Goal: Task Accomplishment & Management: Manage account settings

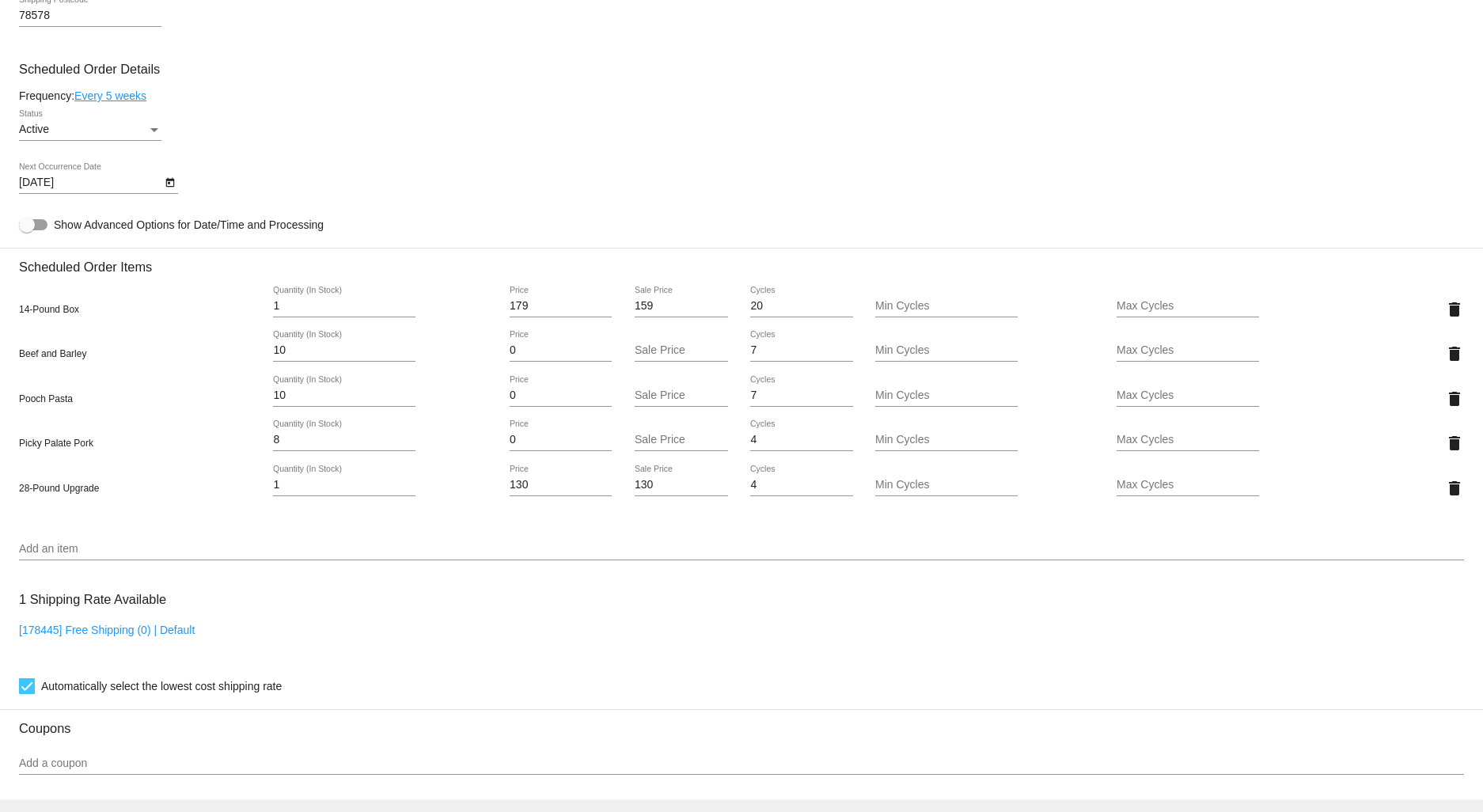
scroll to position [967, 0]
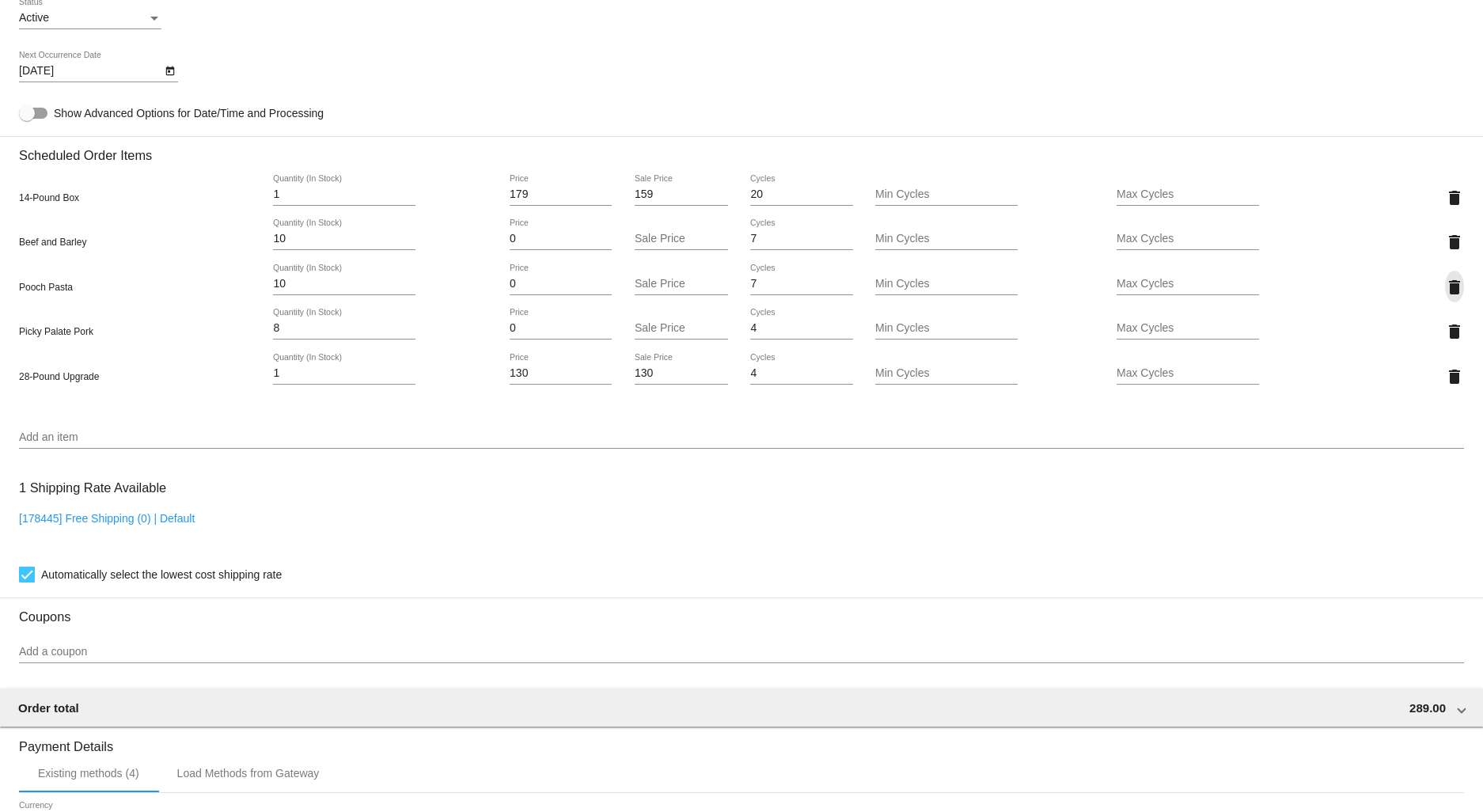
click at [1445, 294] on mat-icon "delete" at bounding box center [1454, 287] width 19 height 19
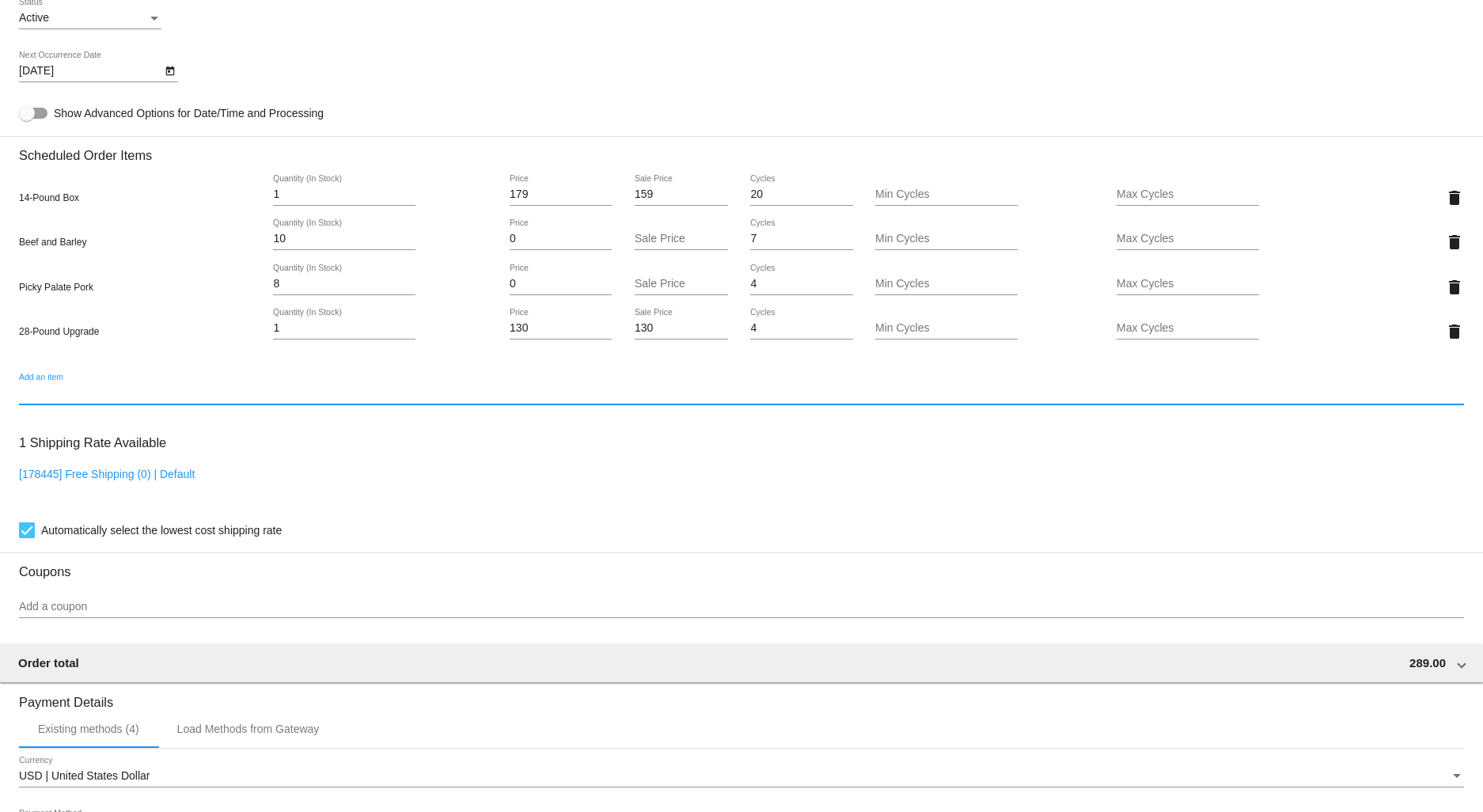
click at [53, 400] on input "Add an item" at bounding box center [741, 393] width 1445 height 13
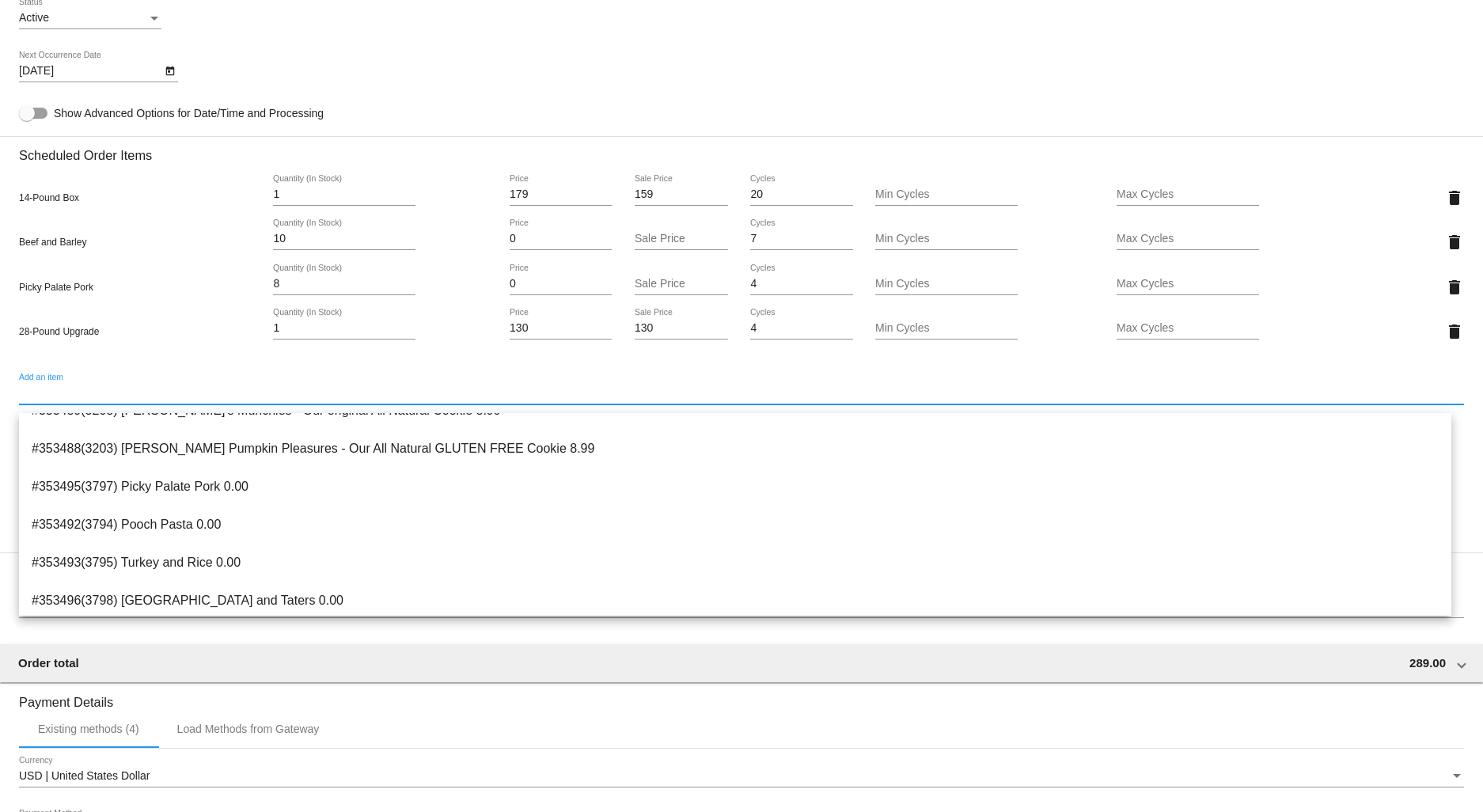
scroll to position [215, 0]
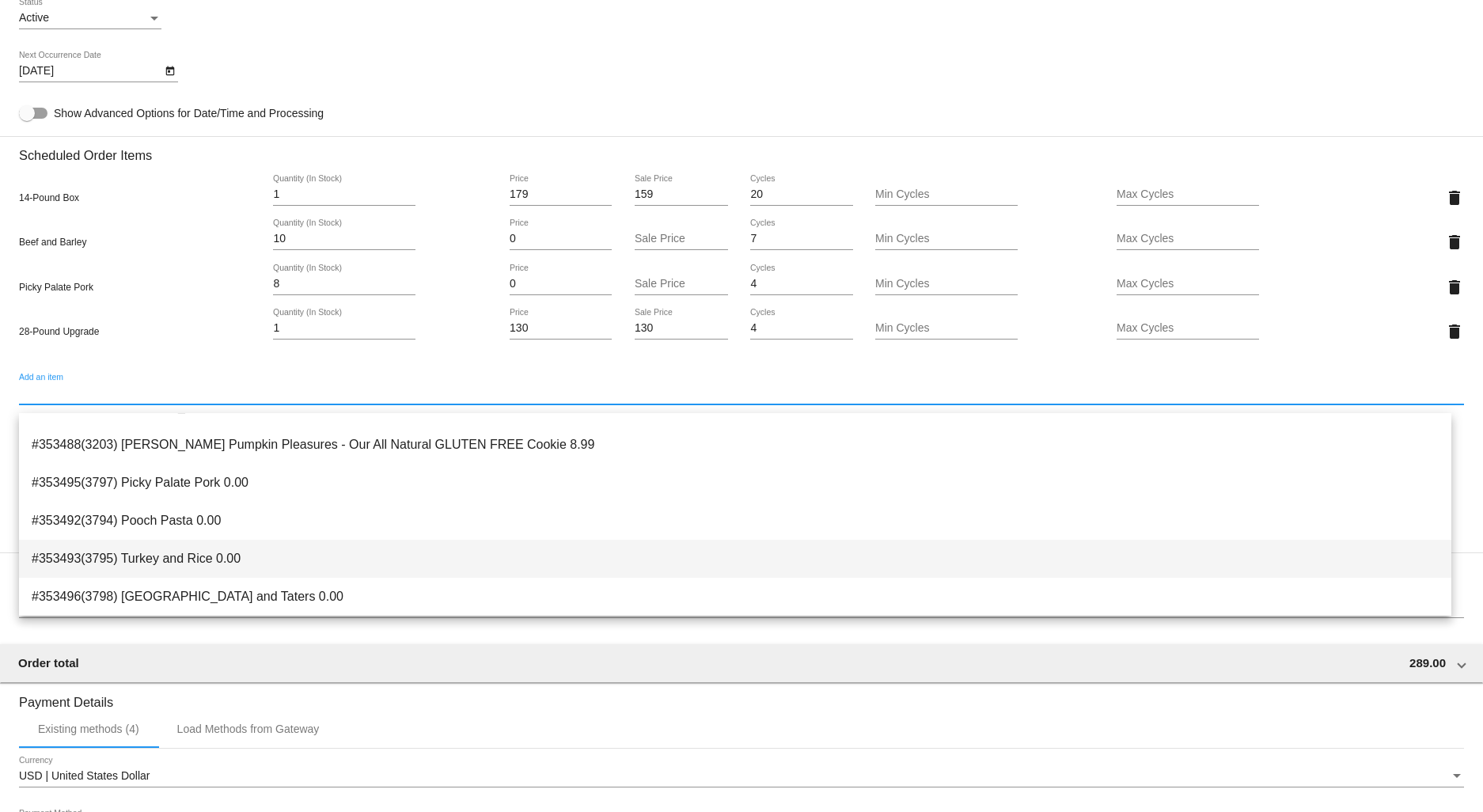
click at [180, 552] on span "#353493(3795) Turkey and Rice 0.00" at bounding box center [735, 559] width 1407 height 38
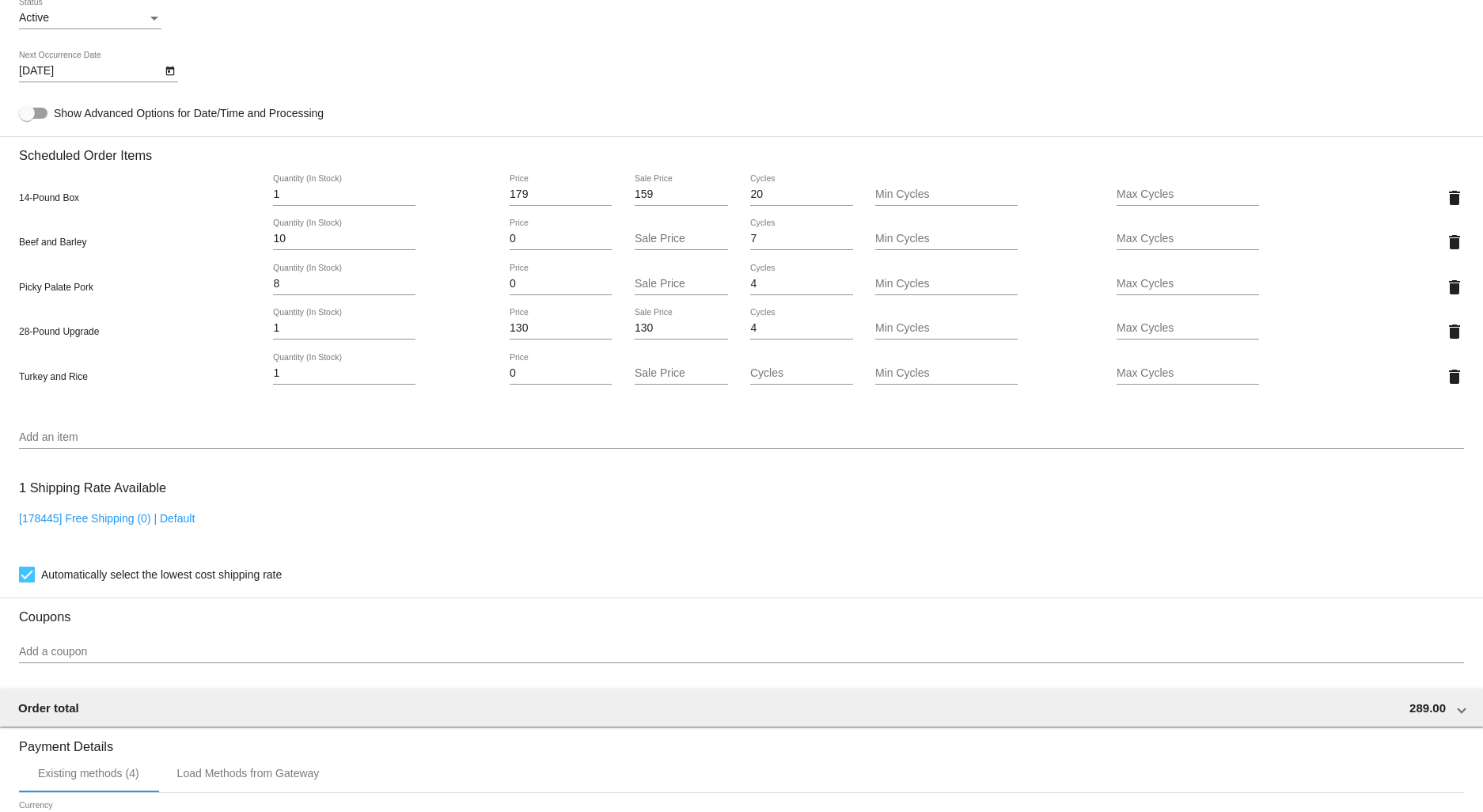
click at [49, 429] on div "Add an item" at bounding box center [741, 433] width 1445 height 31
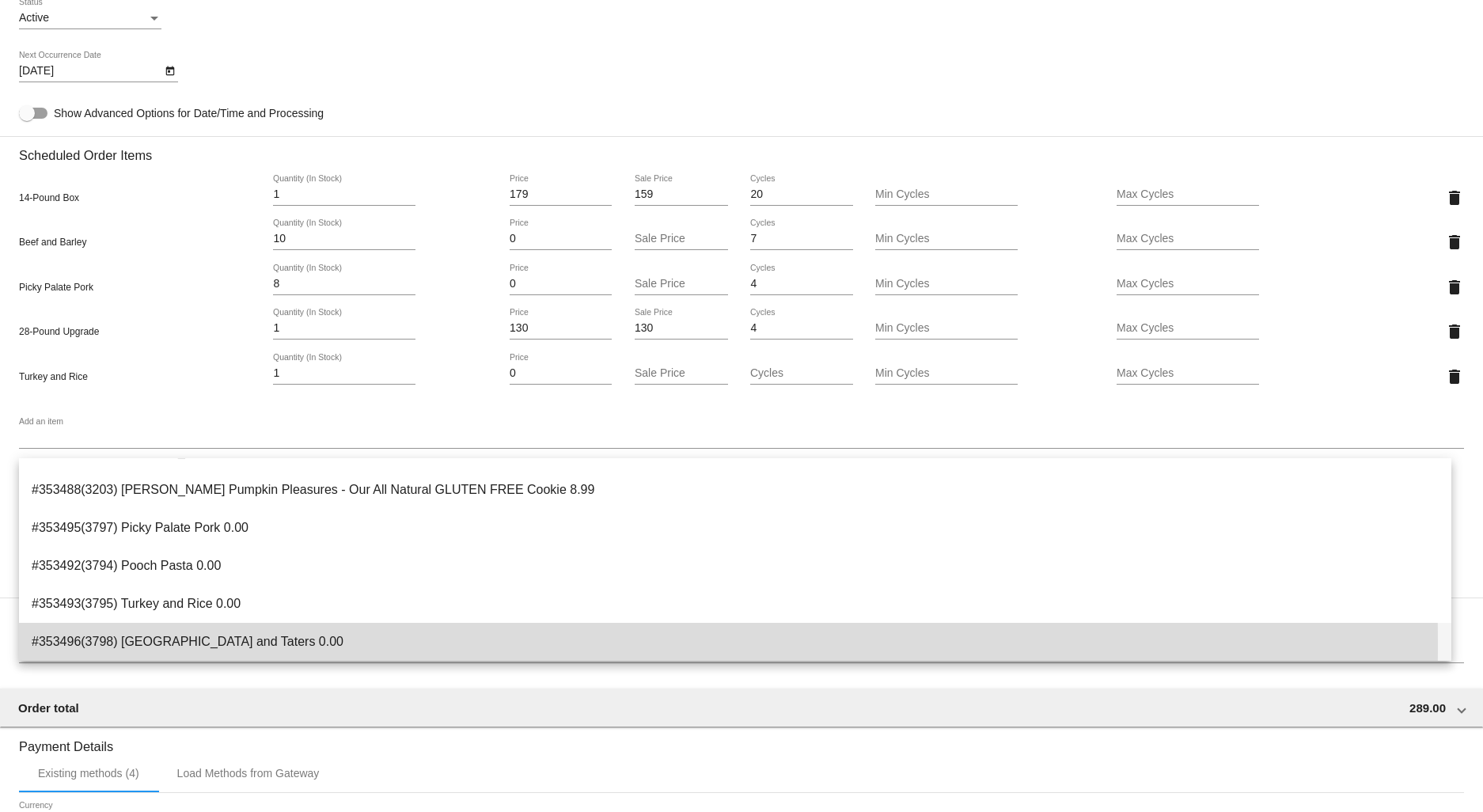
click at [174, 647] on span "#353496(3798) [GEOGRAPHIC_DATA] and Taters 0.00" at bounding box center [735, 641] width 1407 height 38
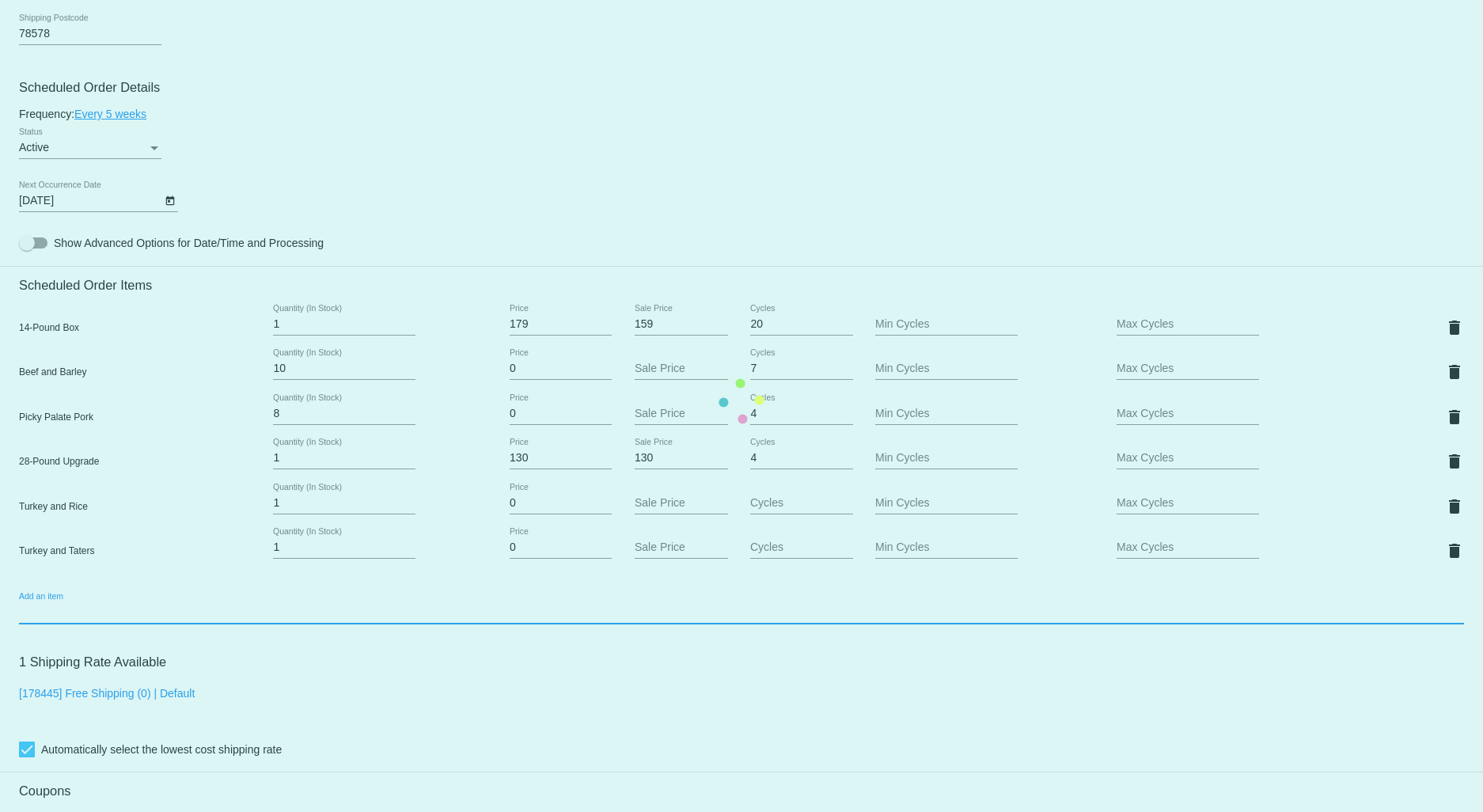
scroll to position [702, 0]
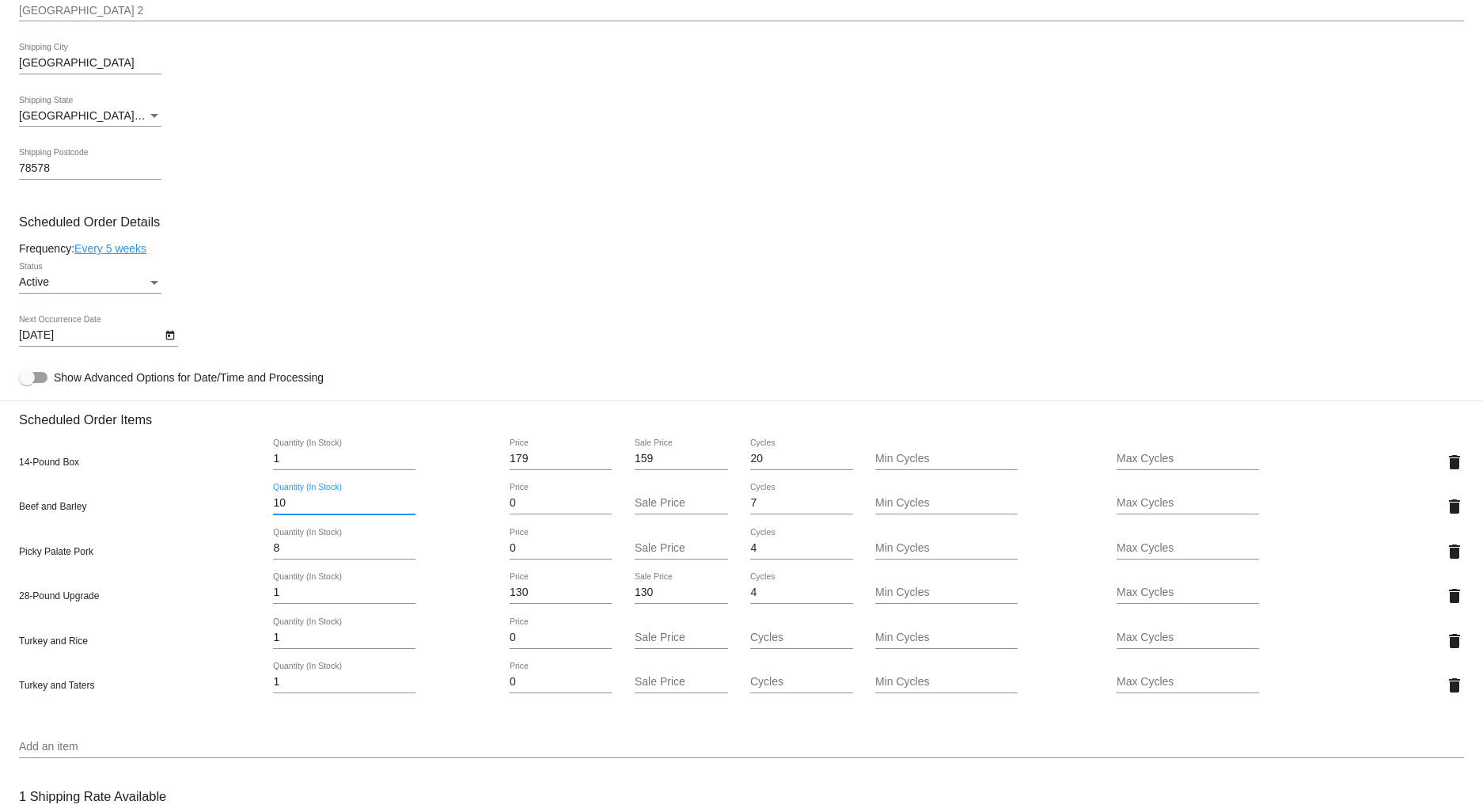
drag, startPoint x: 303, startPoint y: 514, endPoint x: 185, endPoint y: 515, distance: 118.0
click at [185, 515] on div "Beef and Barley 10 Quantity (In Stock) 0 Price Sale Price 7 Cycles Min Cycles M…" at bounding box center [741, 506] width 1445 height 45
type input "7"
drag, startPoint x: 225, startPoint y: 559, endPoint x: 196, endPoint y: 559, distance: 29.0
click at [196, 559] on mat-card "Customer 3177179: [PERSON_NAME] [EMAIL_ADDRESS][DOMAIN_NAME] Customer Shipping …" at bounding box center [742, 536] width 1483 height 1806
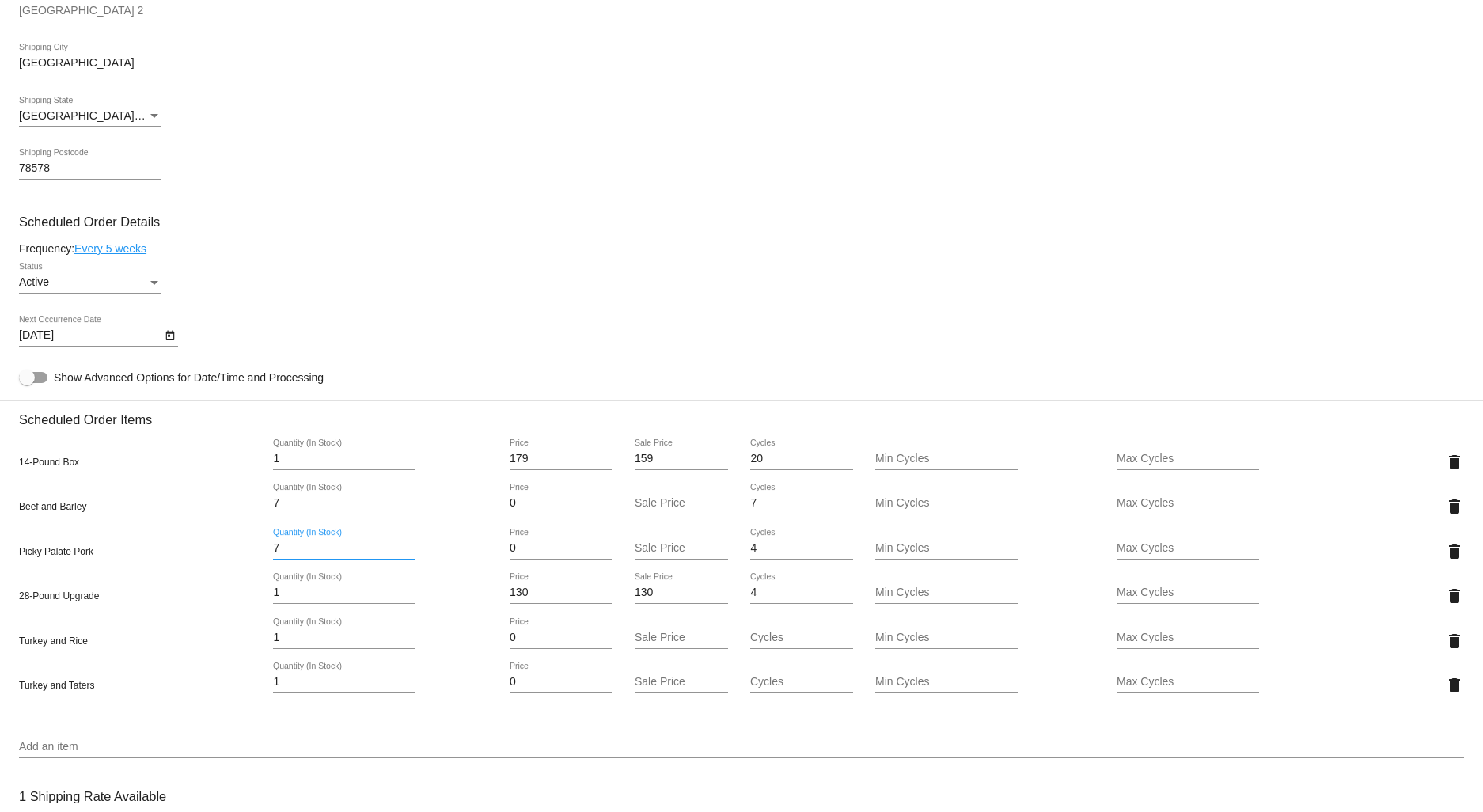
type input "7"
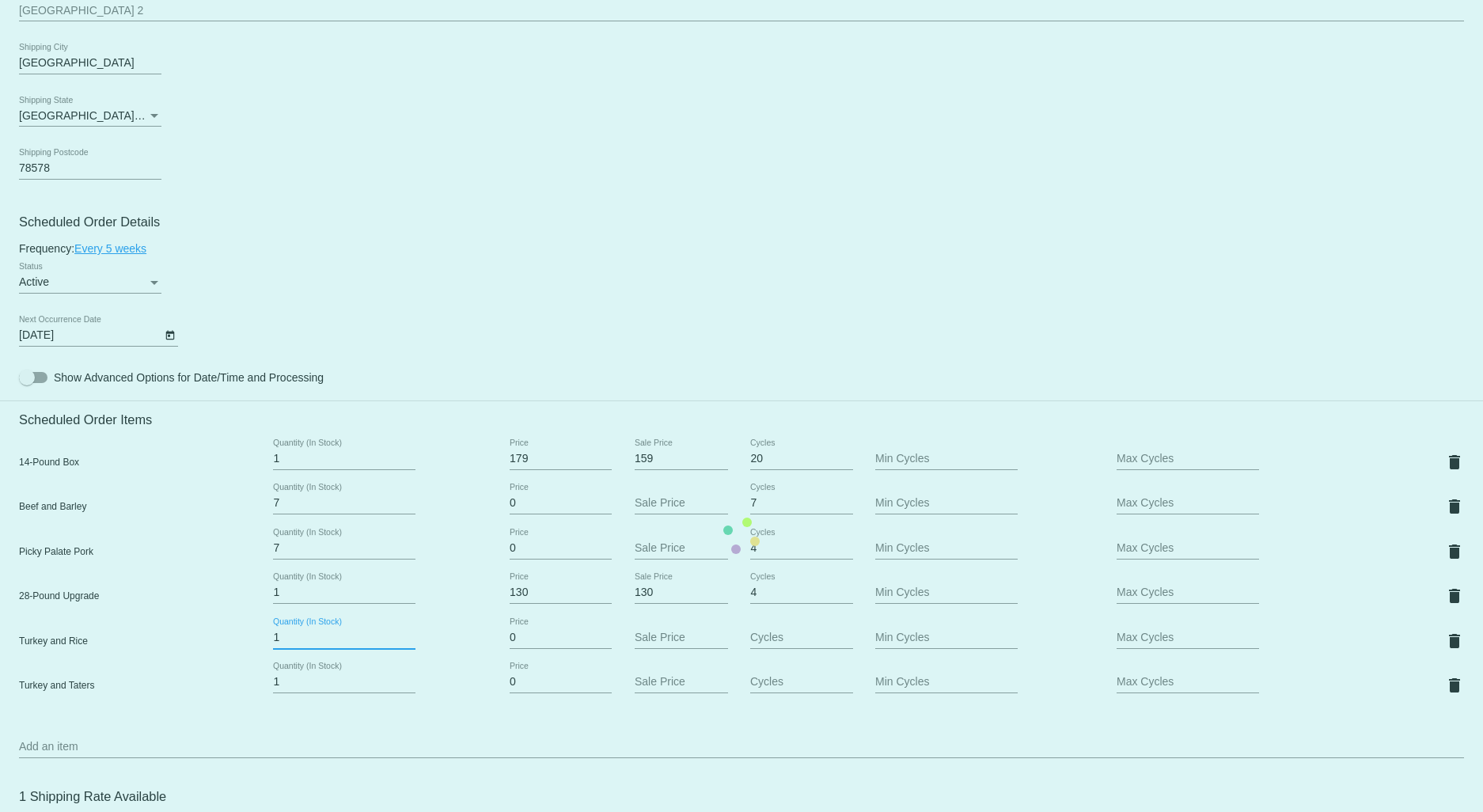
drag, startPoint x: 259, startPoint y: 647, endPoint x: 211, endPoint y: 651, distance: 48.2
click at [204, 650] on mat-card "Customer 3177179: [PERSON_NAME] [EMAIL_ADDRESS][DOMAIN_NAME] Customer Shipping …" at bounding box center [742, 536] width 1483 height 1806
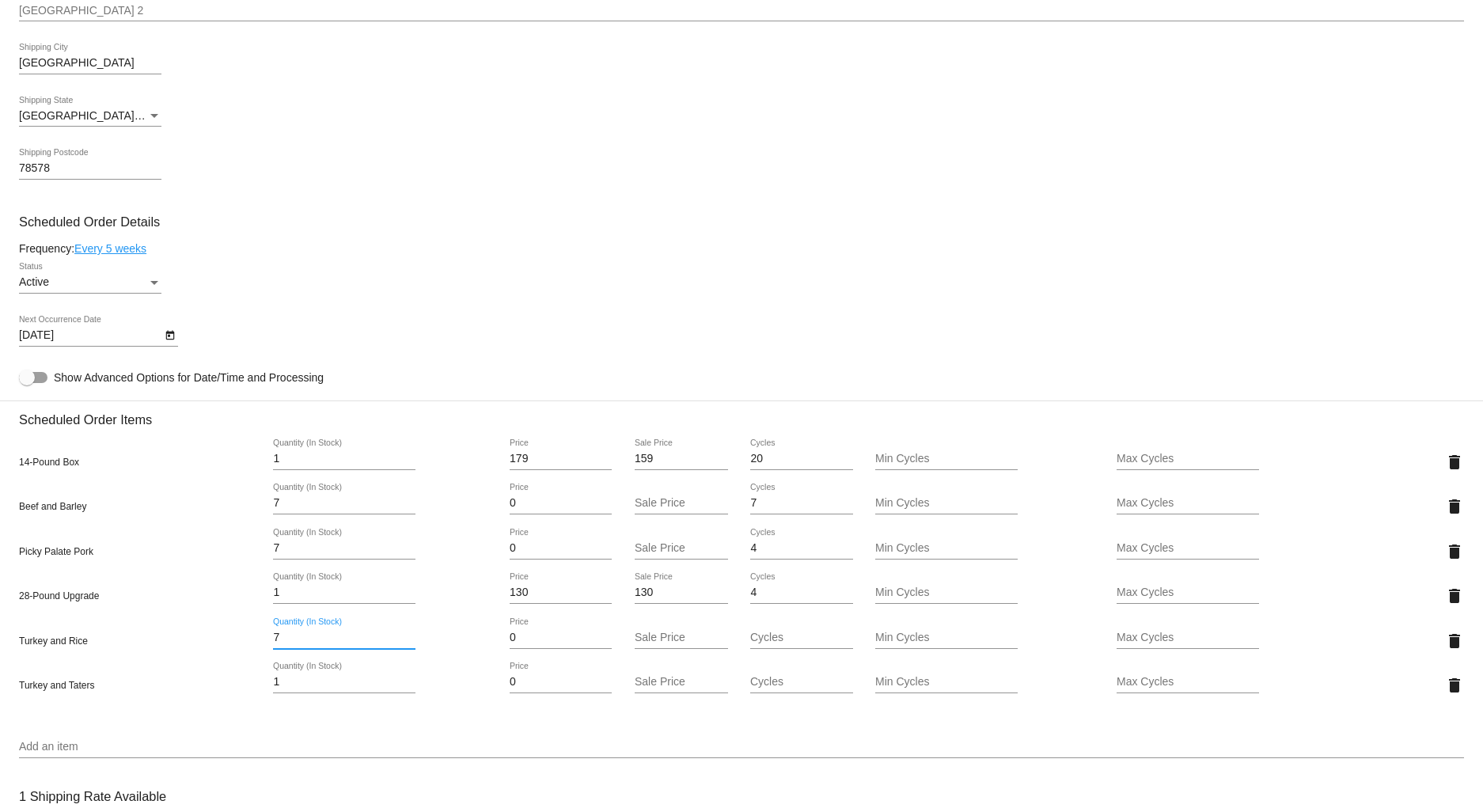
type input "7"
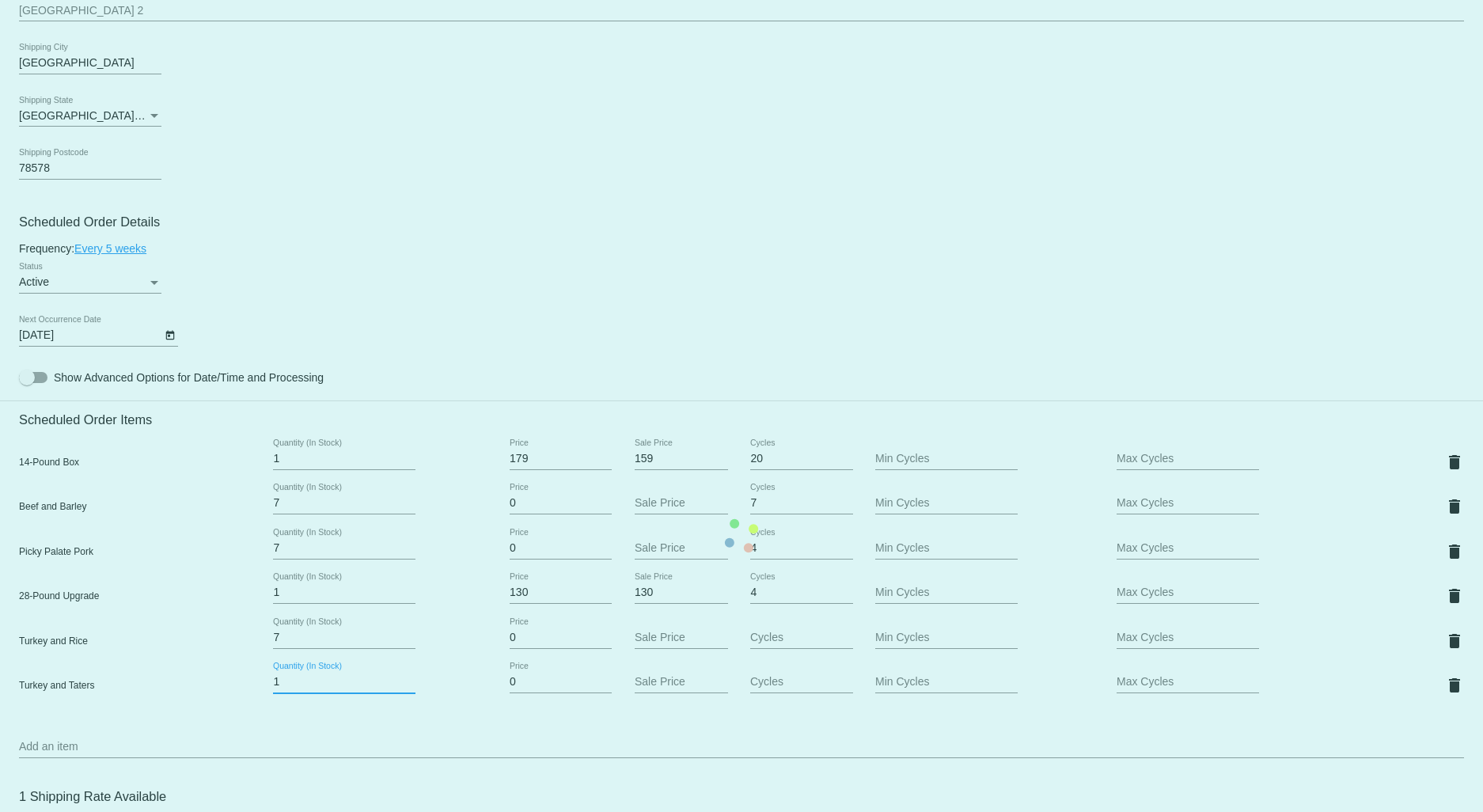
drag, startPoint x: 291, startPoint y: 686, endPoint x: 218, endPoint y: 697, distance: 73.8
click at [219, 697] on mat-card "Customer 3177179: [PERSON_NAME] [EMAIL_ADDRESS][DOMAIN_NAME] Customer Shipping …" at bounding box center [742, 536] width 1483 height 1806
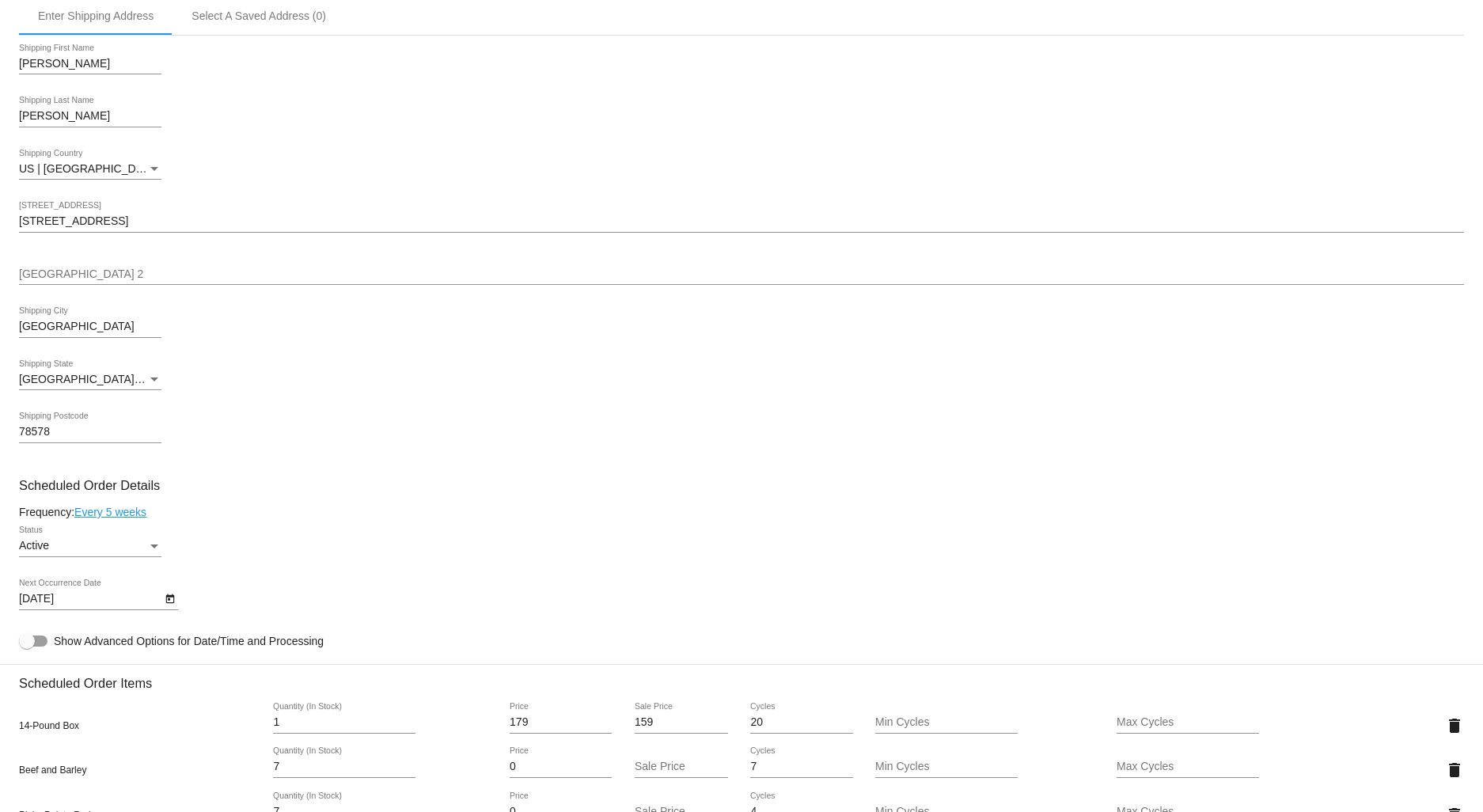
scroll to position [351, 0]
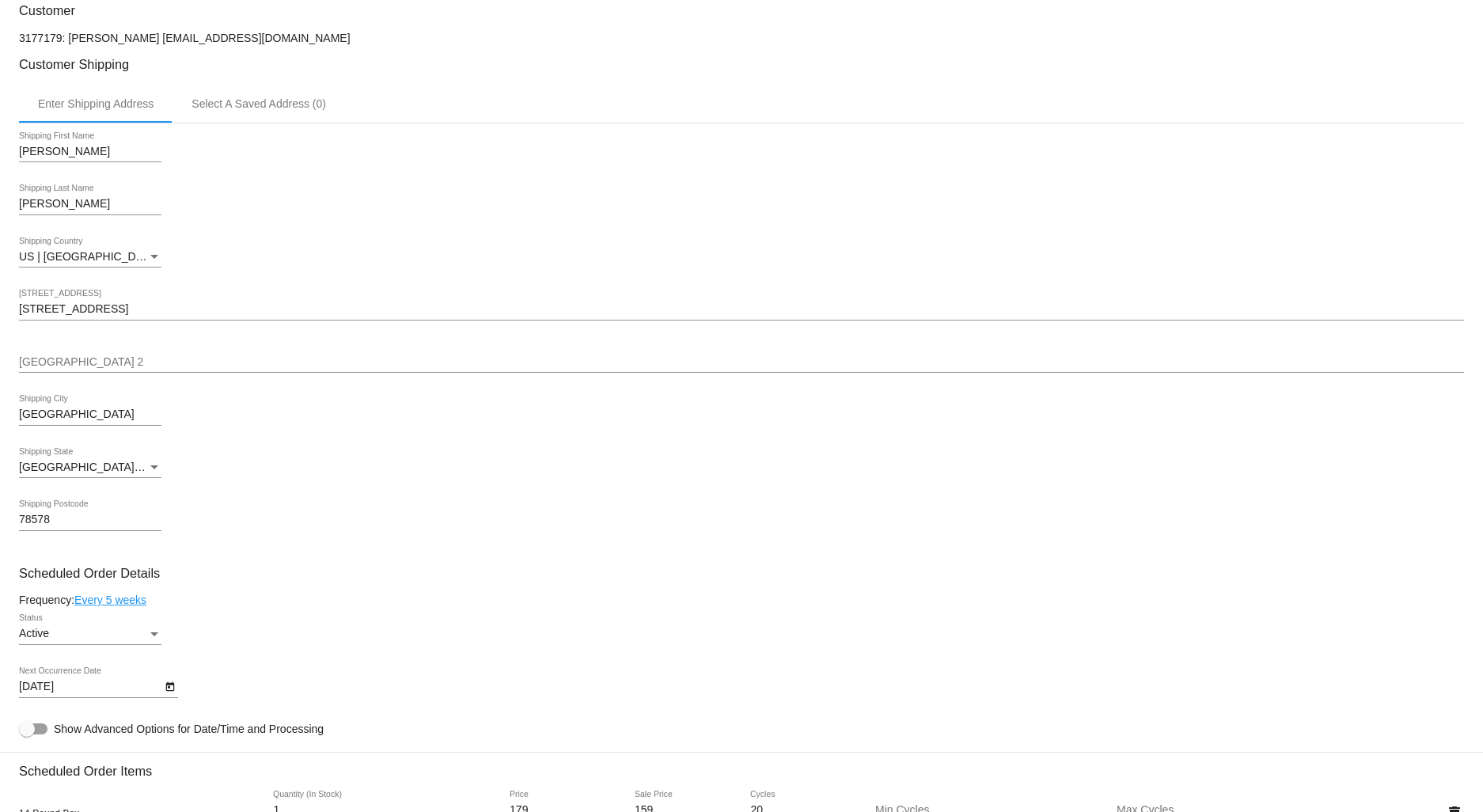
type input "7"
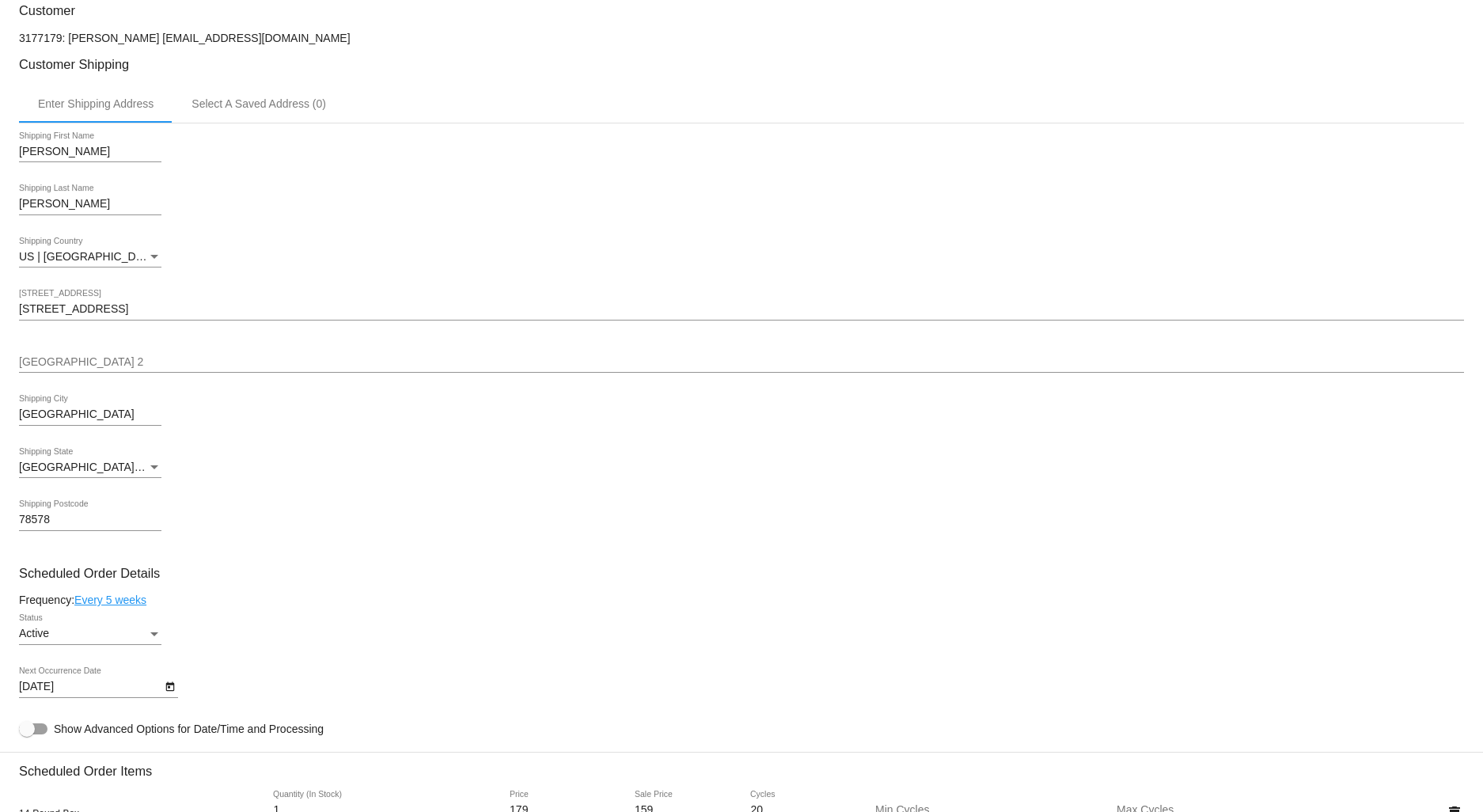
click at [88, 604] on link "Every 5 weeks" at bounding box center [110, 599] width 72 height 13
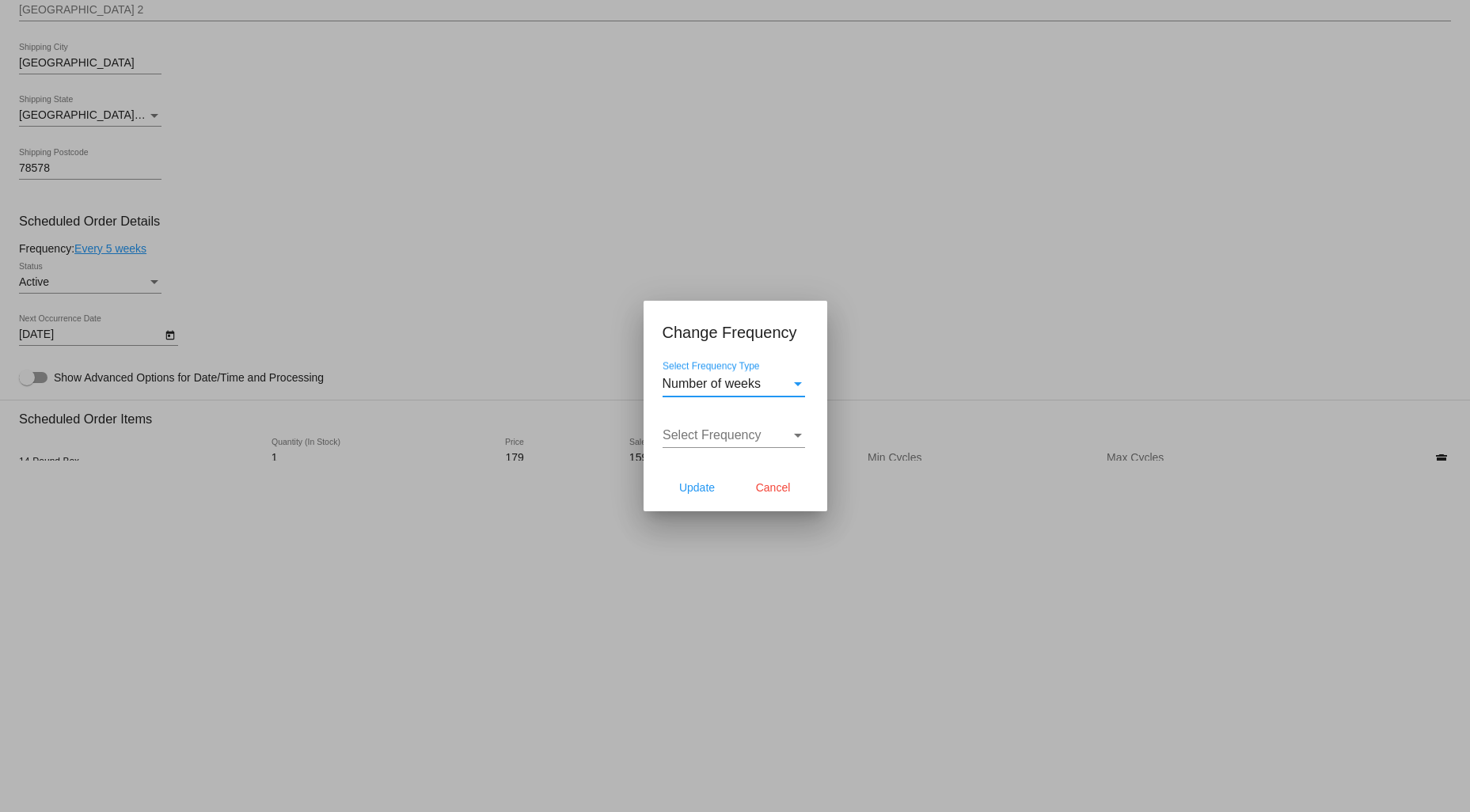
click at [726, 424] on div "Select Frequency Select Frequency" at bounding box center [734, 430] width 143 height 36
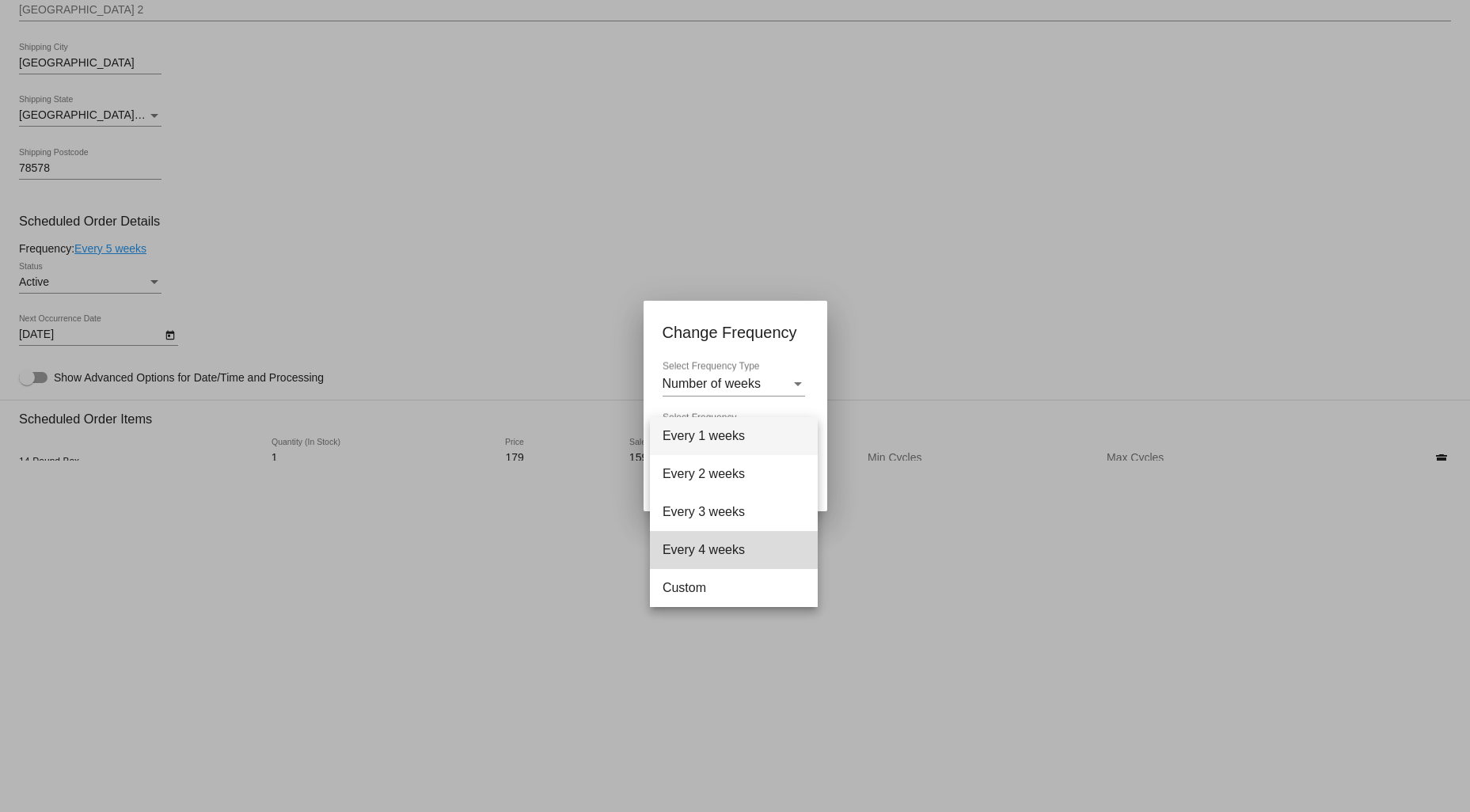
click at [714, 548] on span "Every 4 weeks" at bounding box center [734, 549] width 143 height 38
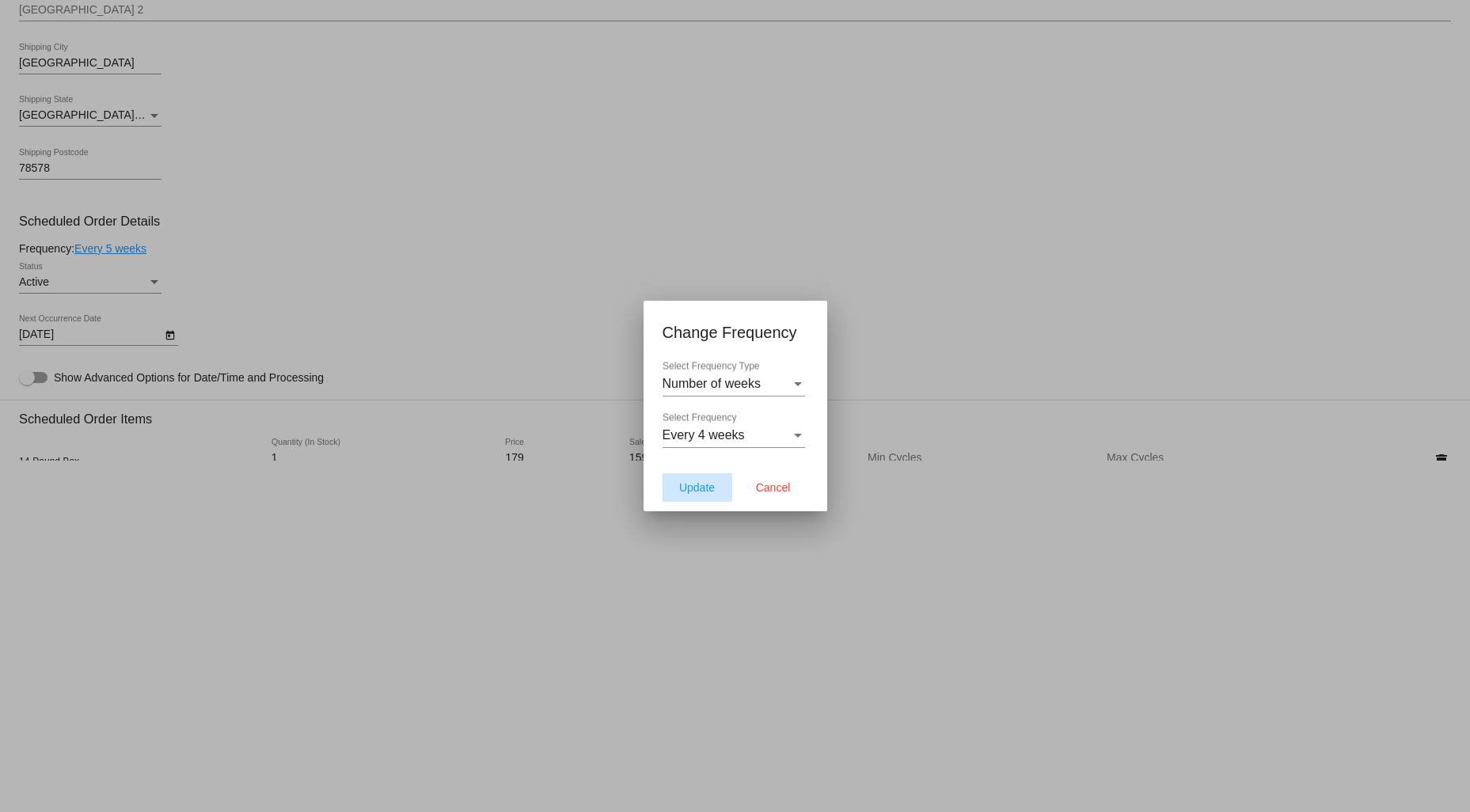
click at [697, 486] on span "Update" at bounding box center [697, 487] width 36 height 13
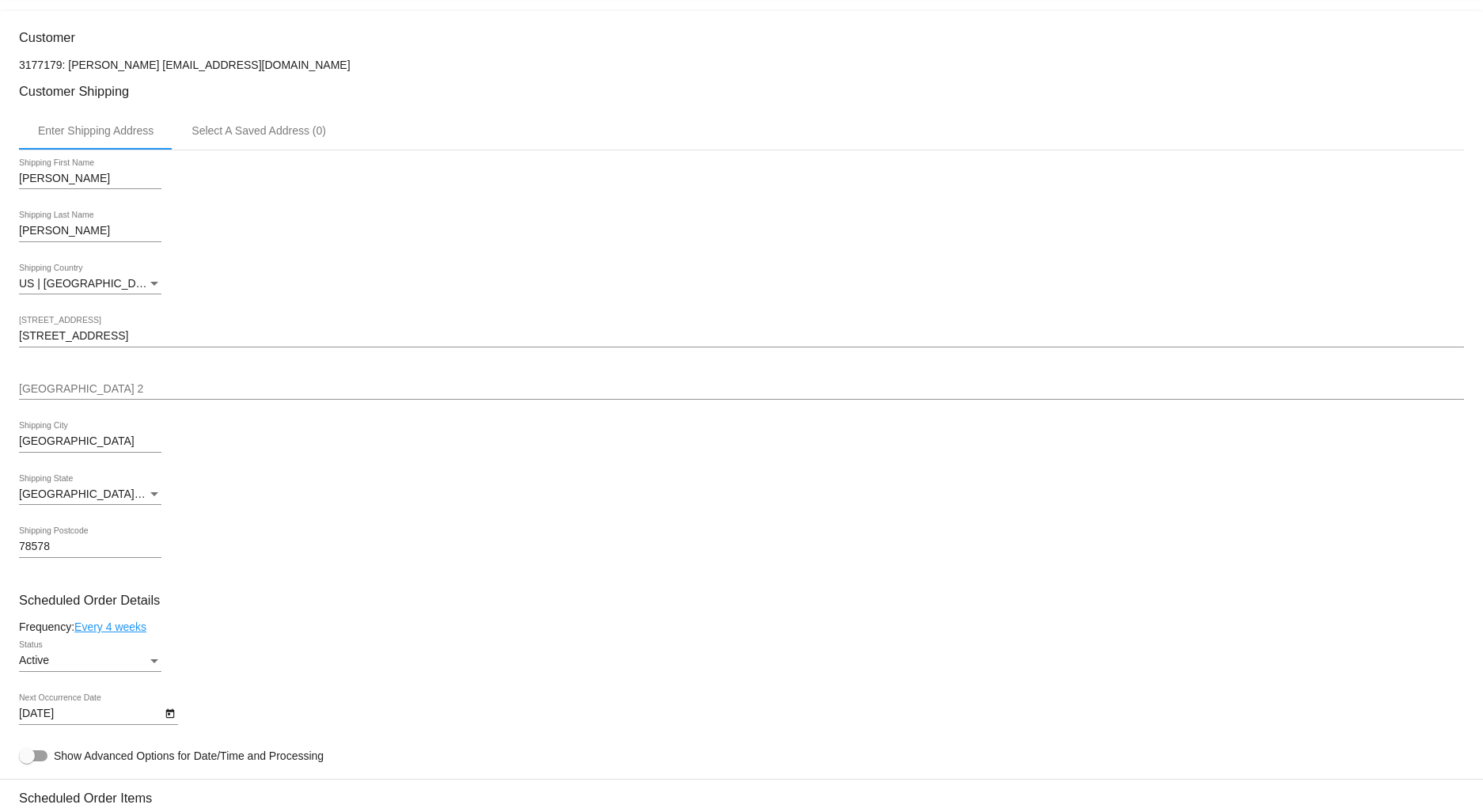
scroll to position [615, 0]
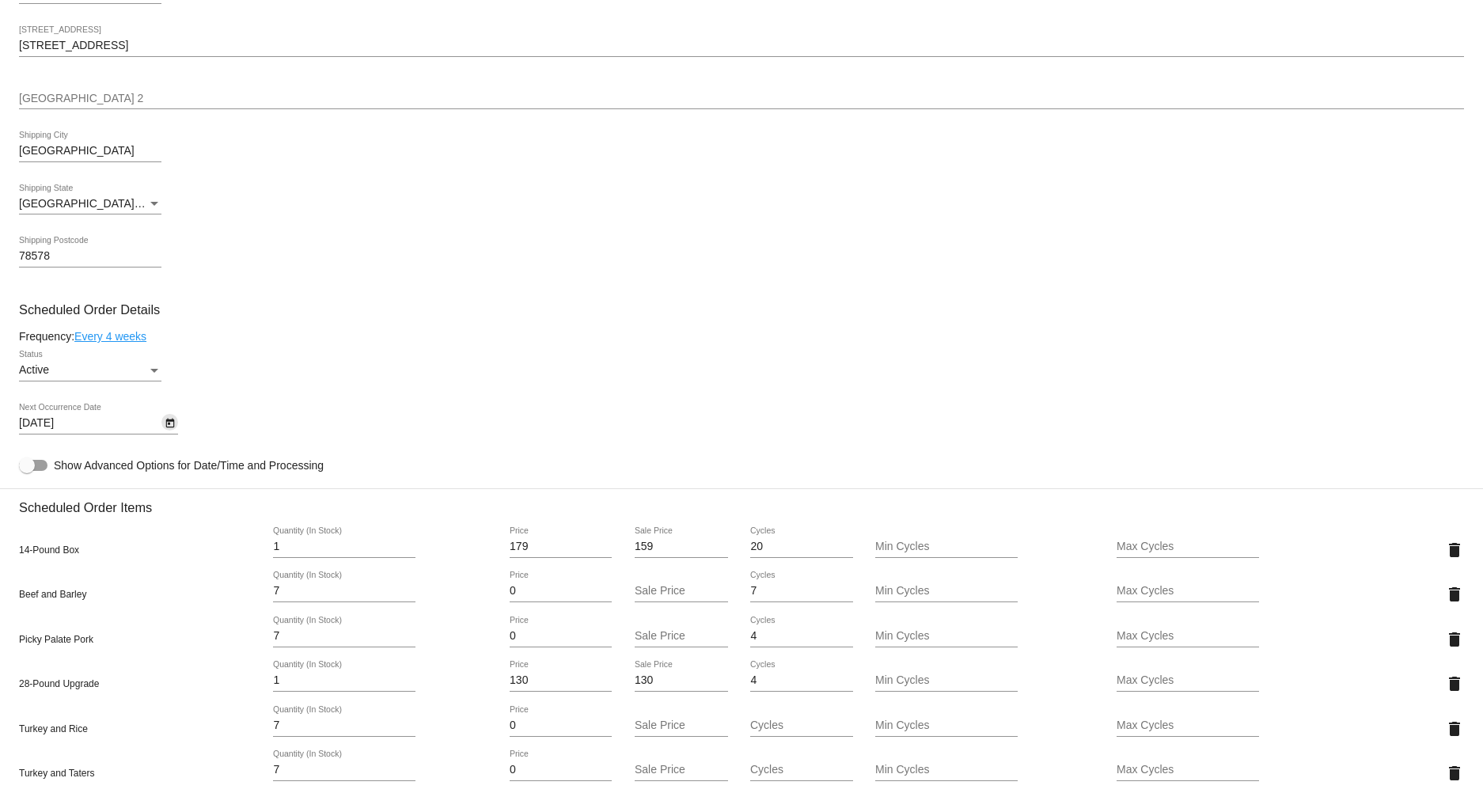
click at [168, 433] on icon "Open calendar" at bounding box center [170, 423] width 11 height 19
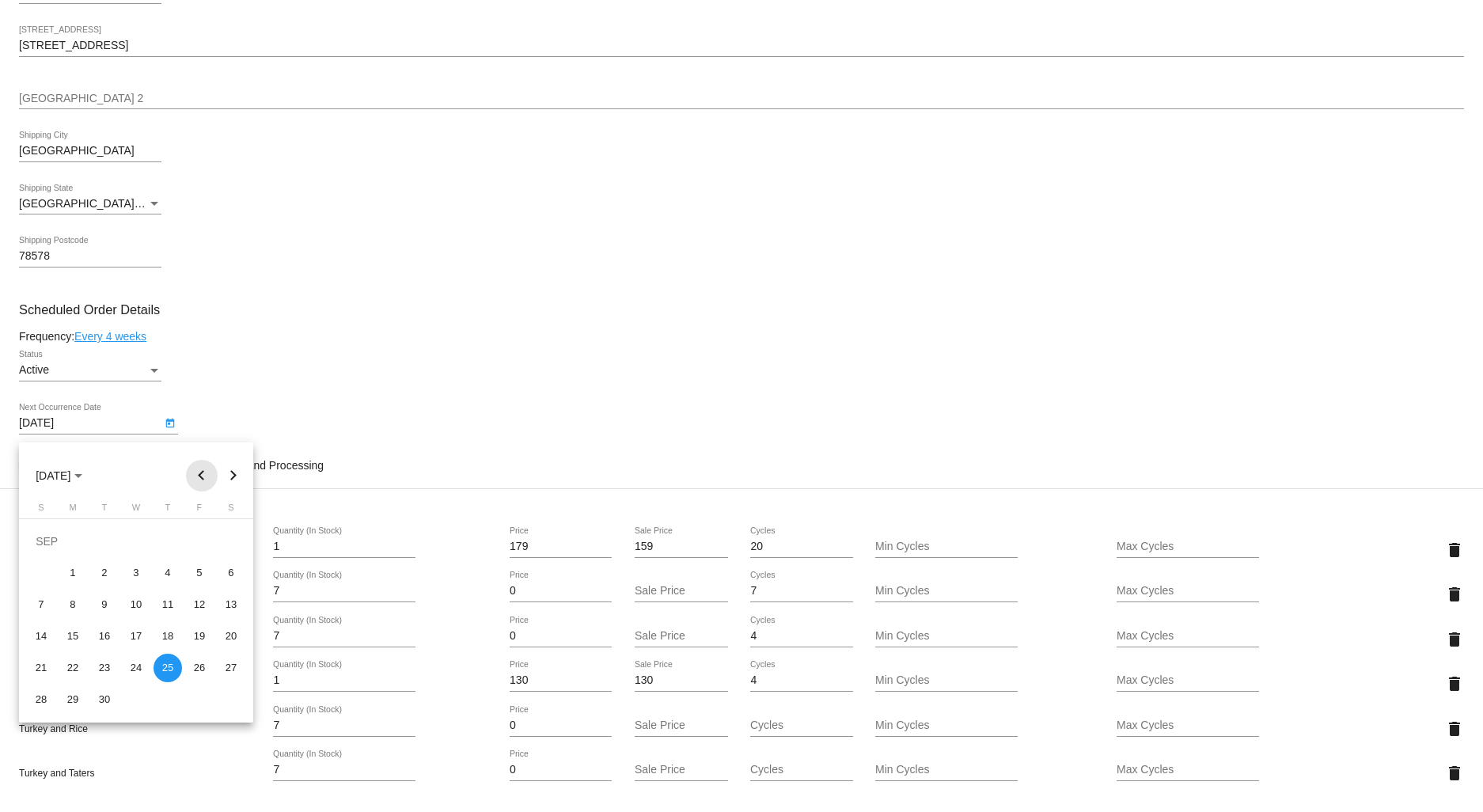
click at [200, 472] on button "Previous month" at bounding box center [202, 475] width 31 height 31
click at [200, 667] on div "29" at bounding box center [200, 668] width 29 height 29
type input "[DATE]"
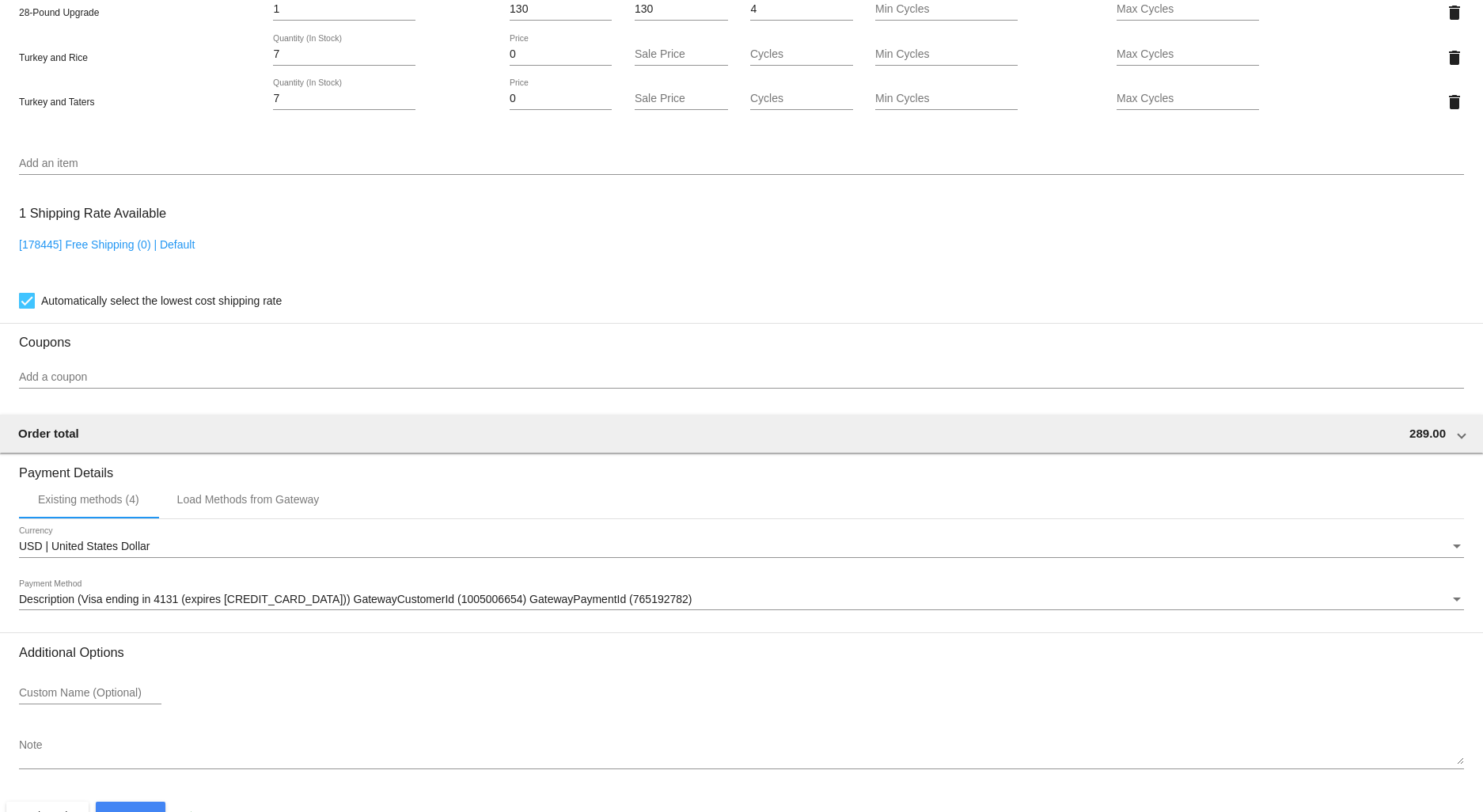
scroll to position [1340, 0]
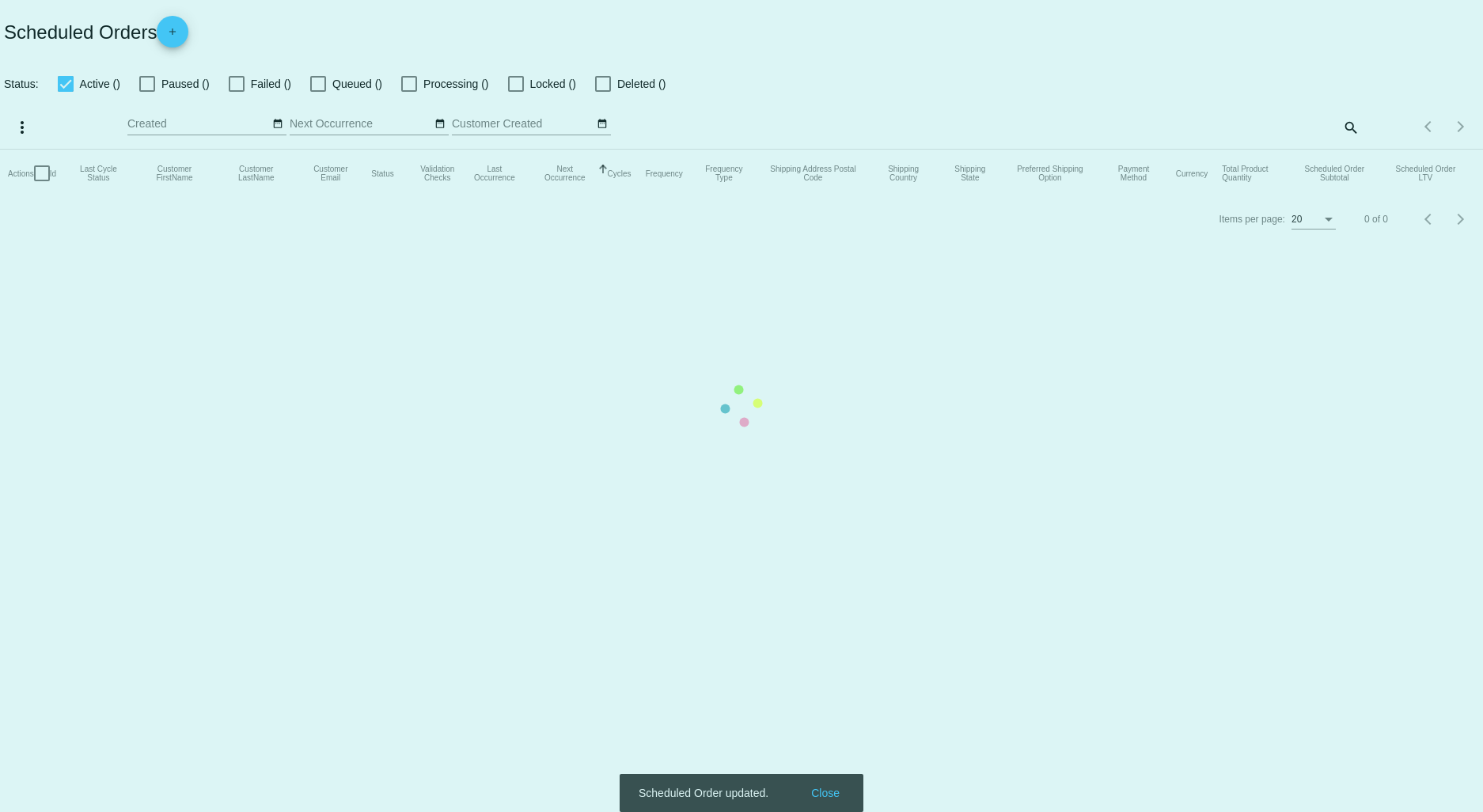
checkbox input "true"
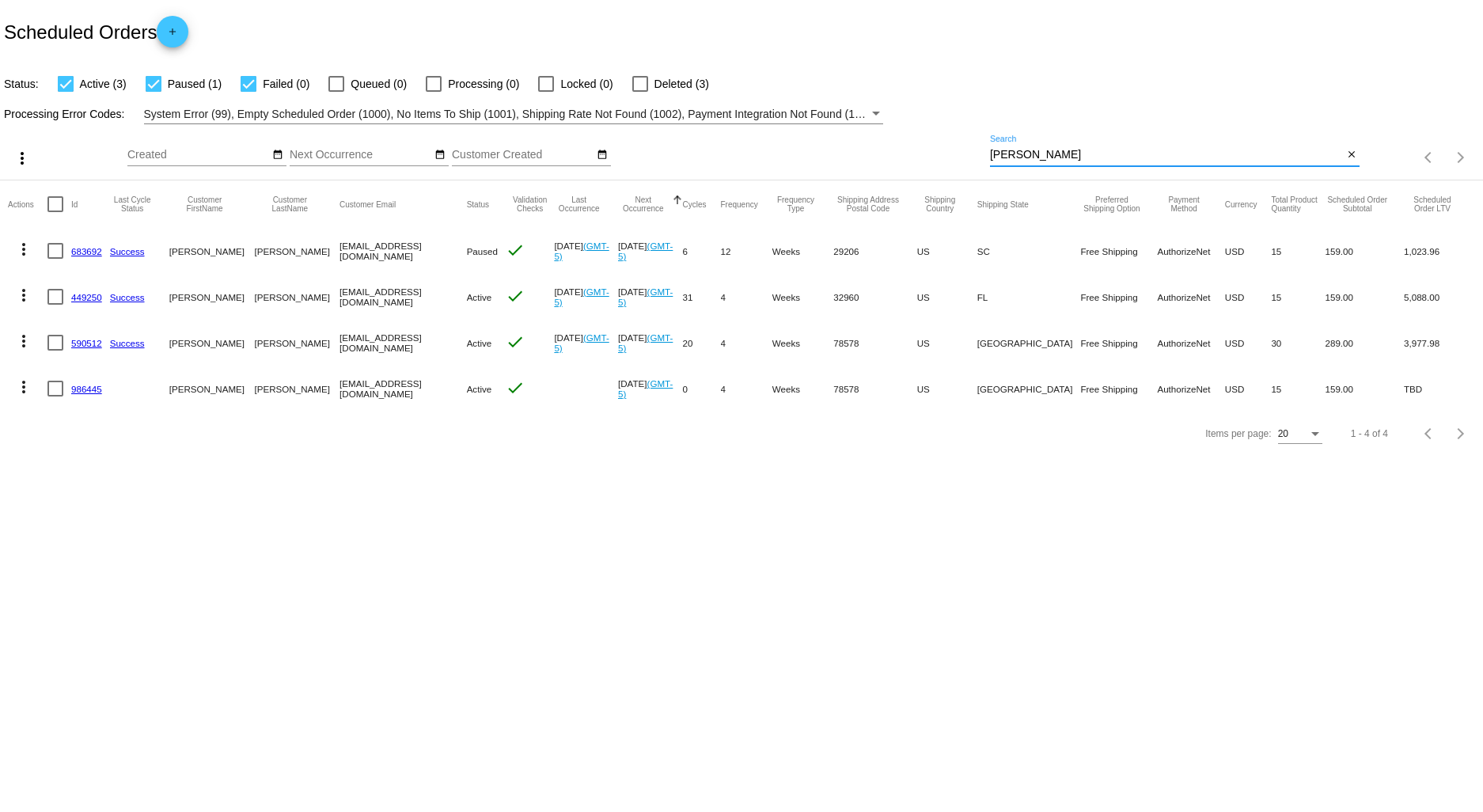
drag, startPoint x: 1030, startPoint y: 156, endPoint x: 840, endPoint y: 156, distance: 190.0
click at [849, 156] on div "more_vert Aug Jan Feb Mar [DATE]" at bounding box center [742, 152] width 1483 height 56
type input "kashevaroff"
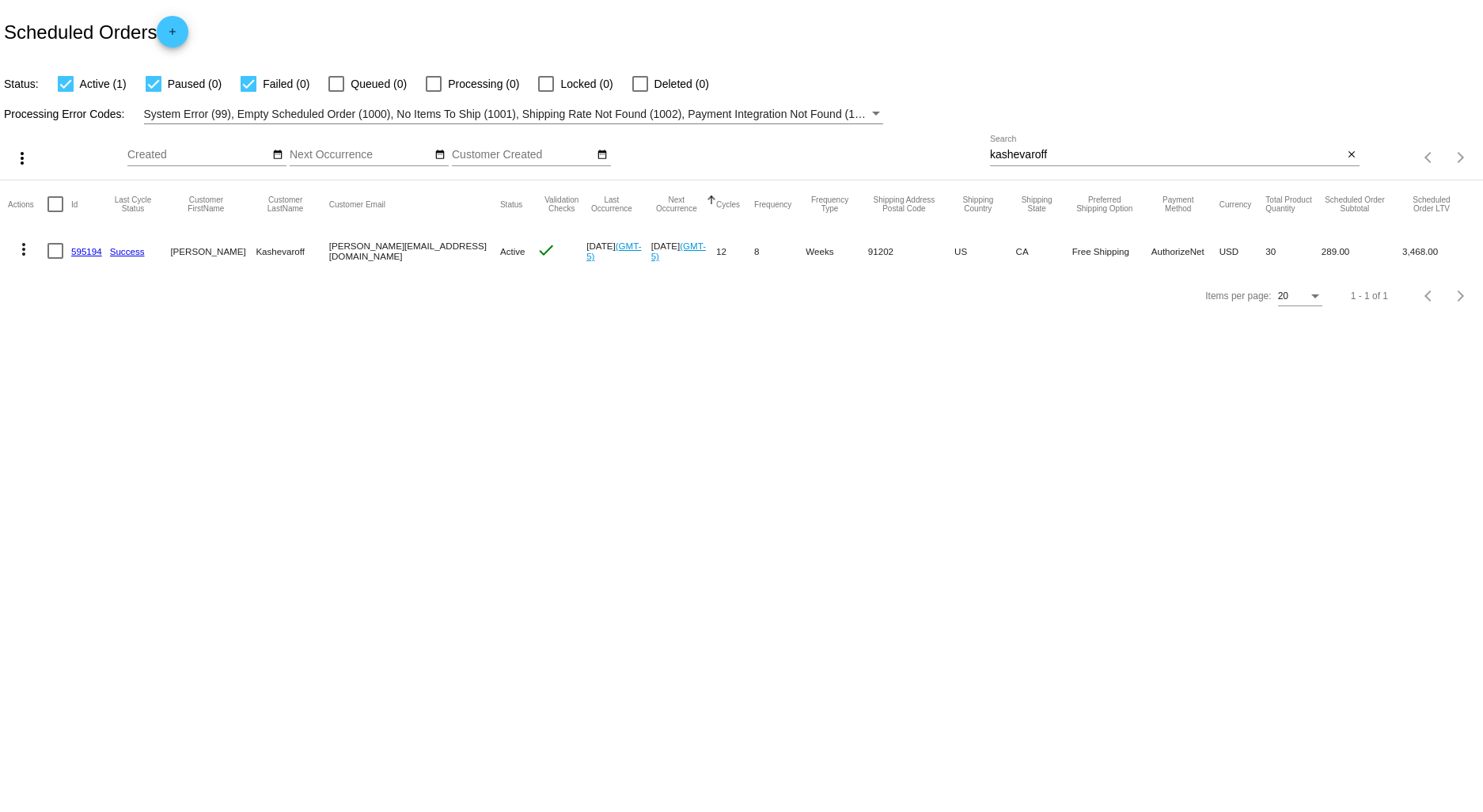
click at [80, 249] on link "595194" at bounding box center [87, 251] width 31 height 10
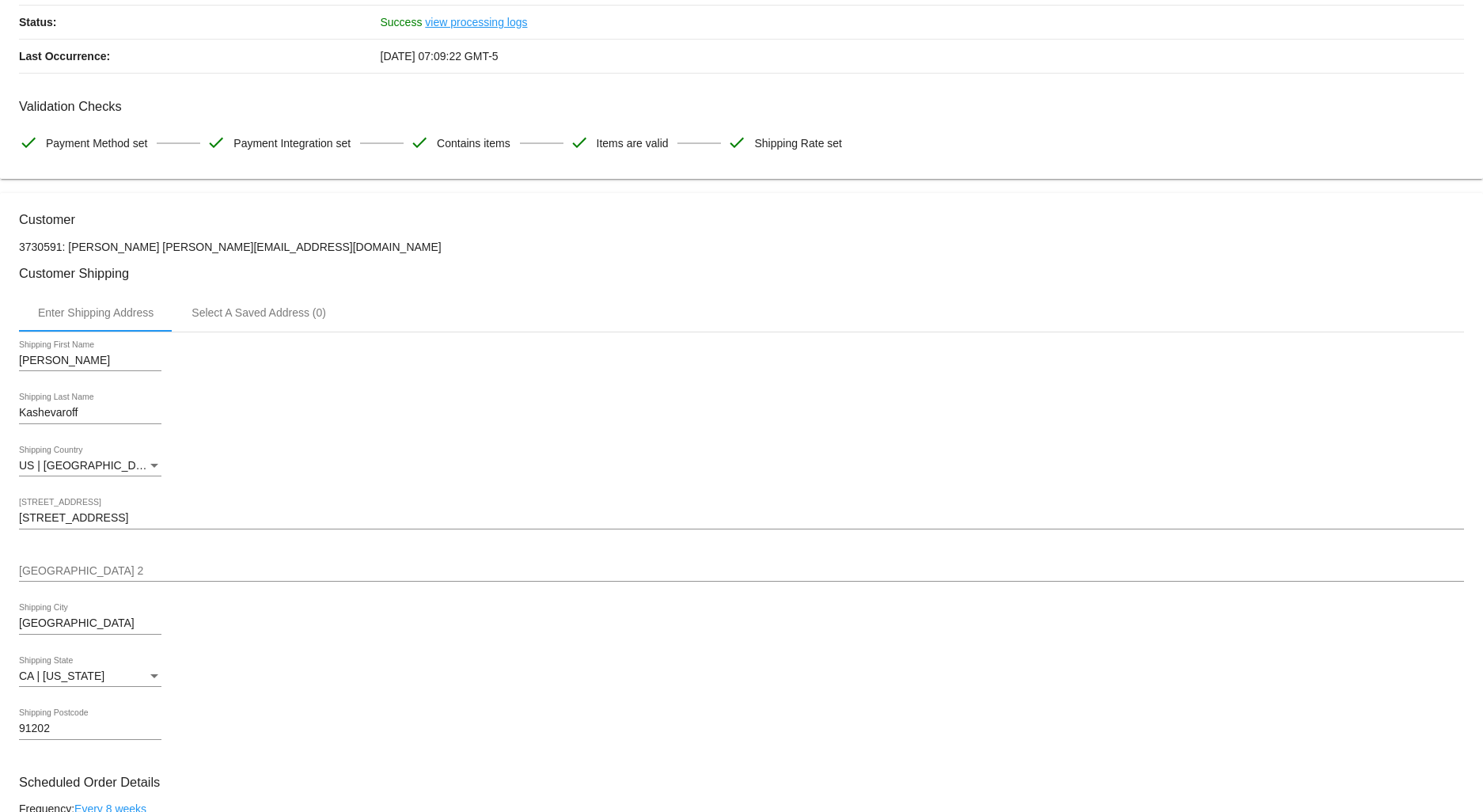
scroll to position [351, 0]
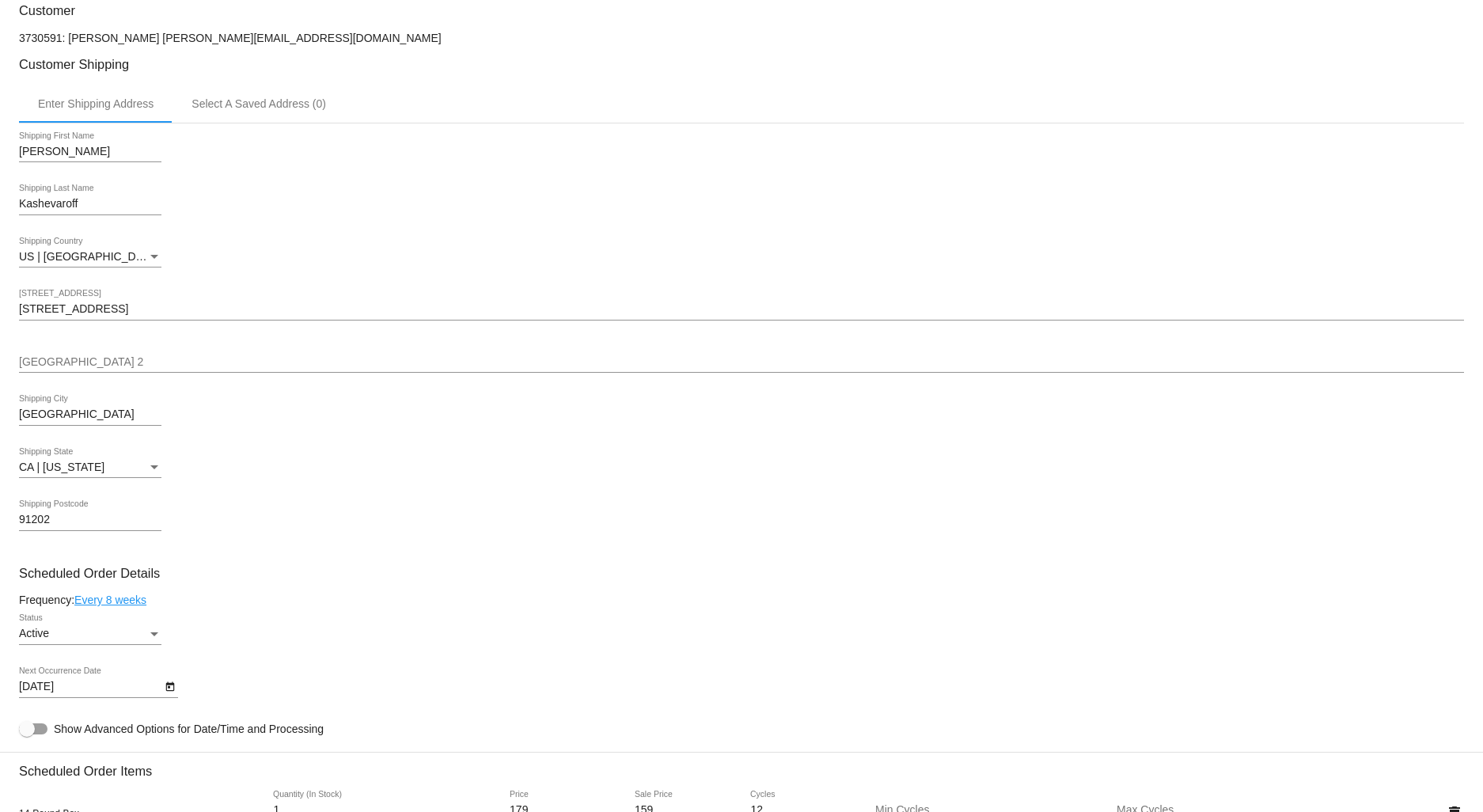
click at [128, 311] on input "[STREET_ADDRESS]" at bounding box center [741, 309] width 1445 height 13
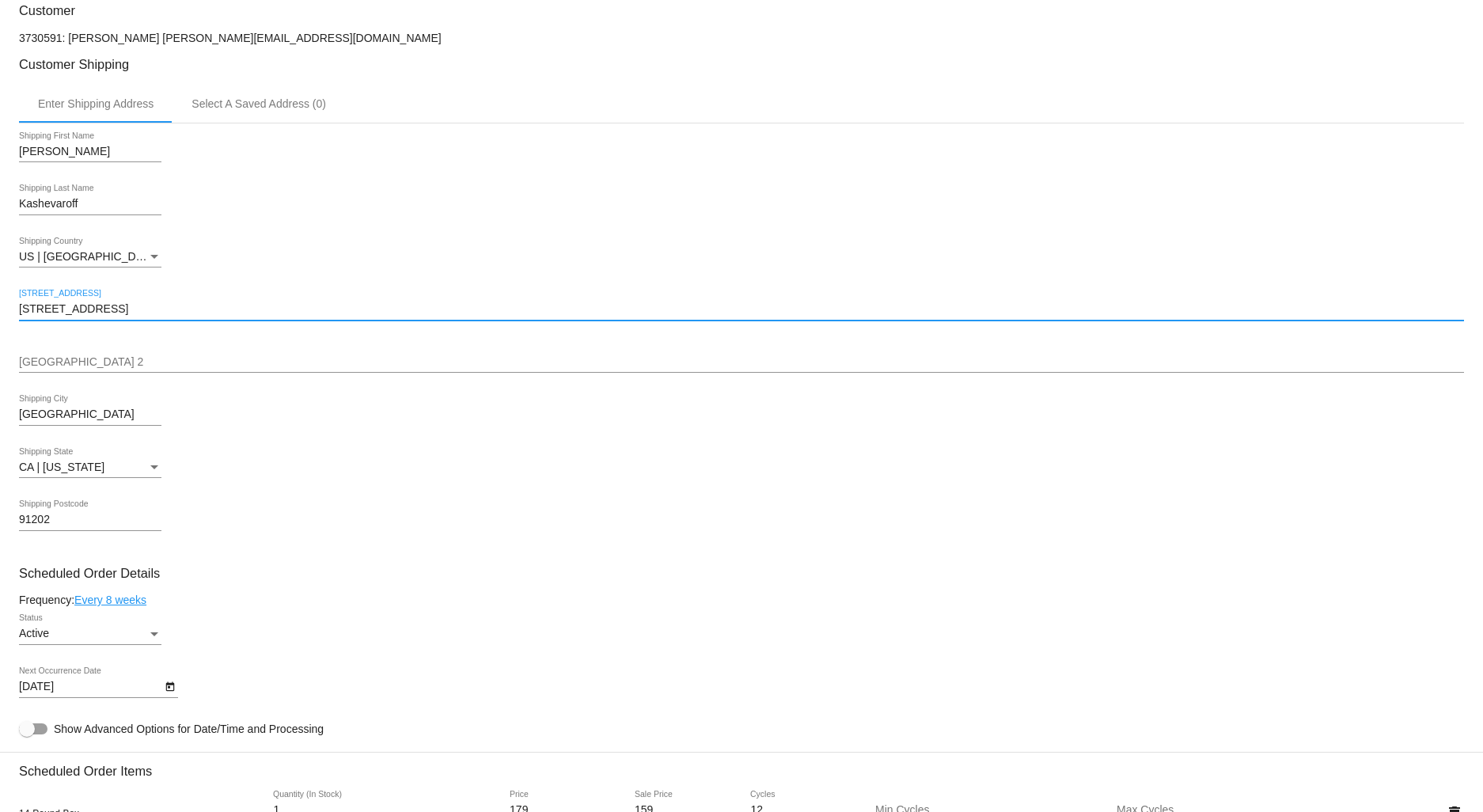
drag, startPoint x: 128, startPoint y: 311, endPoint x: -12, endPoint y: 315, distance: 140.1
click at [0, 315] on html "arrow_back Scheduled Order #595194 Active more_vert Last Processing Cycle ID: 5…" at bounding box center [742, 406] width 1483 height 812
type input "[STREET_ADDRESS]"
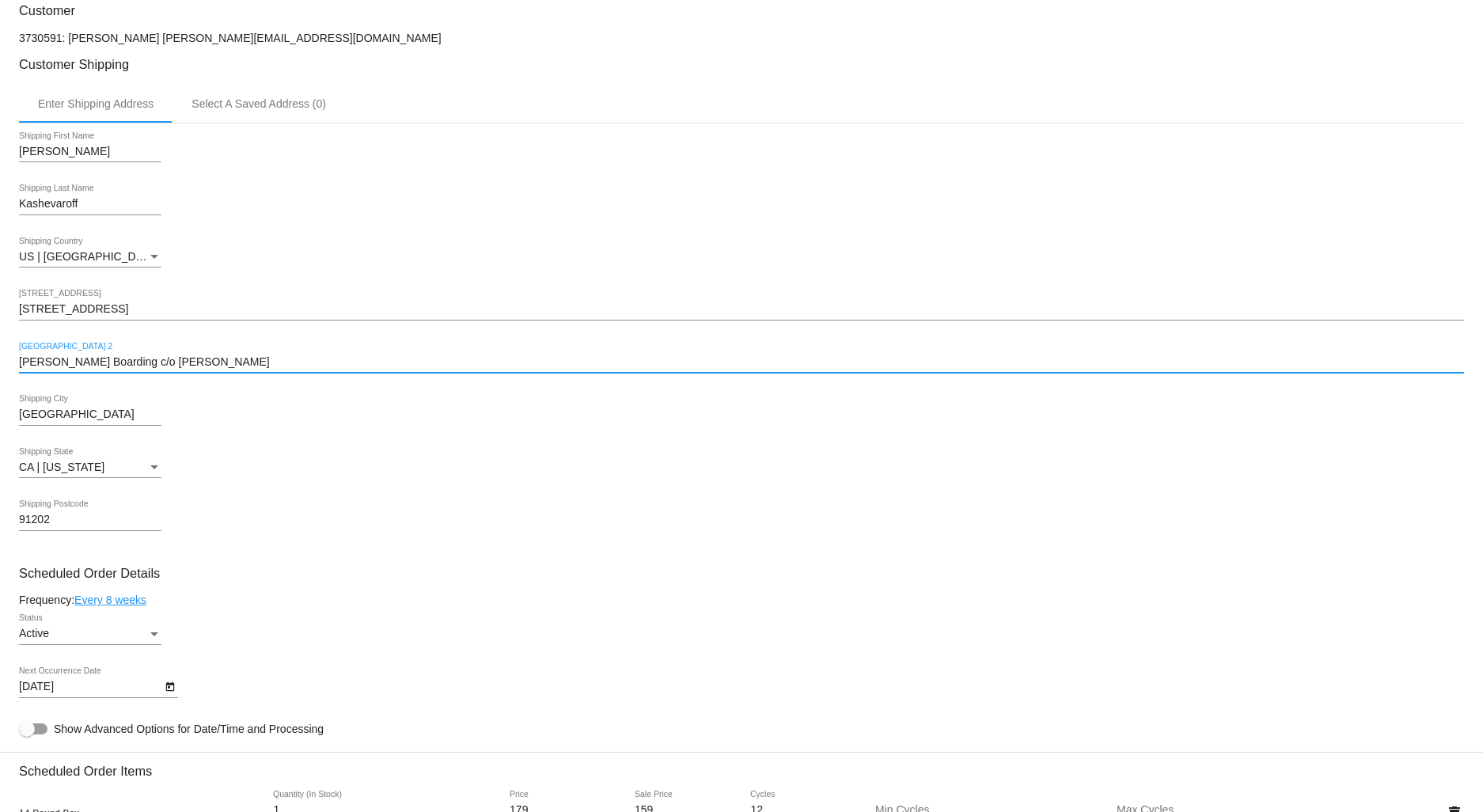
type input "[PERSON_NAME] Boarding c/o [PERSON_NAME]"
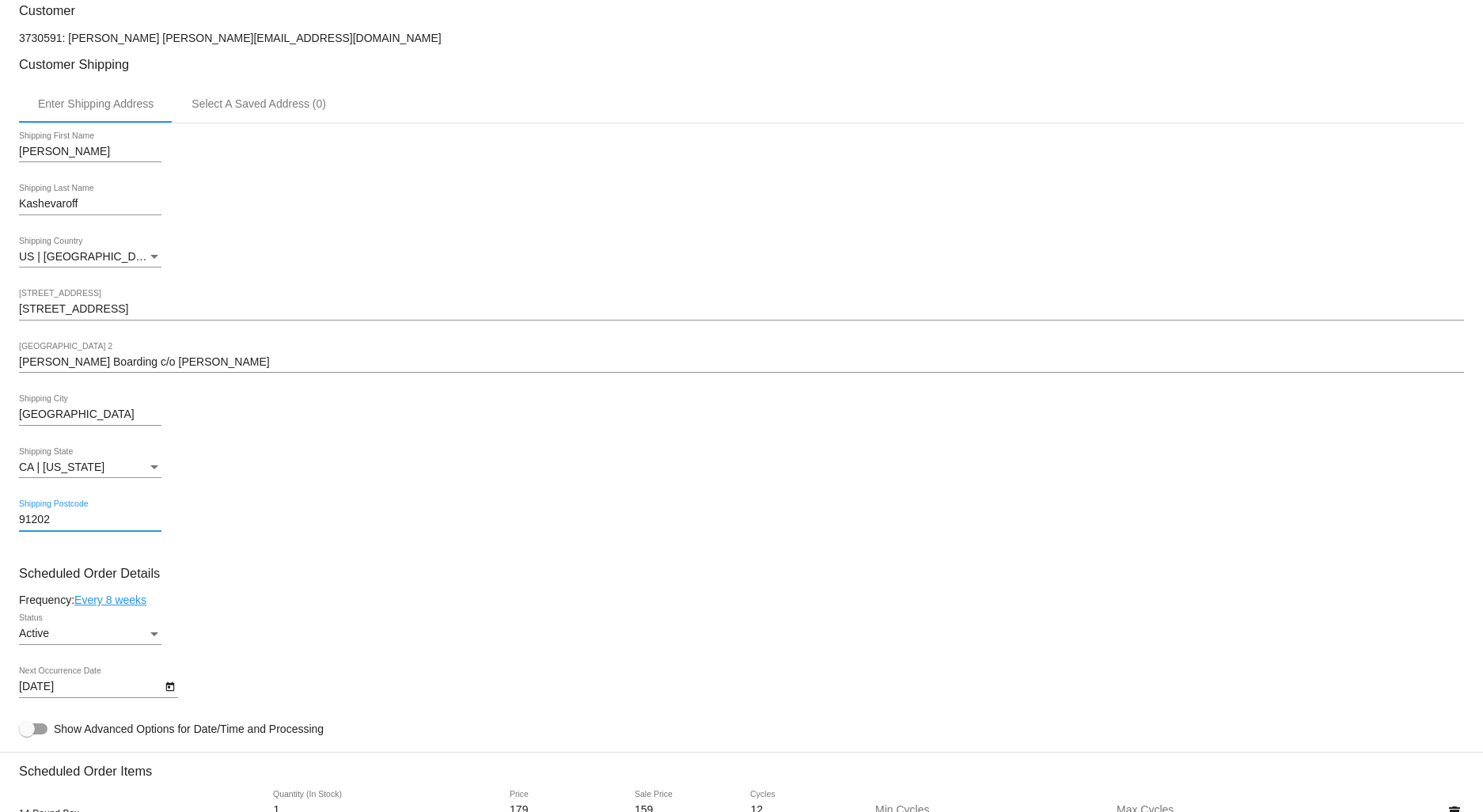
click at [62, 526] on input "91202" at bounding box center [90, 520] width 143 height 13
type input "91204"
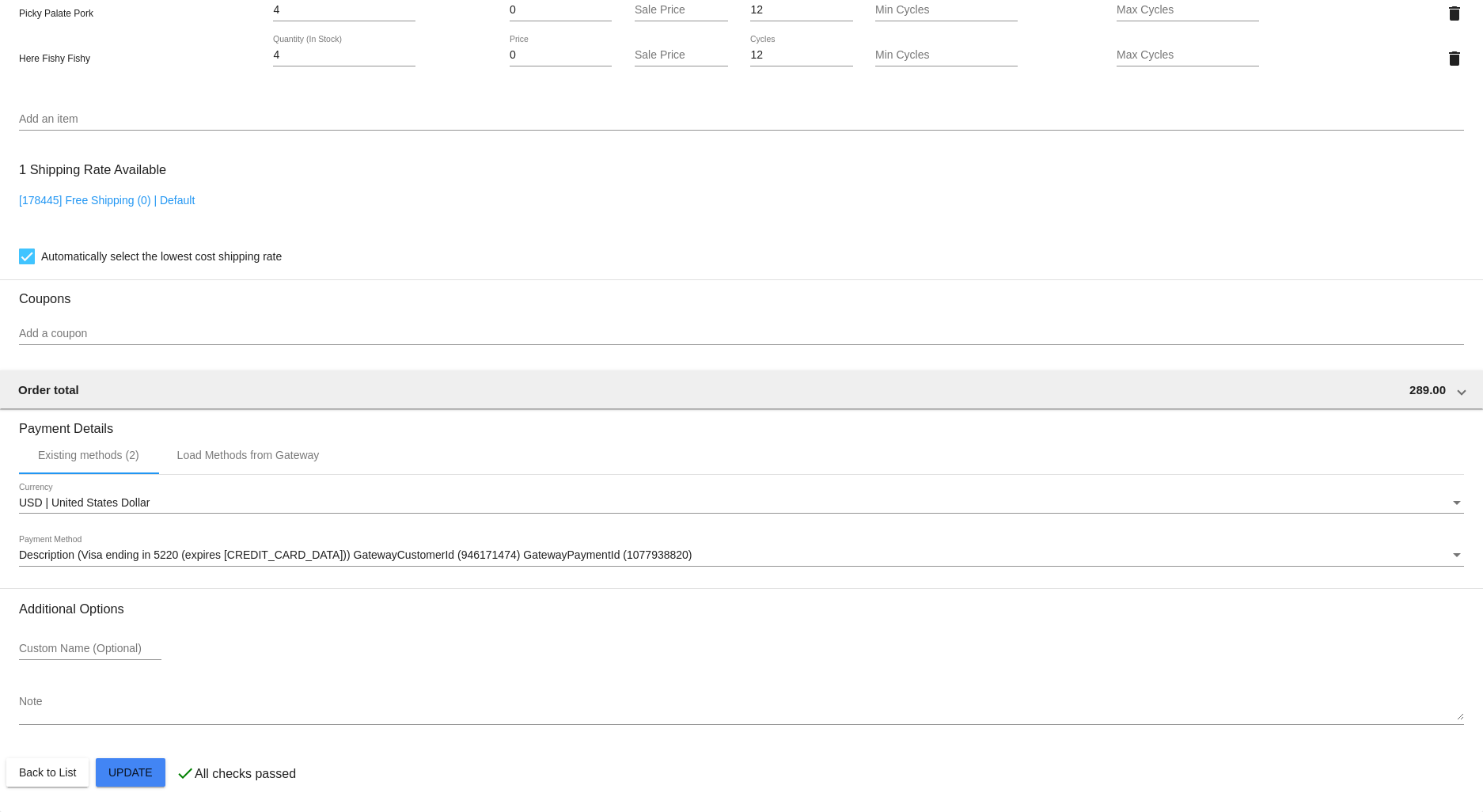
scroll to position [1475, 0]
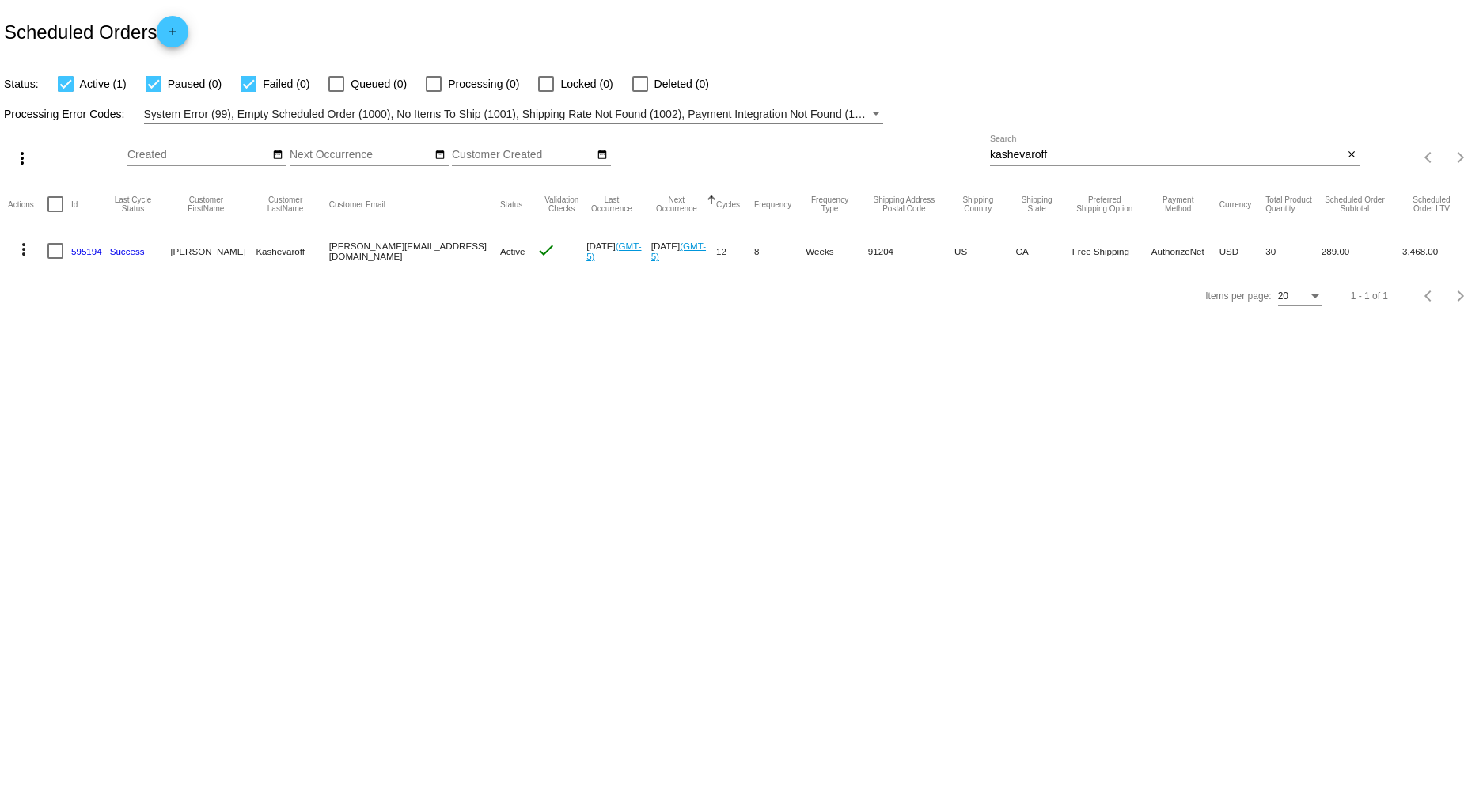
click at [77, 249] on link "595194" at bounding box center [87, 251] width 31 height 10
drag, startPoint x: 1077, startPoint y: 153, endPoint x: 899, endPoint y: 153, distance: 178.0
click at [908, 153] on div "more_vert Aug Jan Feb Mar [DATE]" at bounding box center [742, 152] width 1483 height 56
type input "king"
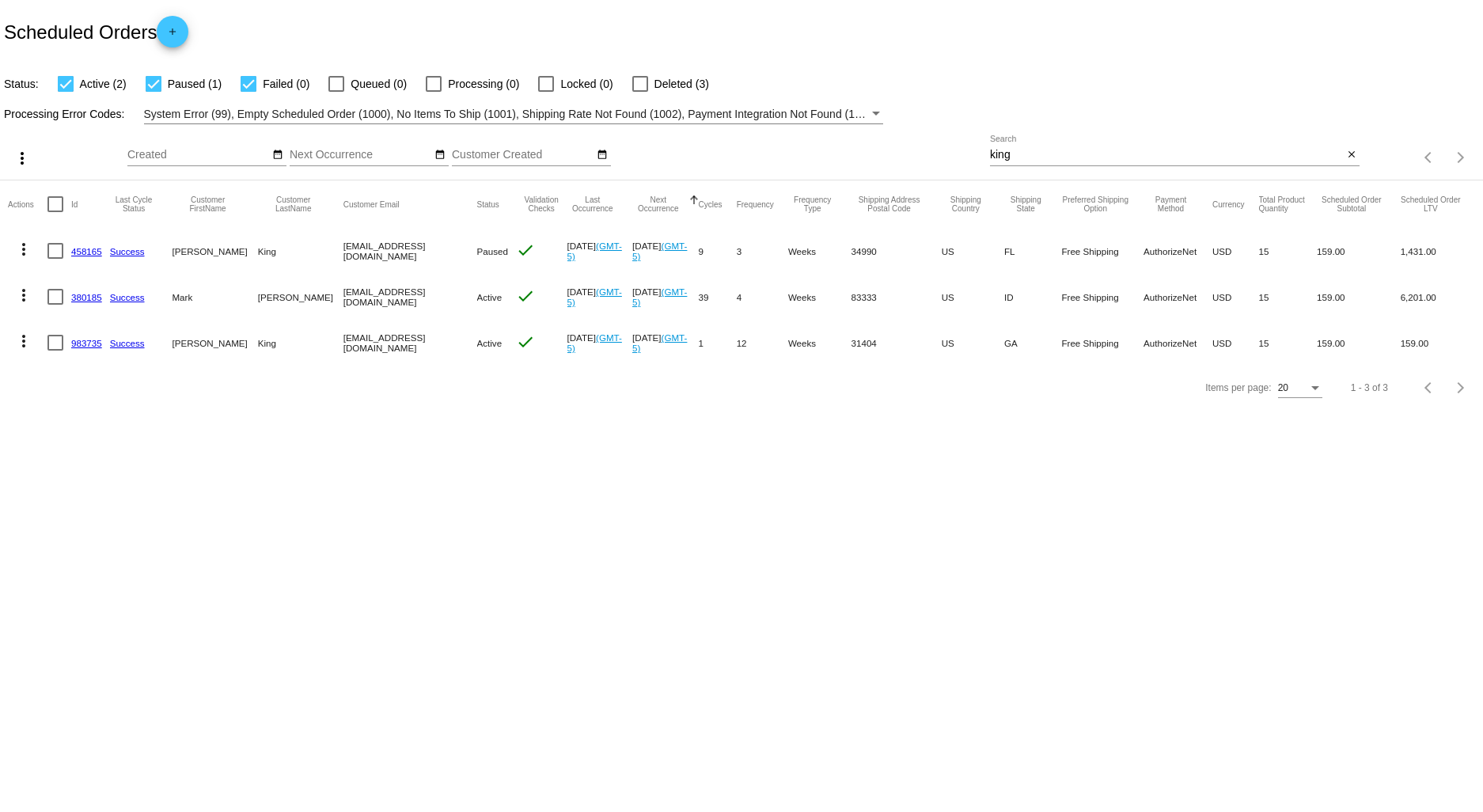
click at [81, 345] on link "983735" at bounding box center [87, 343] width 31 height 10
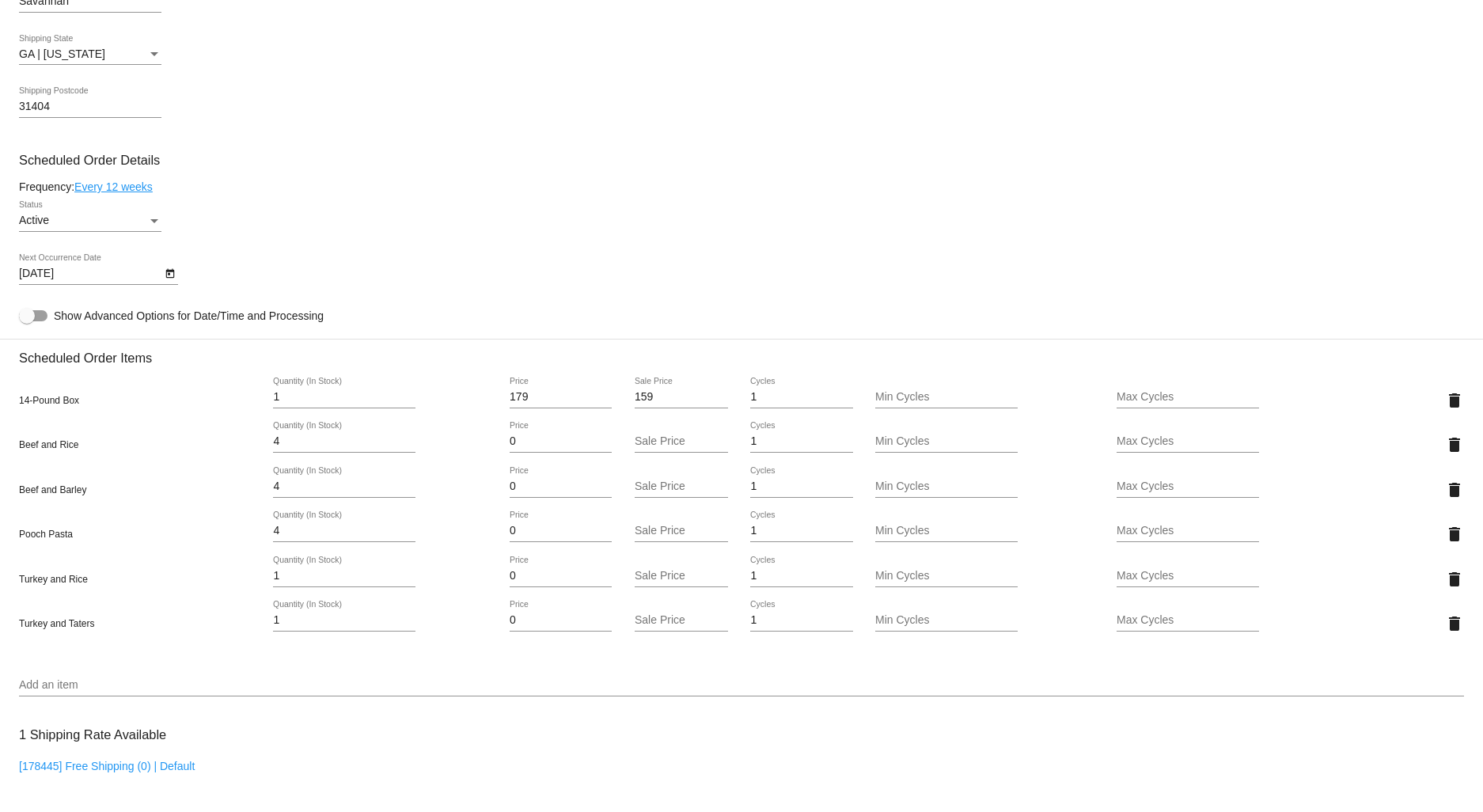
scroll to position [792, 0]
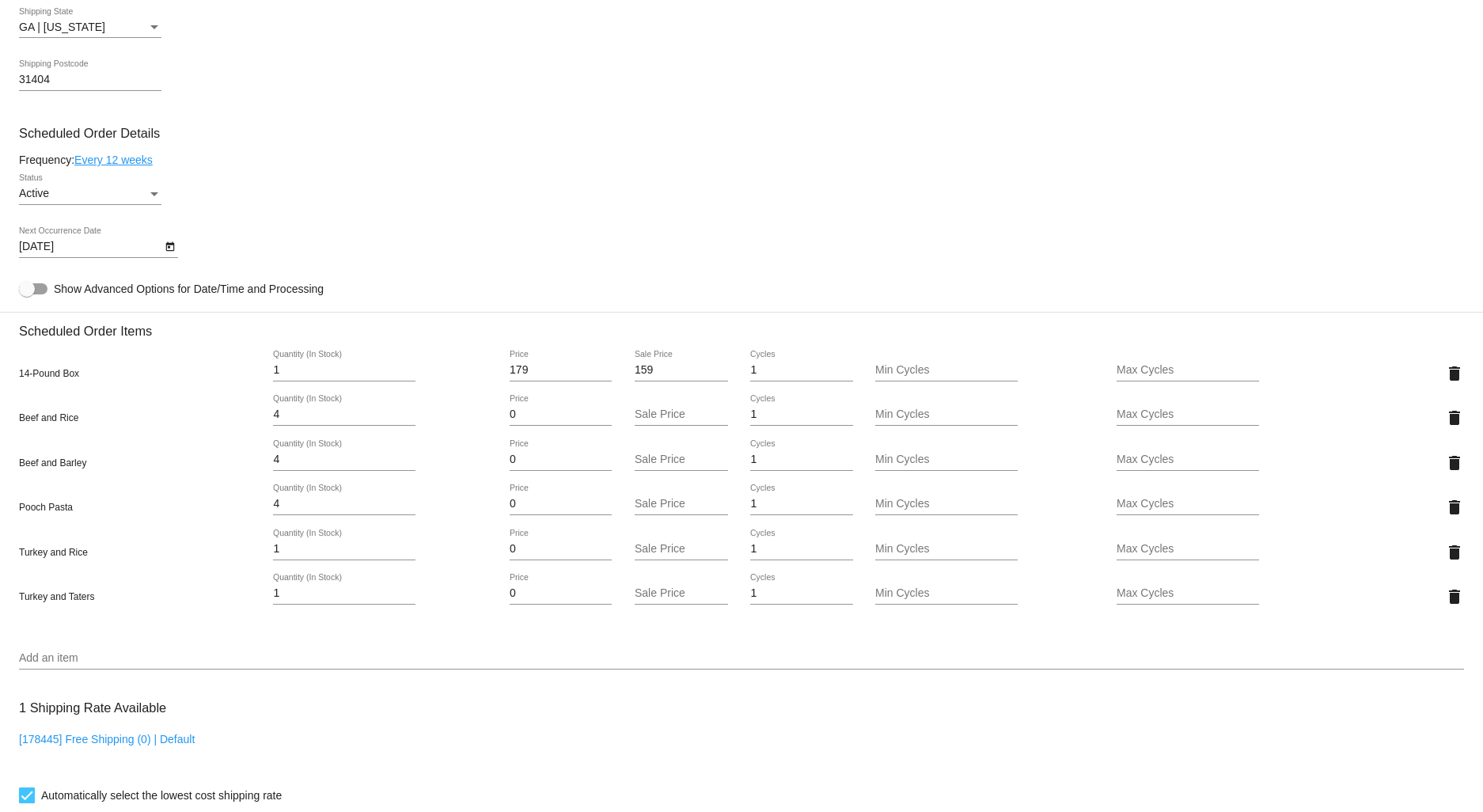
click at [169, 257] on icon "Open calendar" at bounding box center [170, 247] width 11 height 19
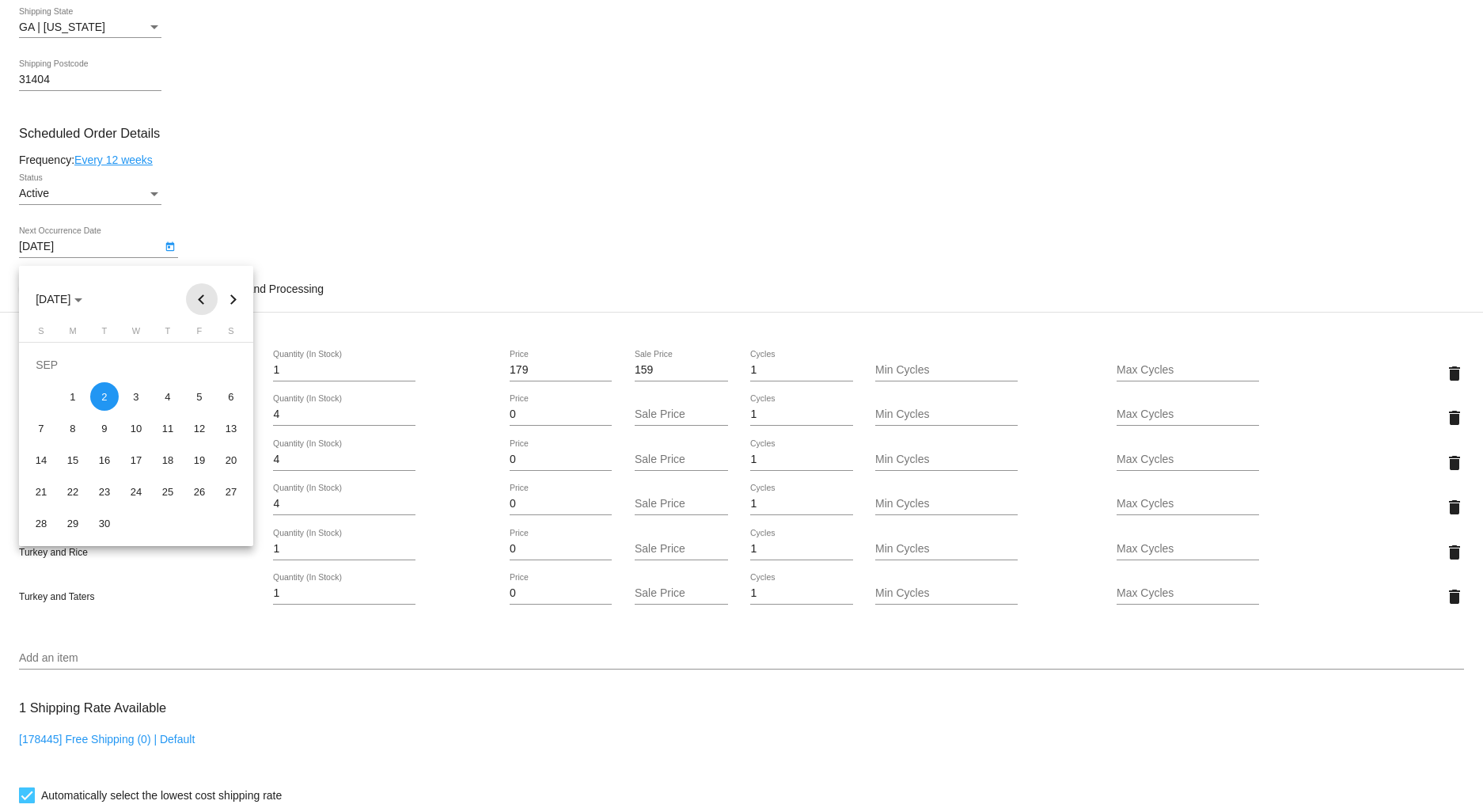
click at [200, 295] on button "Previous month" at bounding box center [202, 298] width 31 height 31
click at [196, 488] on div "29" at bounding box center [200, 491] width 29 height 29
type input "[DATE]"
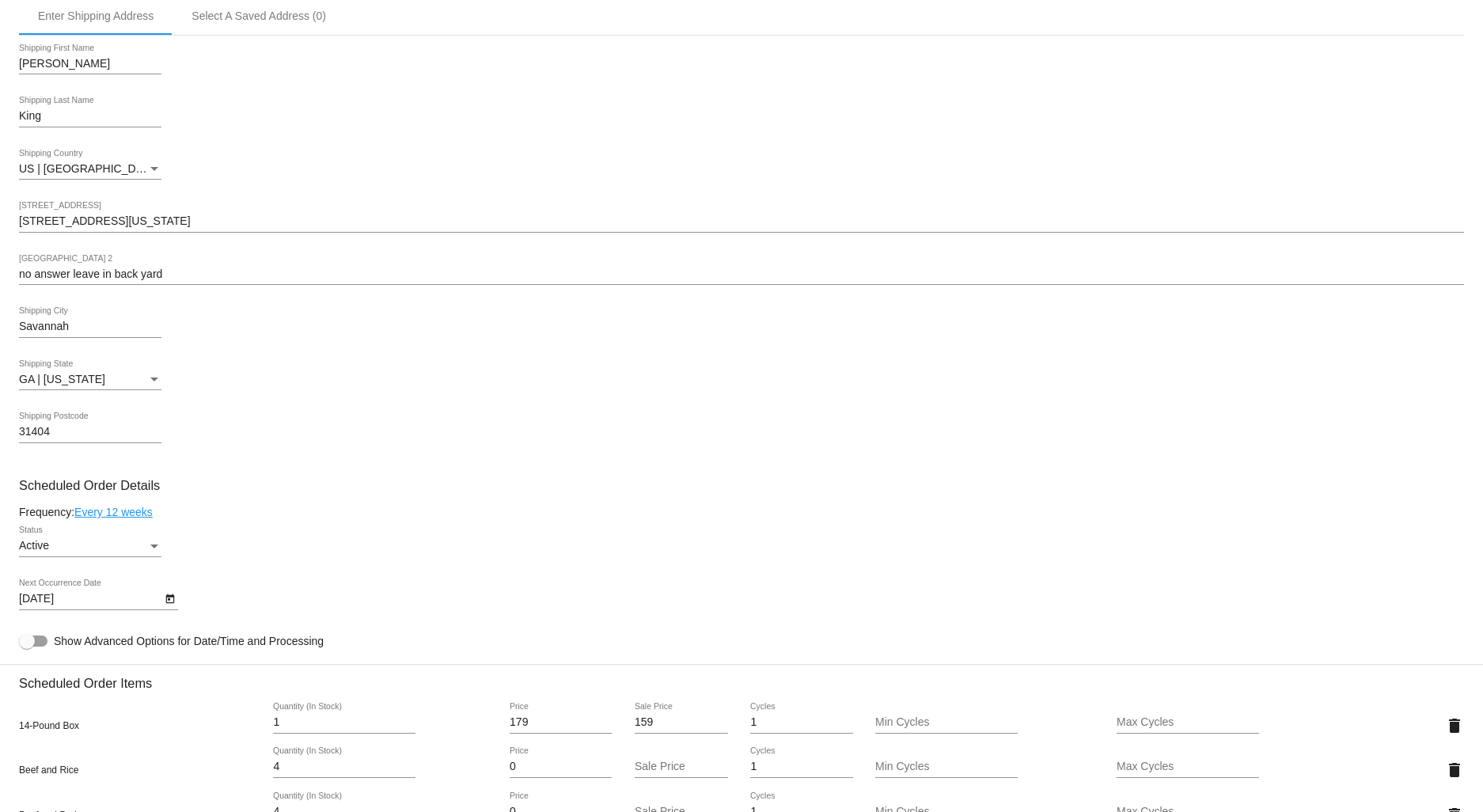
scroll to position [351, 0]
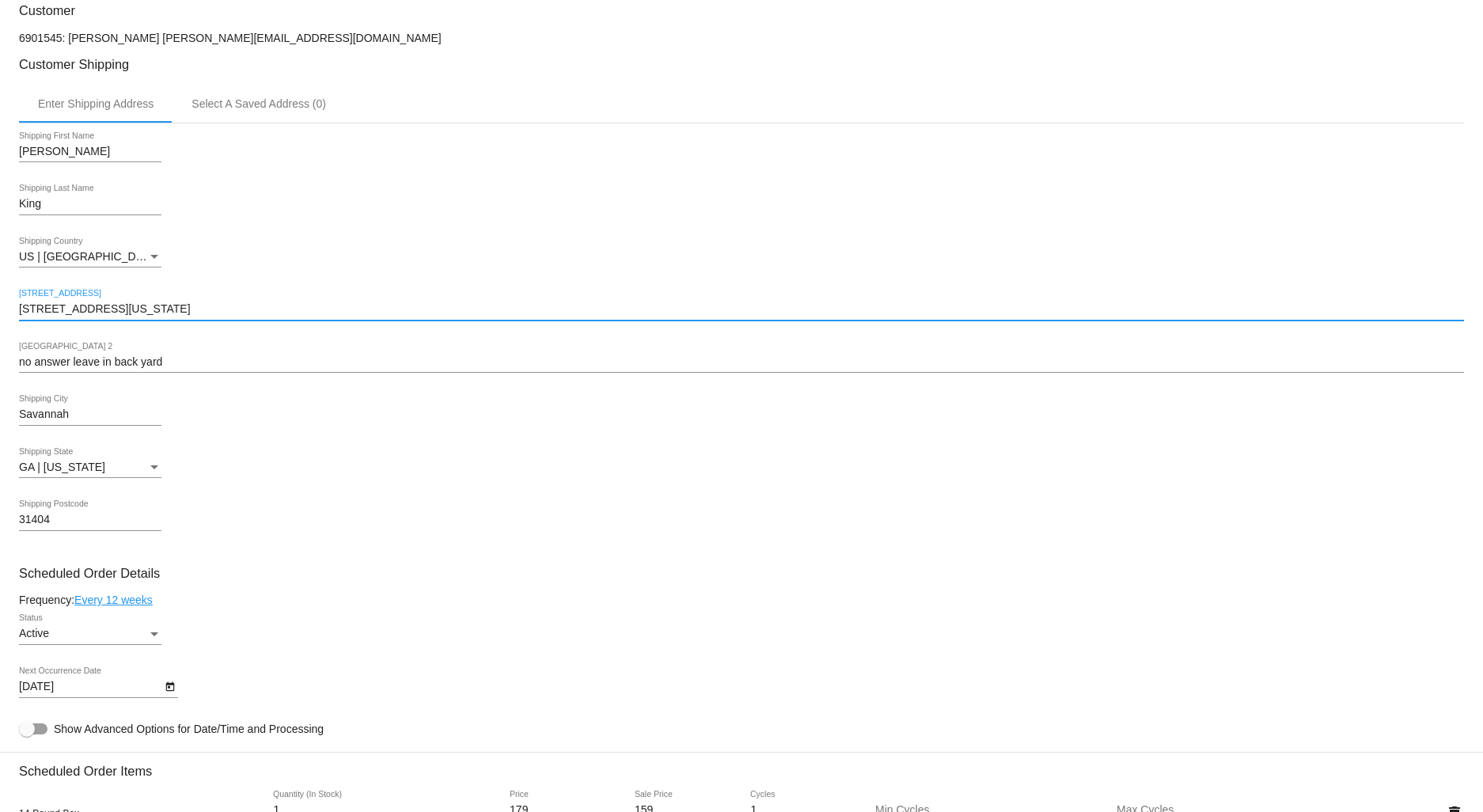
drag, startPoint x: 151, startPoint y: 316, endPoint x: -44, endPoint y: 316, distance: 195.0
click at [0, 316] on html "arrow_back Scheduled Order #983735 Active more_vert Last Processing Cycle ID: 9…" at bounding box center [742, 406] width 1483 height 812
paste input "[STREET_ADDRESS]"
type input "[STREET_ADDRESS]"
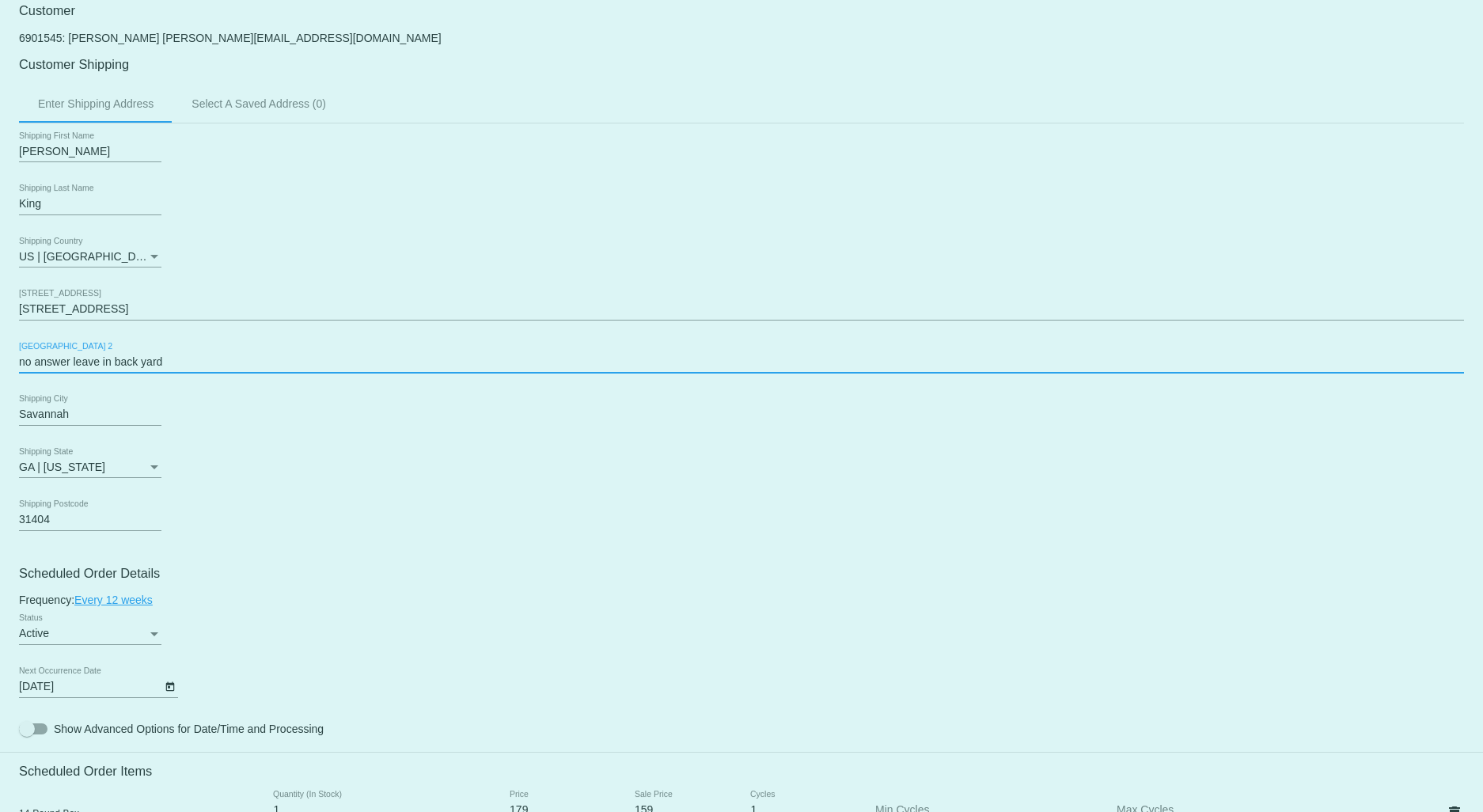
drag, startPoint x: 171, startPoint y: 369, endPoint x: 11, endPoint y: 366, distance: 160.0
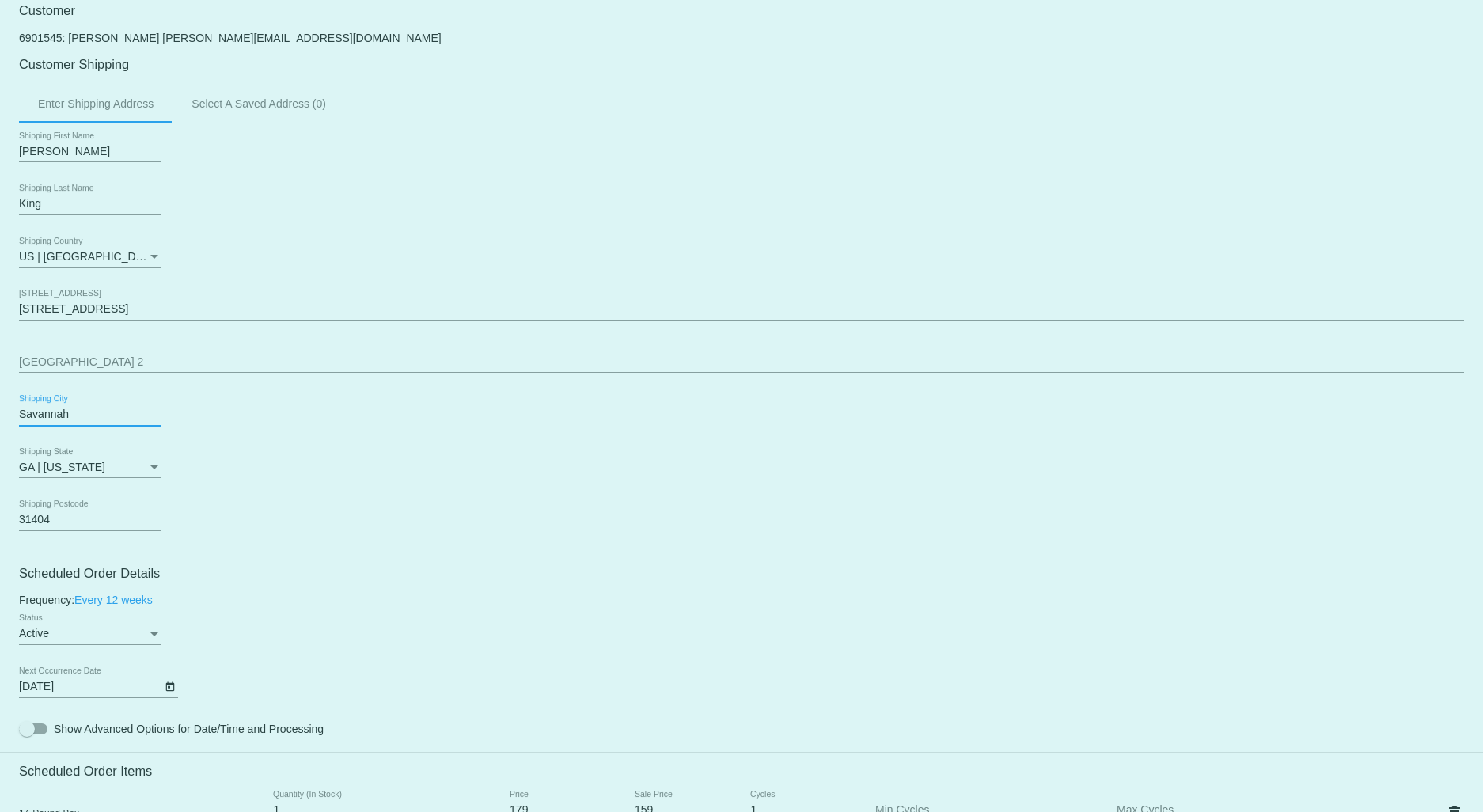
drag, startPoint x: 82, startPoint y: 423, endPoint x: 6, endPoint y: 422, distance: 76.0
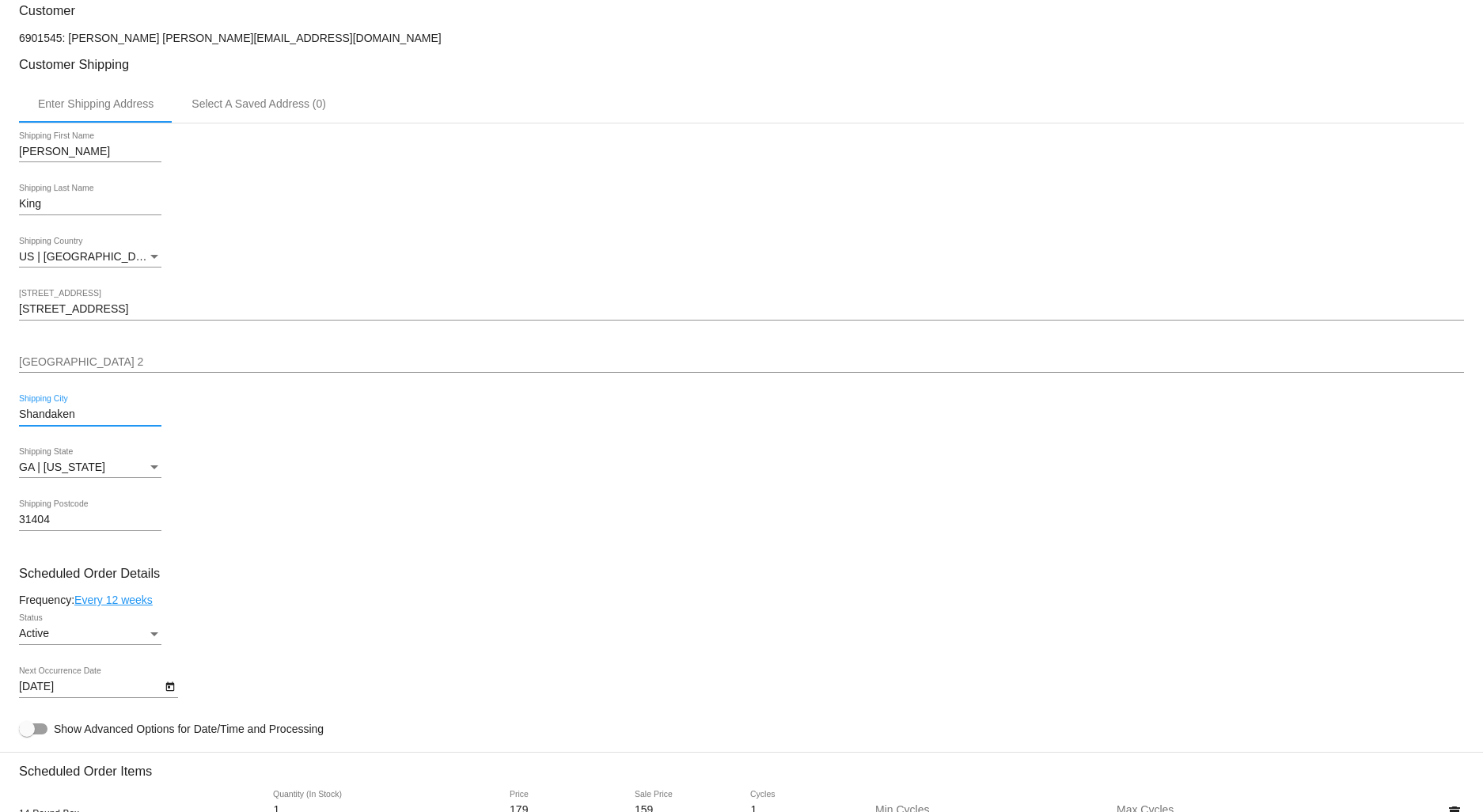
type input "Shandaken"
click at [77, 473] on span "NE | [US_STATE]" at bounding box center [61, 467] width 86 height 13
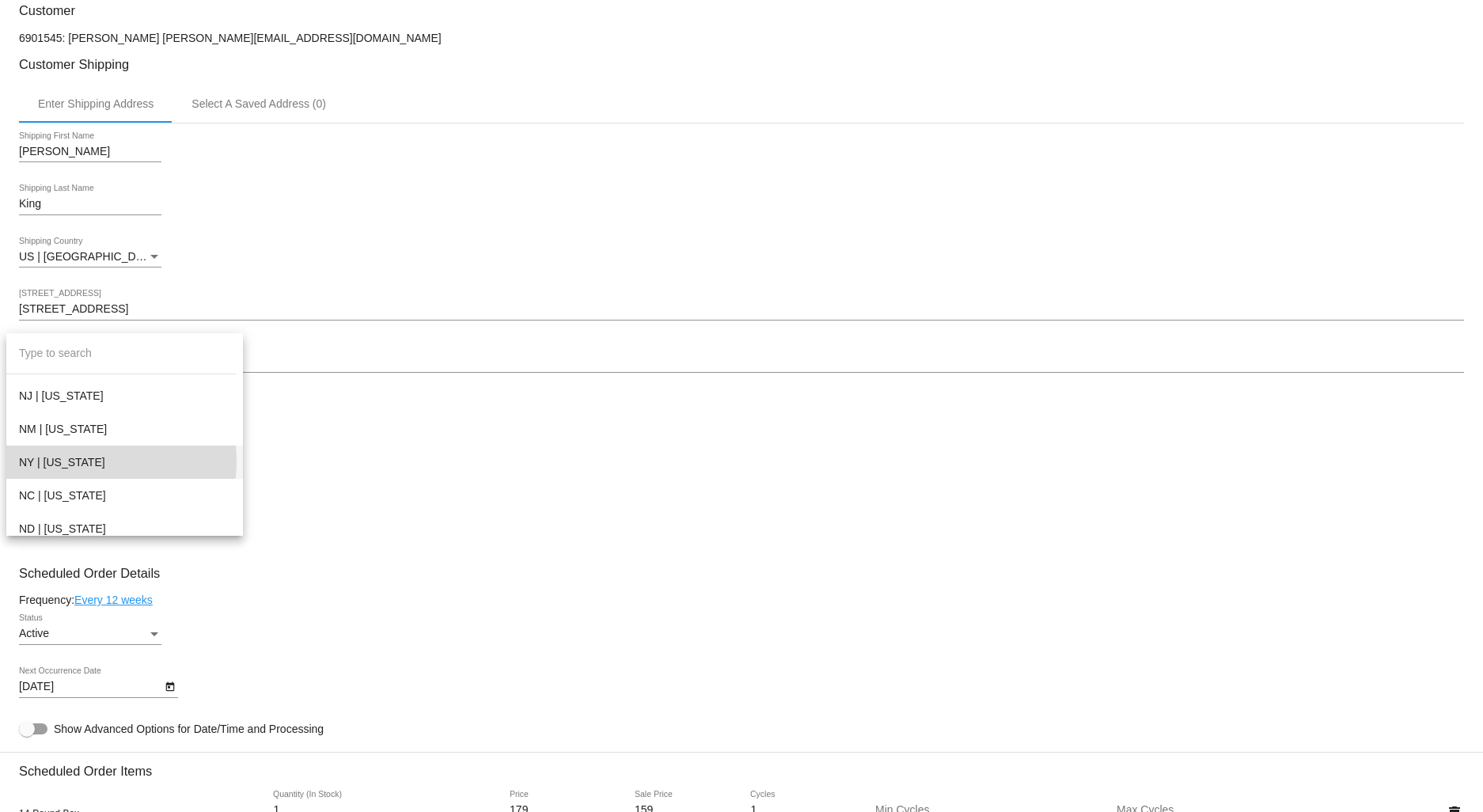
click at [99, 462] on span "NY | [US_STATE]" at bounding box center [124, 462] width 211 height 33
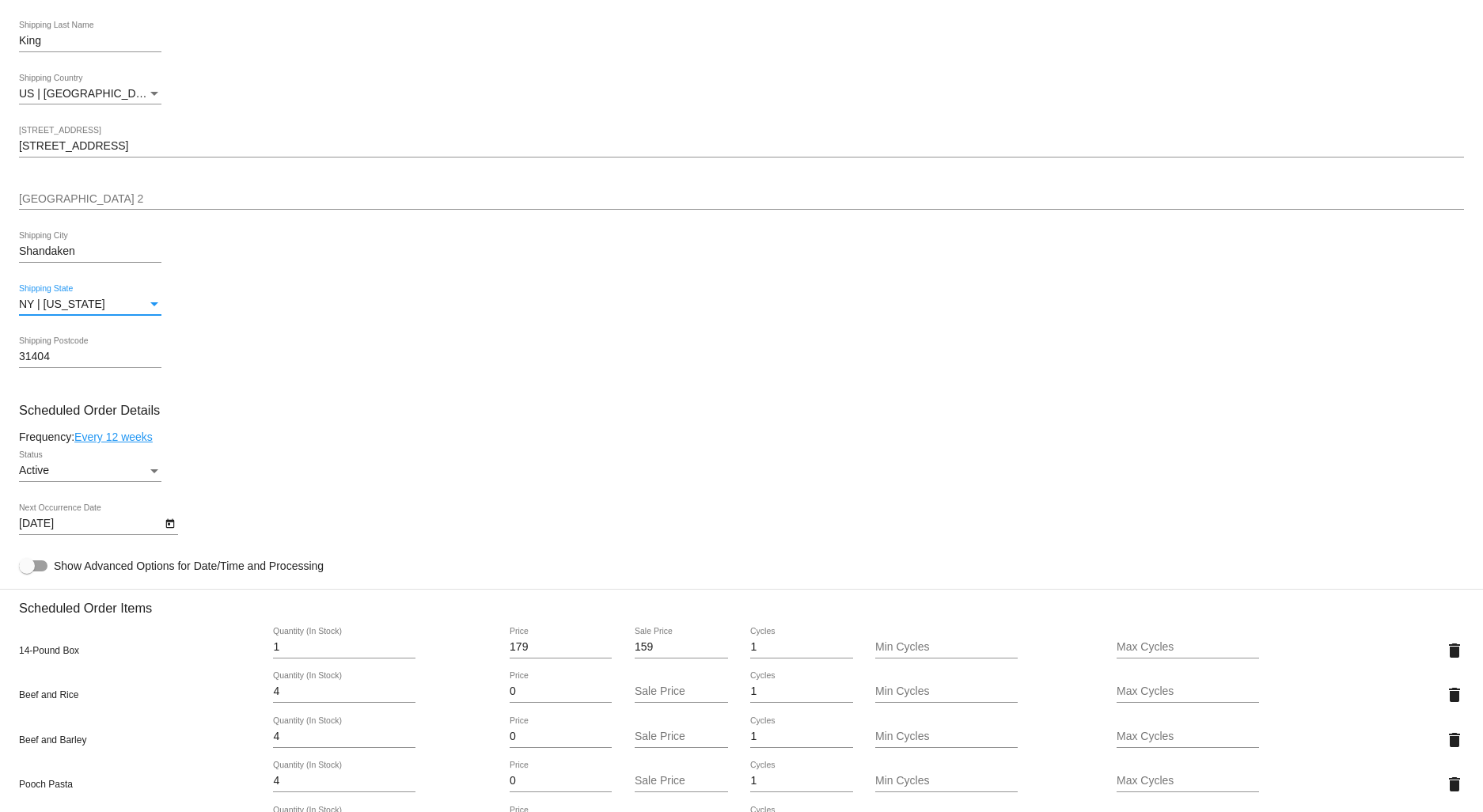
scroll to position [527, 0]
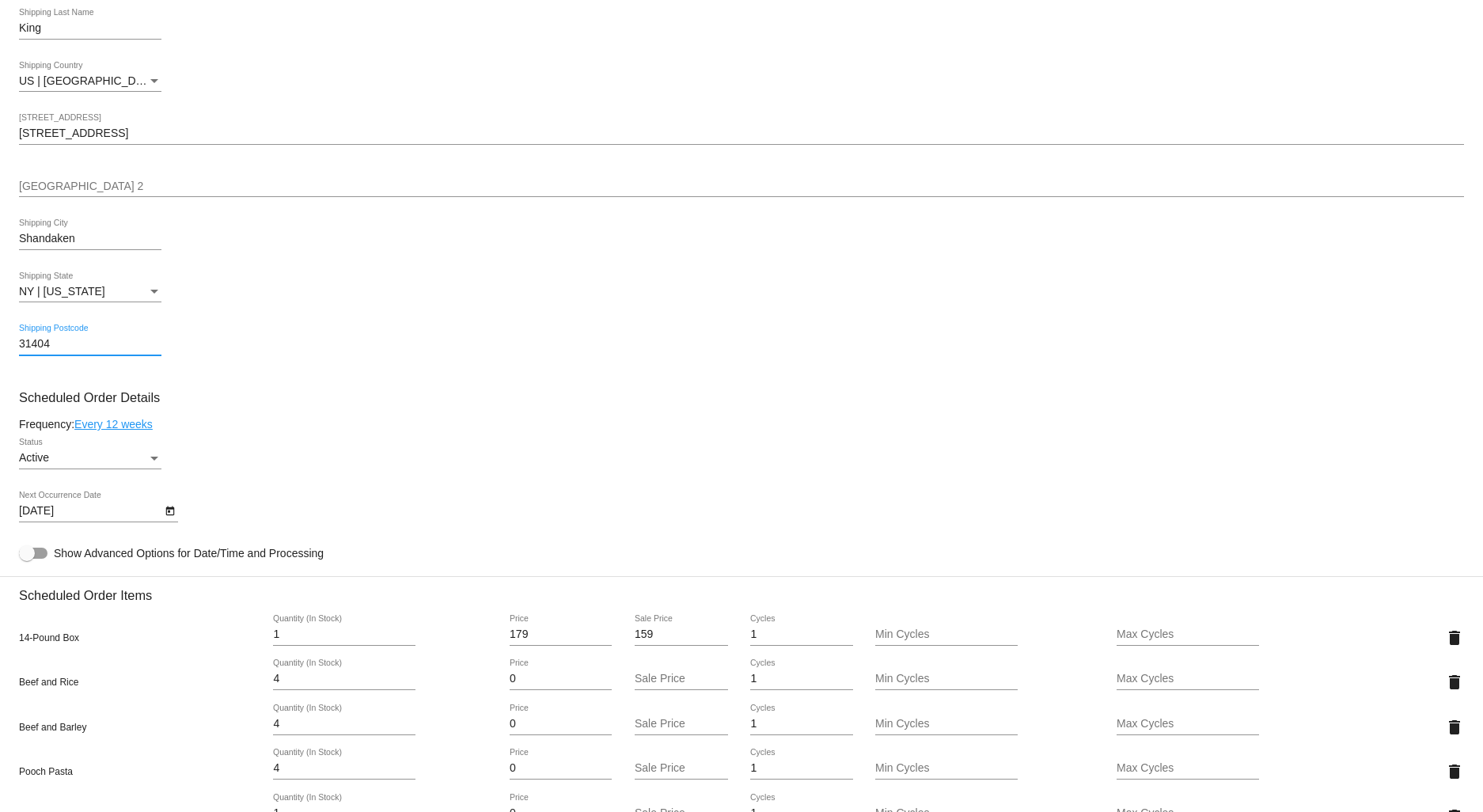
drag, startPoint x: 57, startPoint y: 348, endPoint x: 6, endPoint y: 347, distance: 51.0
click at [6, 347] on mat-card "Customer 6901545: [PERSON_NAME] [EMAIL_ADDRESS][DOMAIN_NAME] Customer Shipping …" at bounding box center [742, 712] width 1483 height 1806
type input "12480"
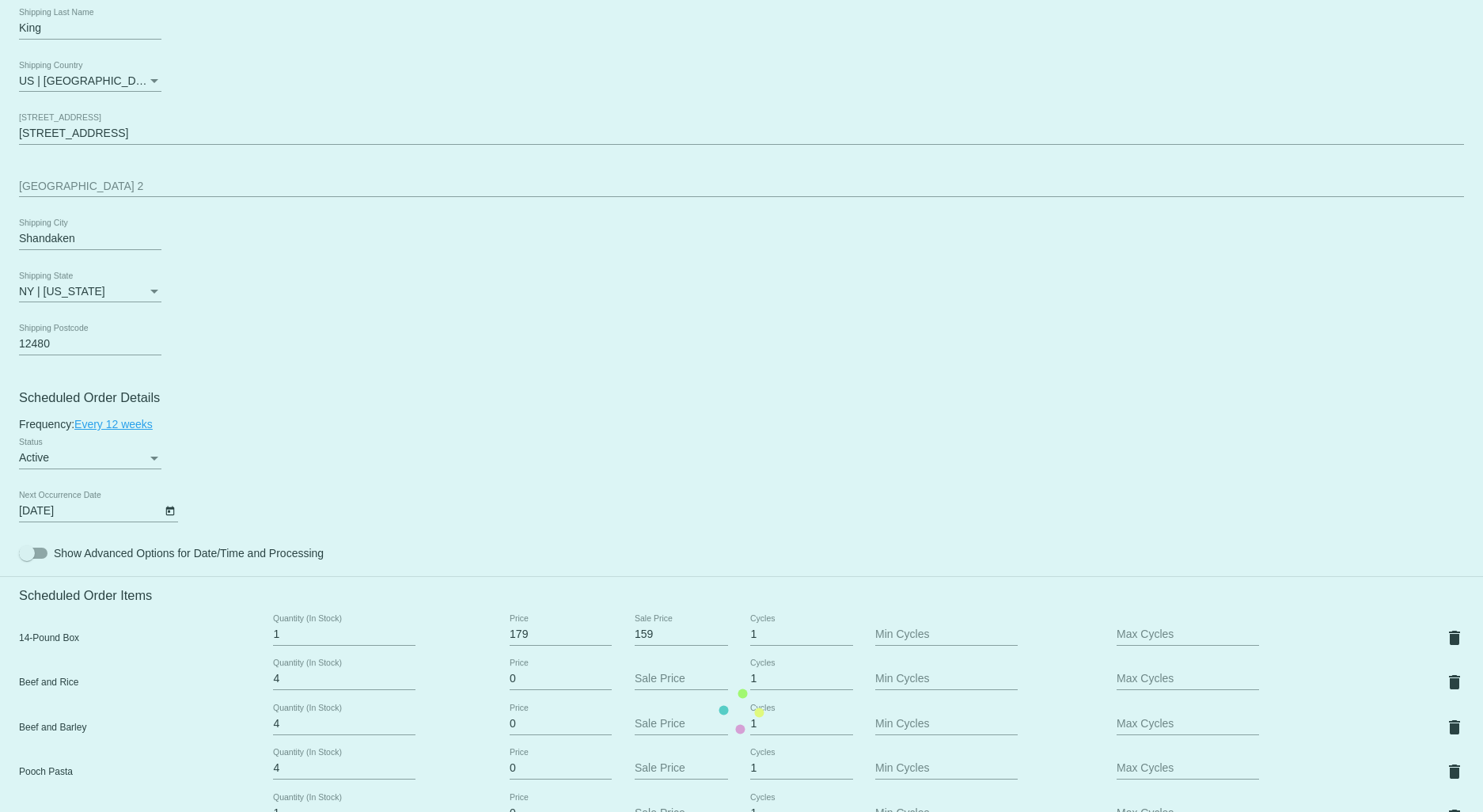
click at [581, 505] on mat-card "Customer 6901545: [PERSON_NAME] [EMAIL_ADDRESS][DOMAIN_NAME] Customer Shipping …" at bounding box center [742, 712] width 1483 height 1806
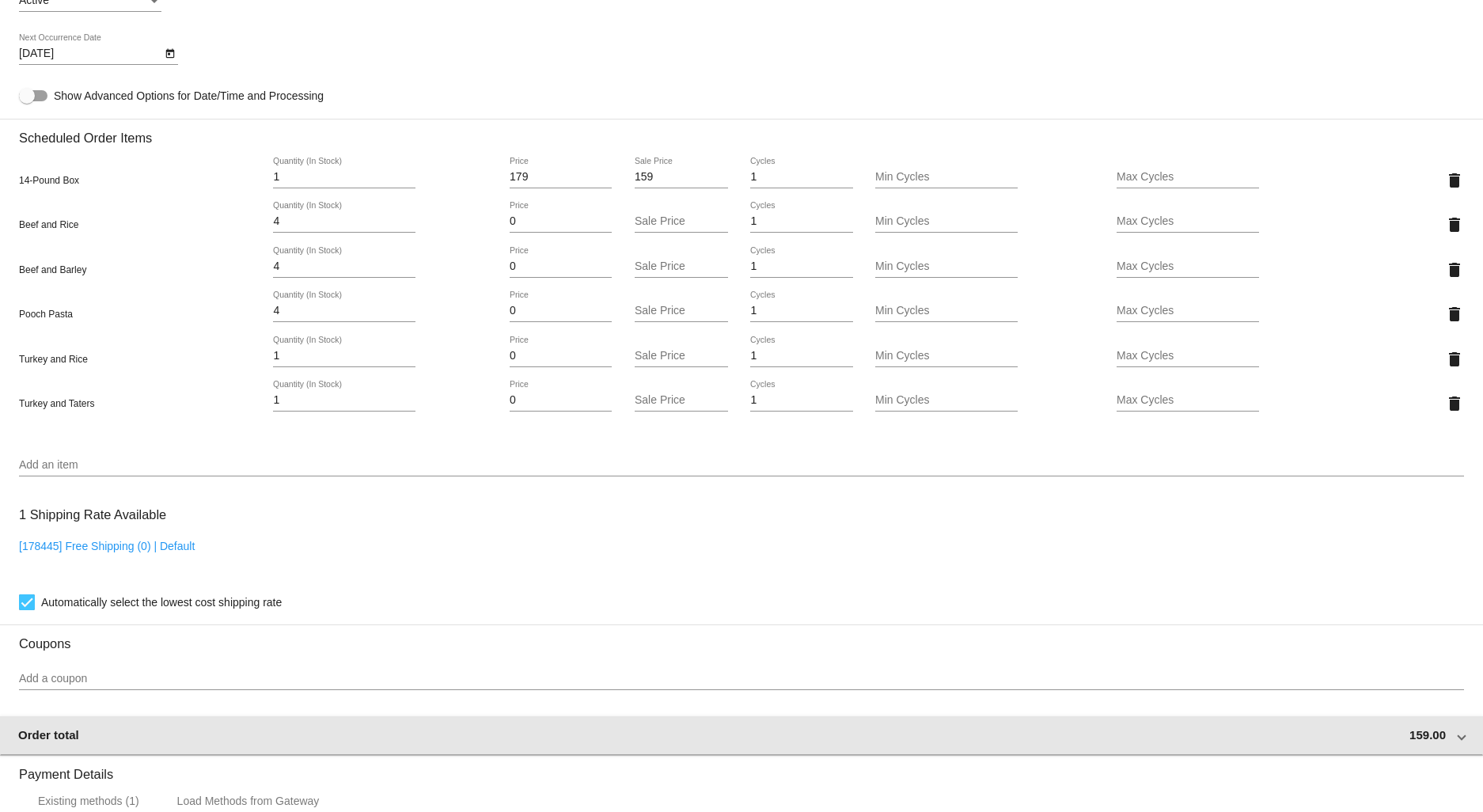
scroll to position [1340, 0]
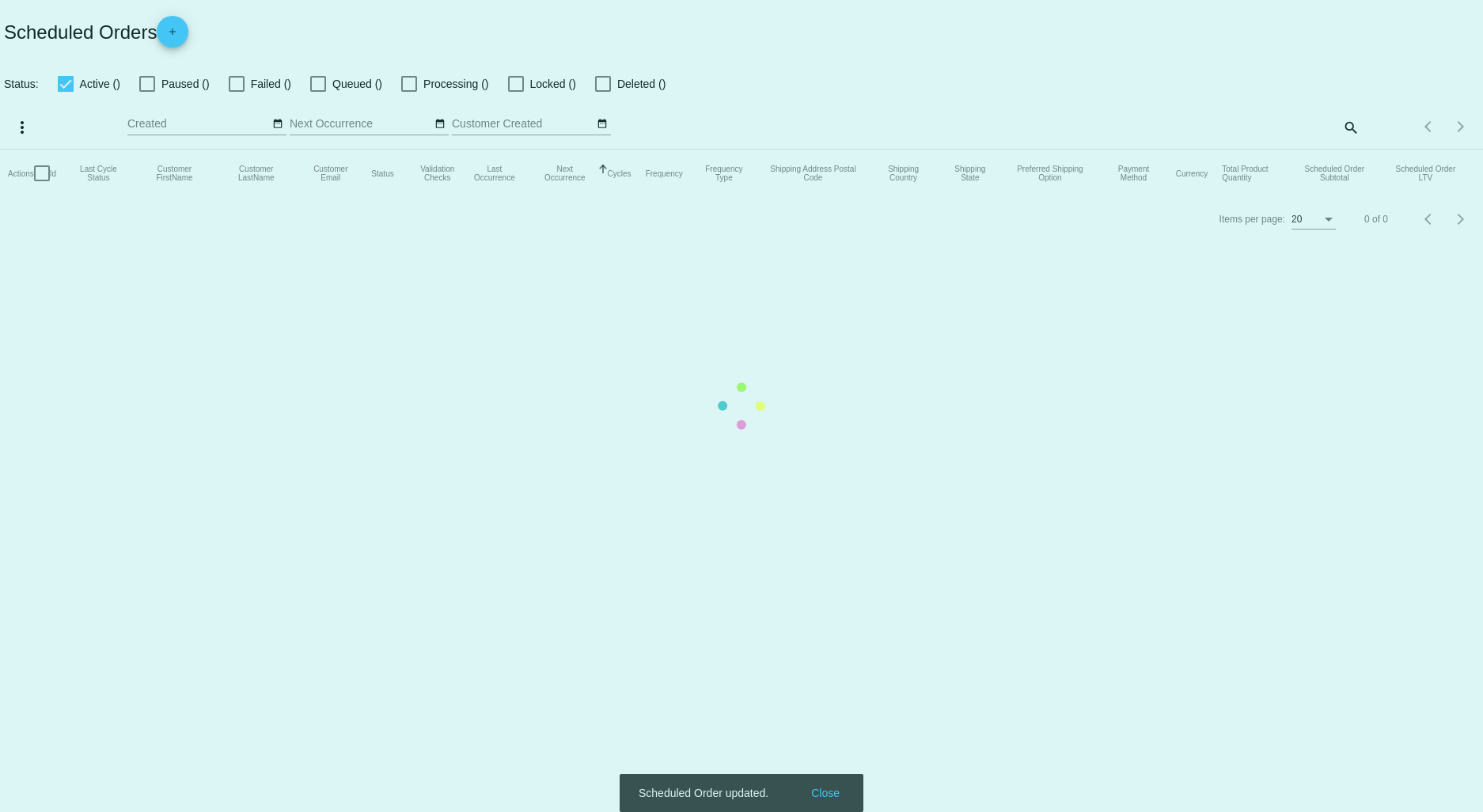
checkbox input "true"
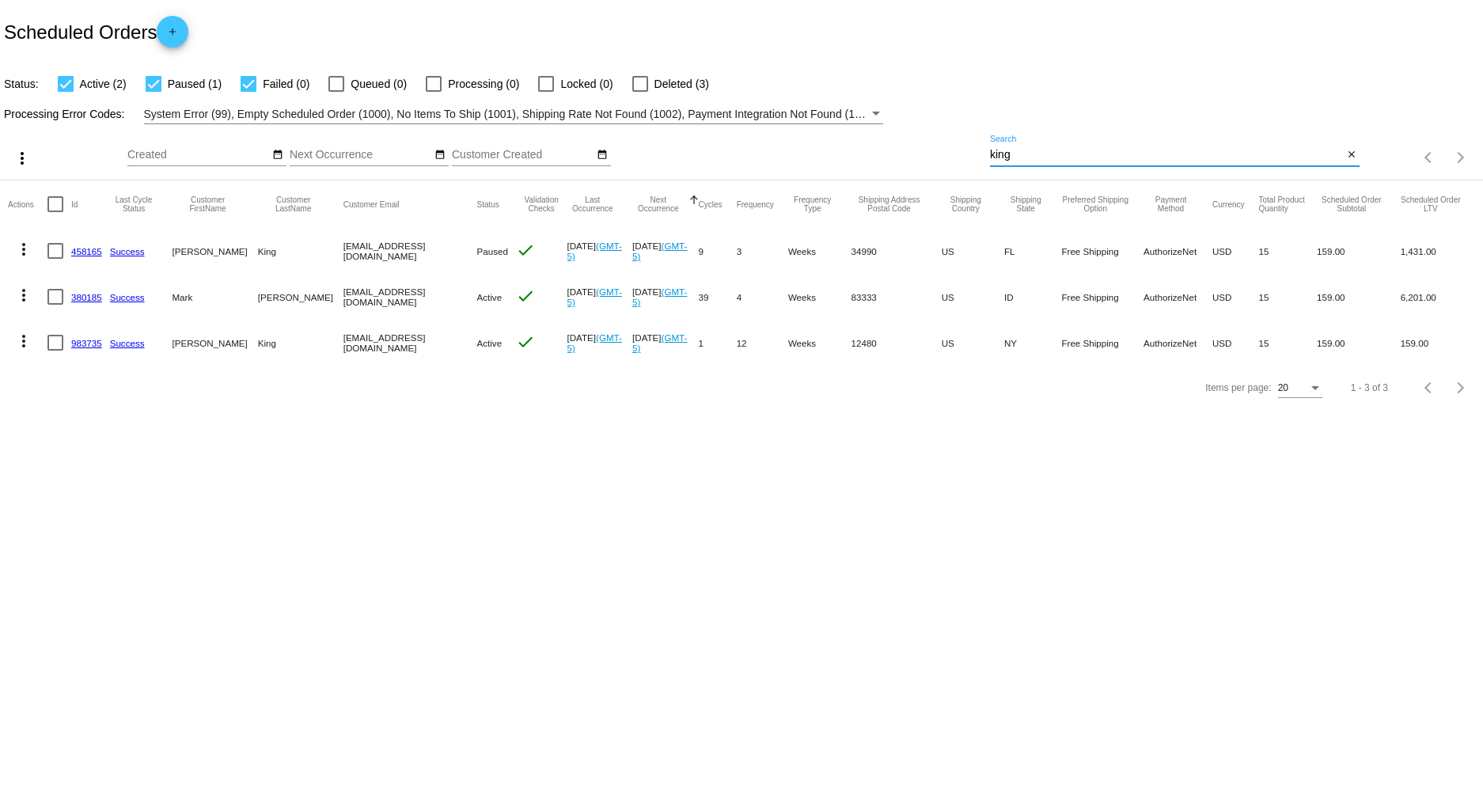
drag, startPoint x: 1040, startPoint y: 152, endPoint x: 802, endPoint y: 162, distance: 238.2
click at [805, 162] on div "more_vert Aug Jan Feb Mar [DATE]" at bounding box center [742, 152] width 1483 height 56
type input "[PERSON_NAME]"
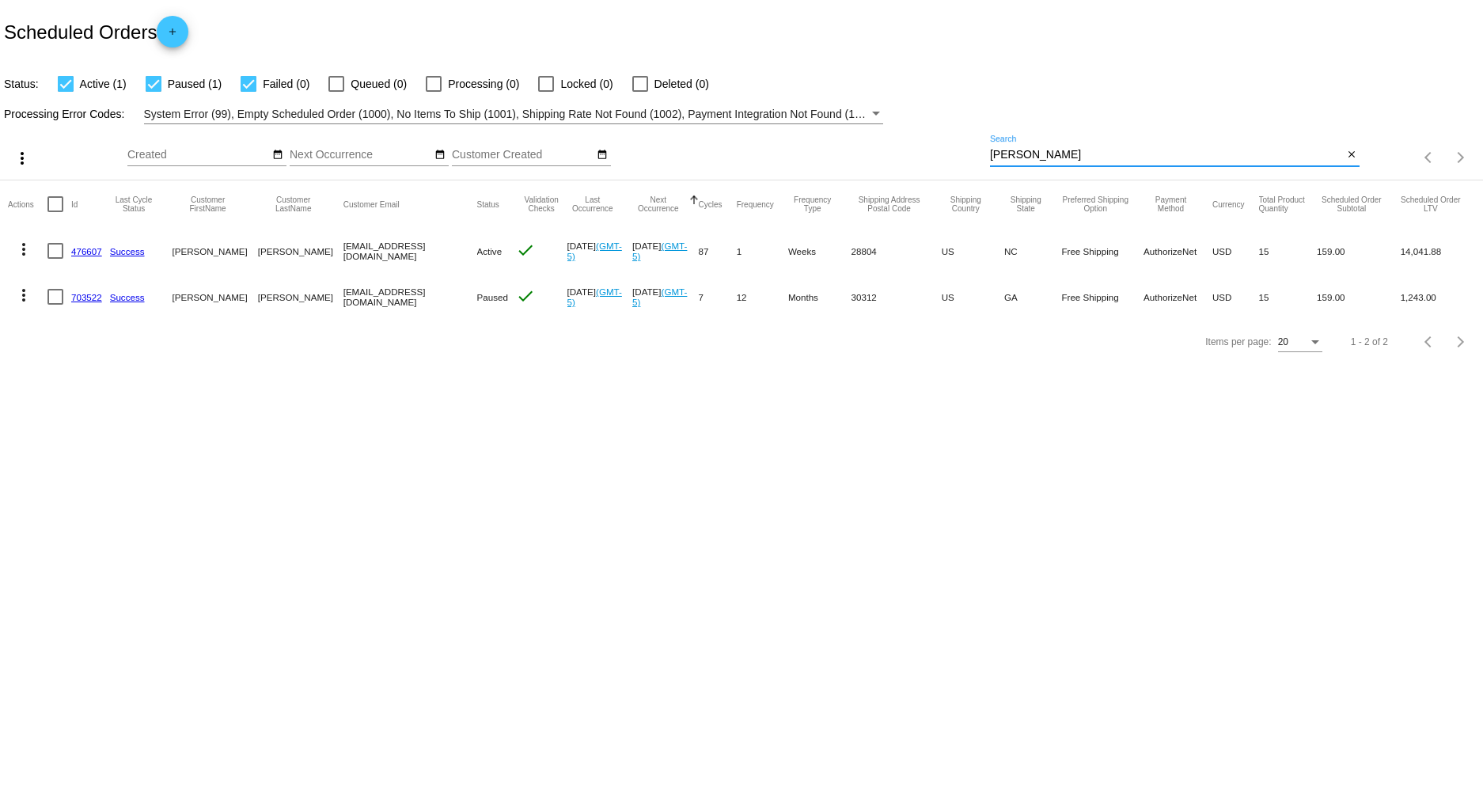
click at [88, 252] on link "476607" at bounding box center [87, 251] width 31 height 10
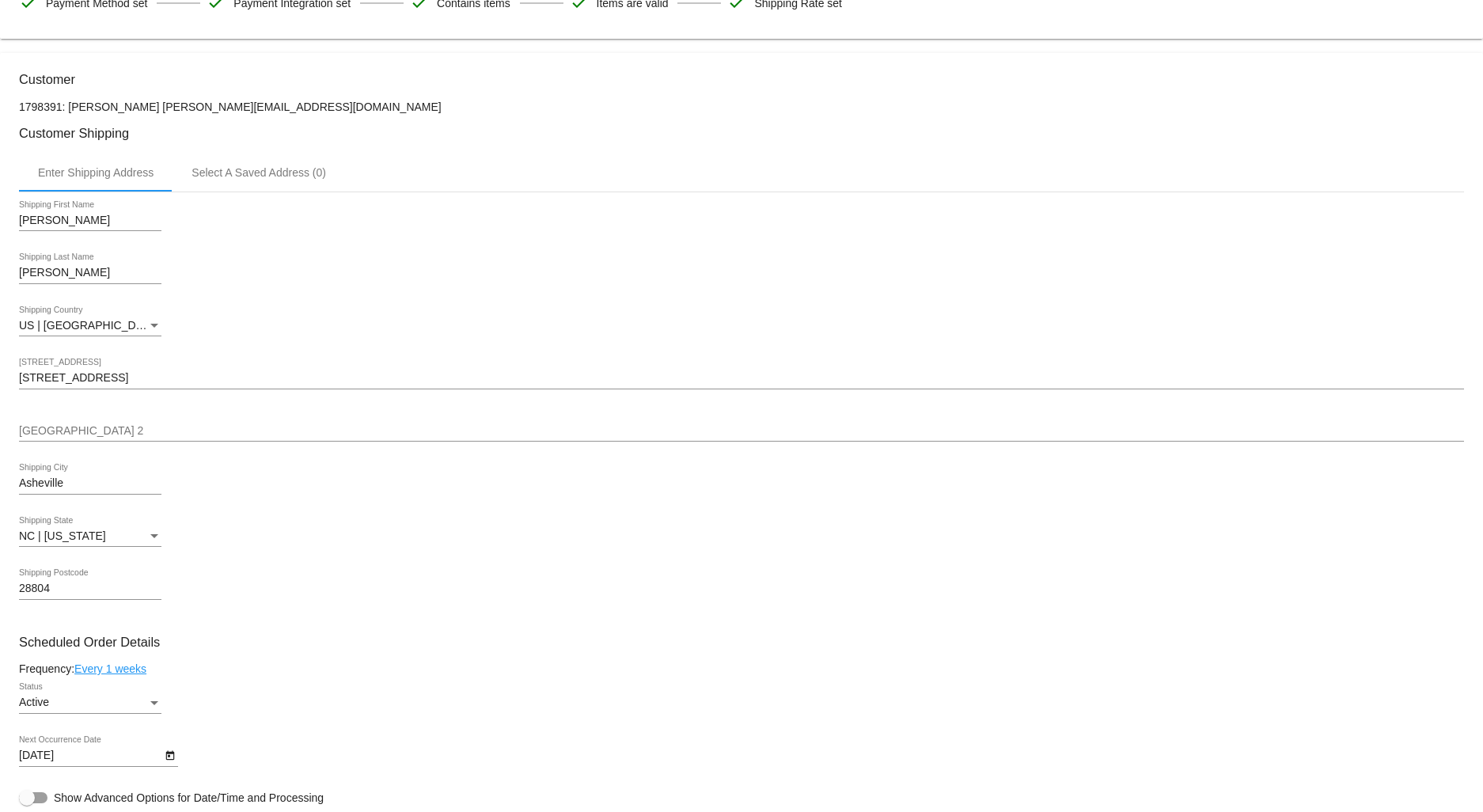
scroll to position [351, 0]
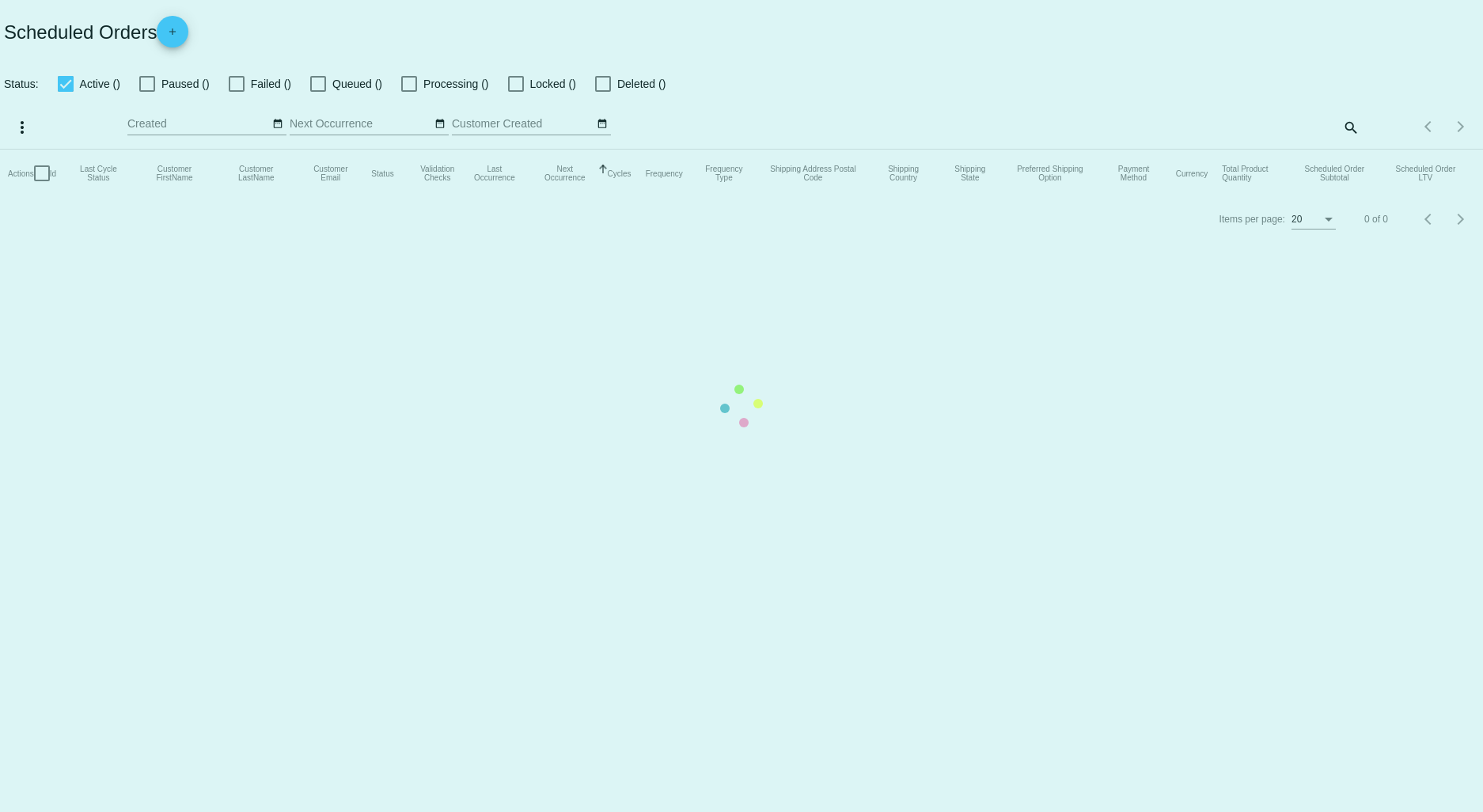
checkbox input "true"
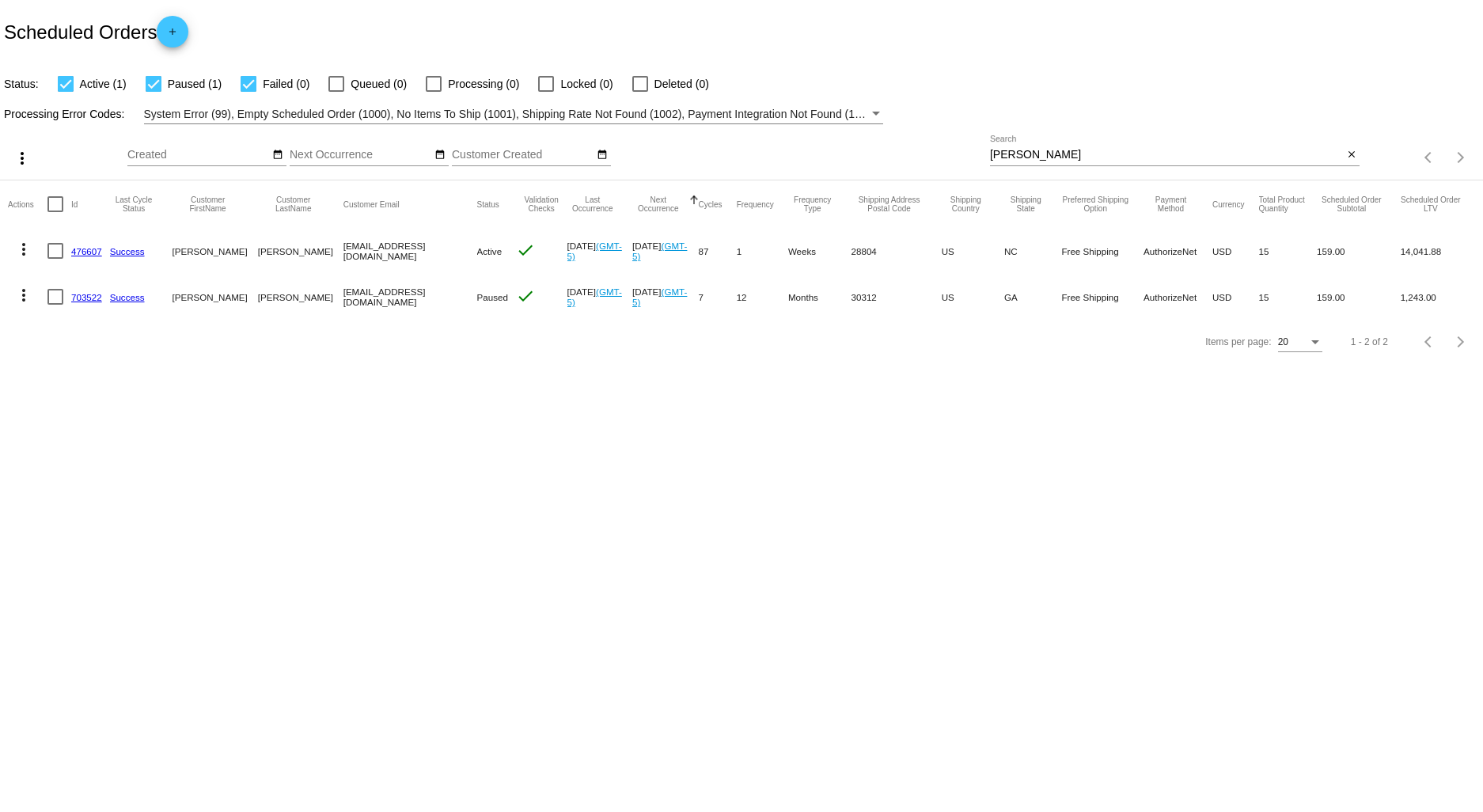
click at [89, 253] on link "476607" at bounding box center [87, 251] width 31 height 10
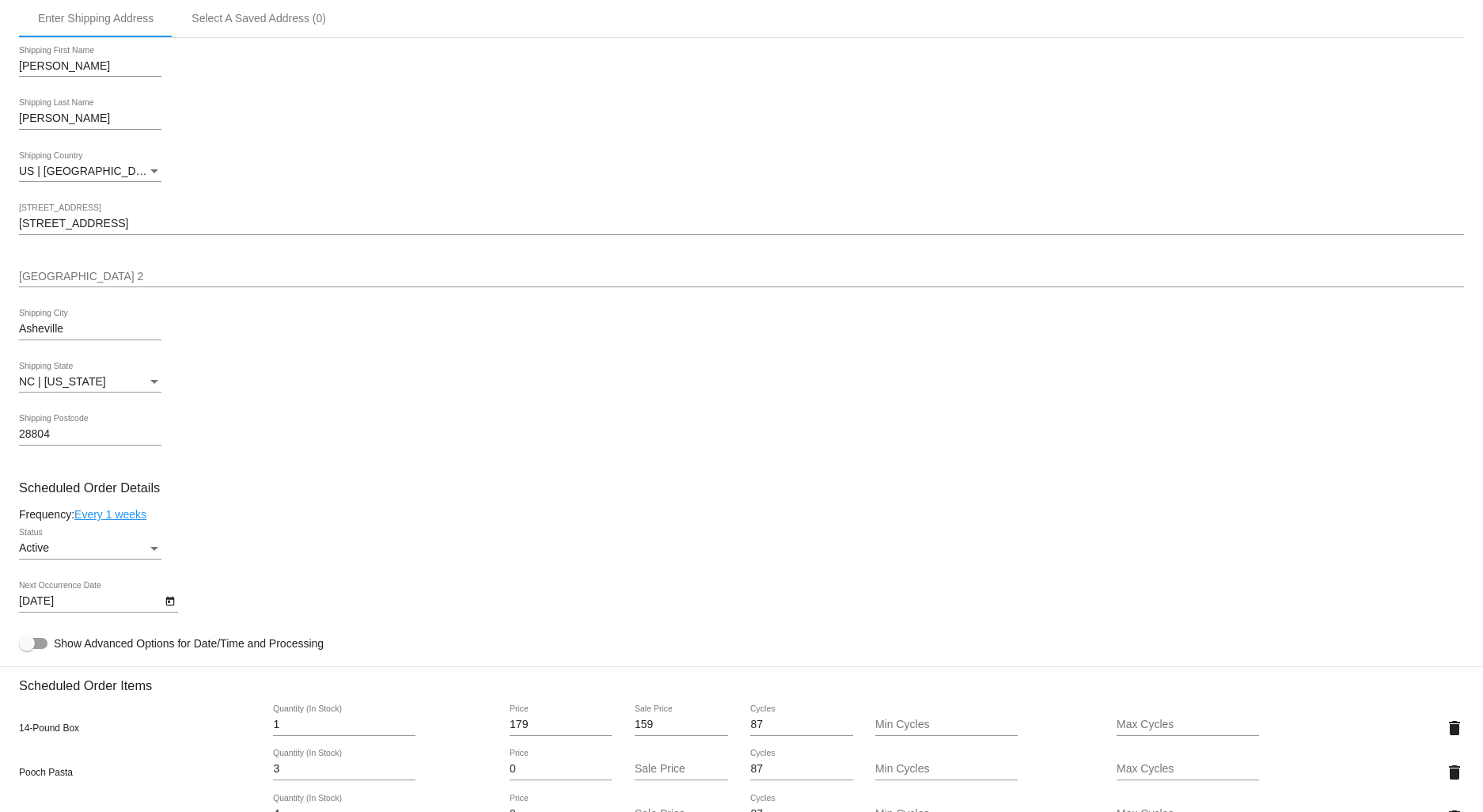
scroll to position [439, 0]
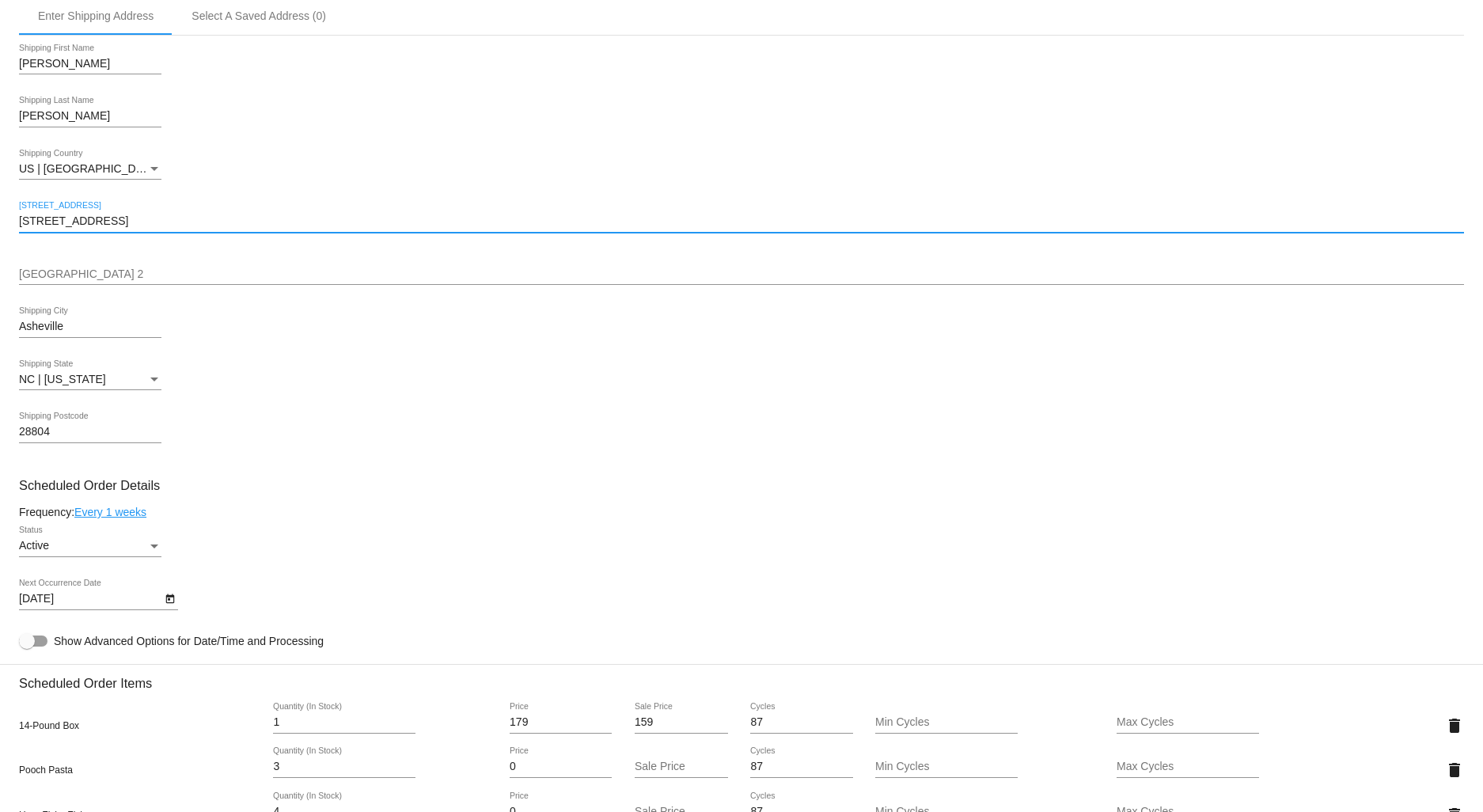
drag, startPoint x: 147, startPoint y: 230, endPoint x: -75, endPoint y: 230, distance: 222.0
click at [0, 230] on html "arrow_back Scheduled Order #476607 Active more_vert Last Processing Cycle ID: 4…" at bounding box center [742, 406] width 1483 height 812
paste input "[STREET_ADDRESS][PERSON_NAME]"
type input "[STREET_ADDRESS][PERSON_NAME]"
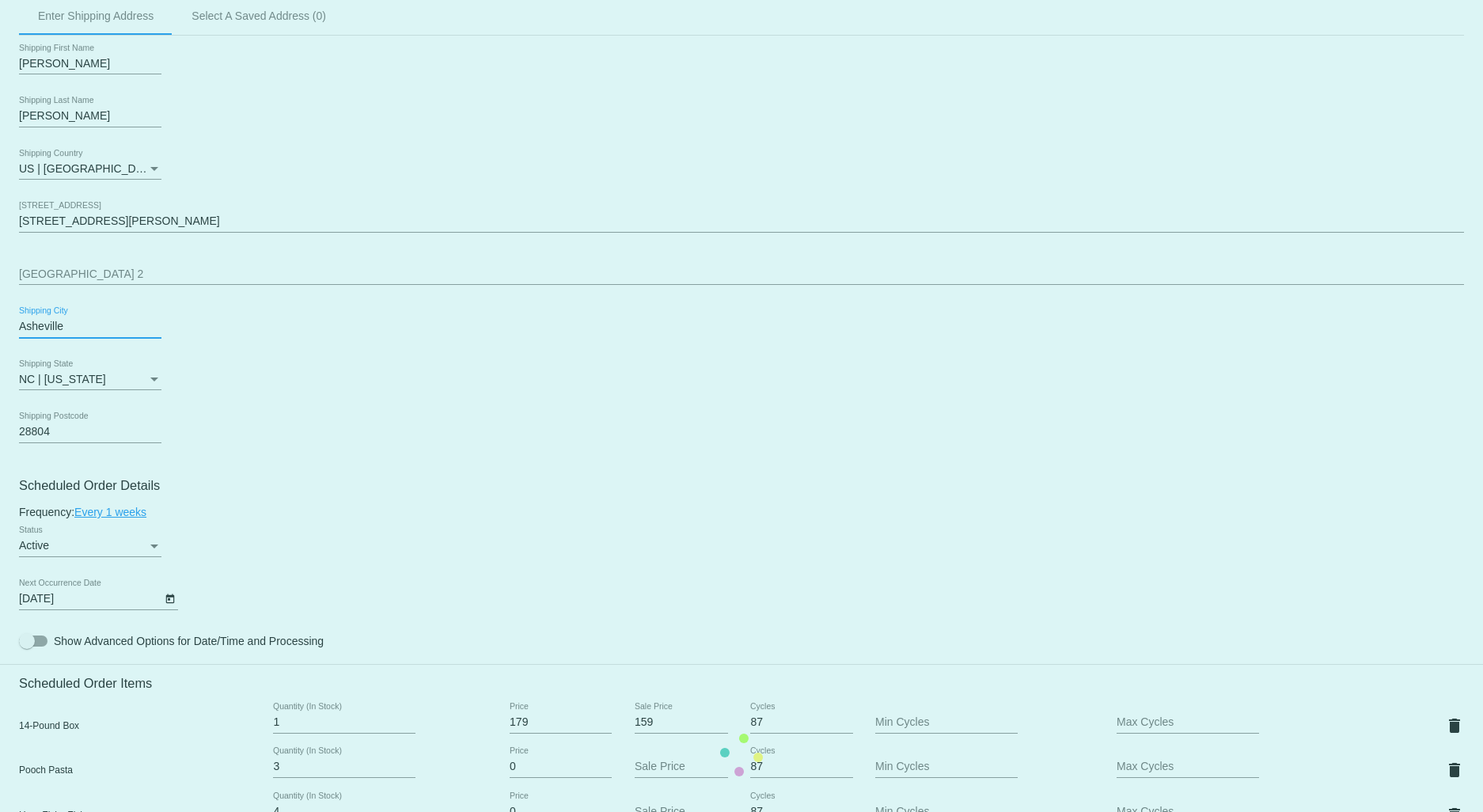
drag, startPoint x: 86, startPoint y: 333, endPoint x: 3, endPoint y: 325, distance: 83.4
click at [3, 325] on mat-card "Customer 1798391: [PERSON_NAME] [PERSON_NAME][EMAIL_ADDRESS][DOMAIN_NAME] Custo…" at bounding box center [742, 754] width 1483 height 1716
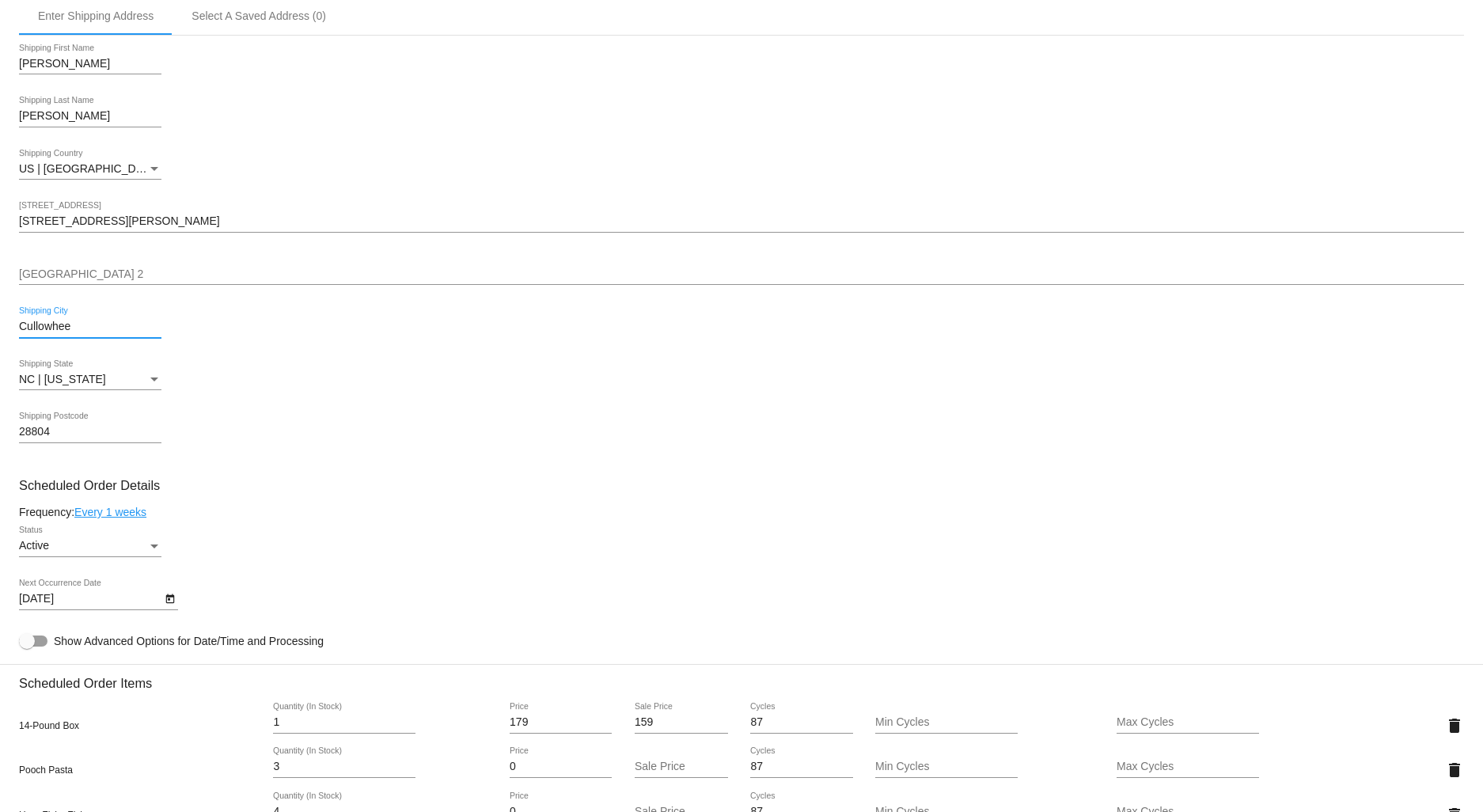
type input "Cullowhee"
drag, startPoint x: 56, startPoint y: 439, endPoint x: 6, endPoint y: 439, distance: 50.0
click at [6, 439] on mat-card "Customer 1798391: [PERSON_NAME] [PERSON_NAME][EMAIL_ADDRESS][DOMAIN_NAME] Custo…" at bounding box center [742, 754] width 1483 height 1716
type input "28723"
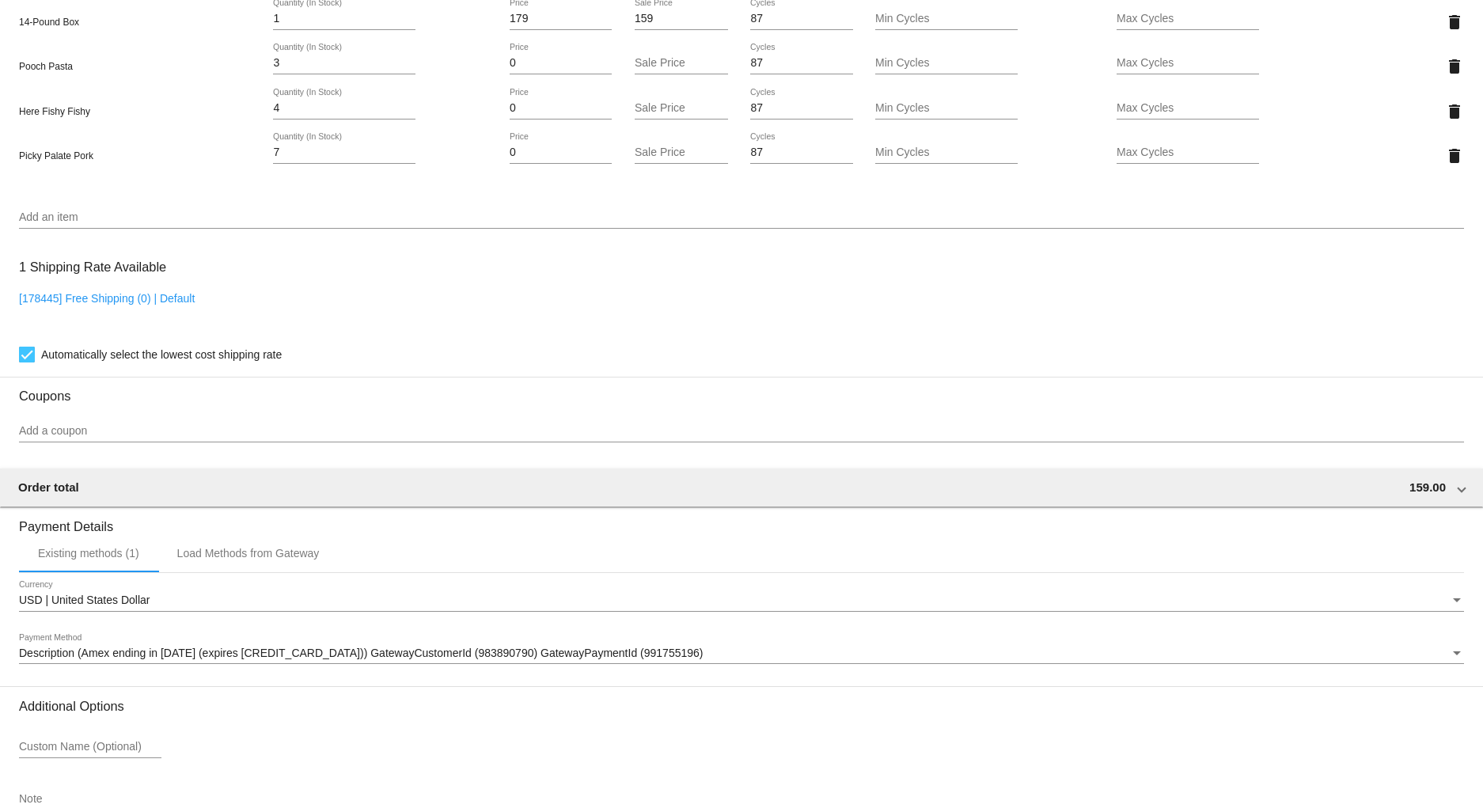
scroll to position [1252, 0]
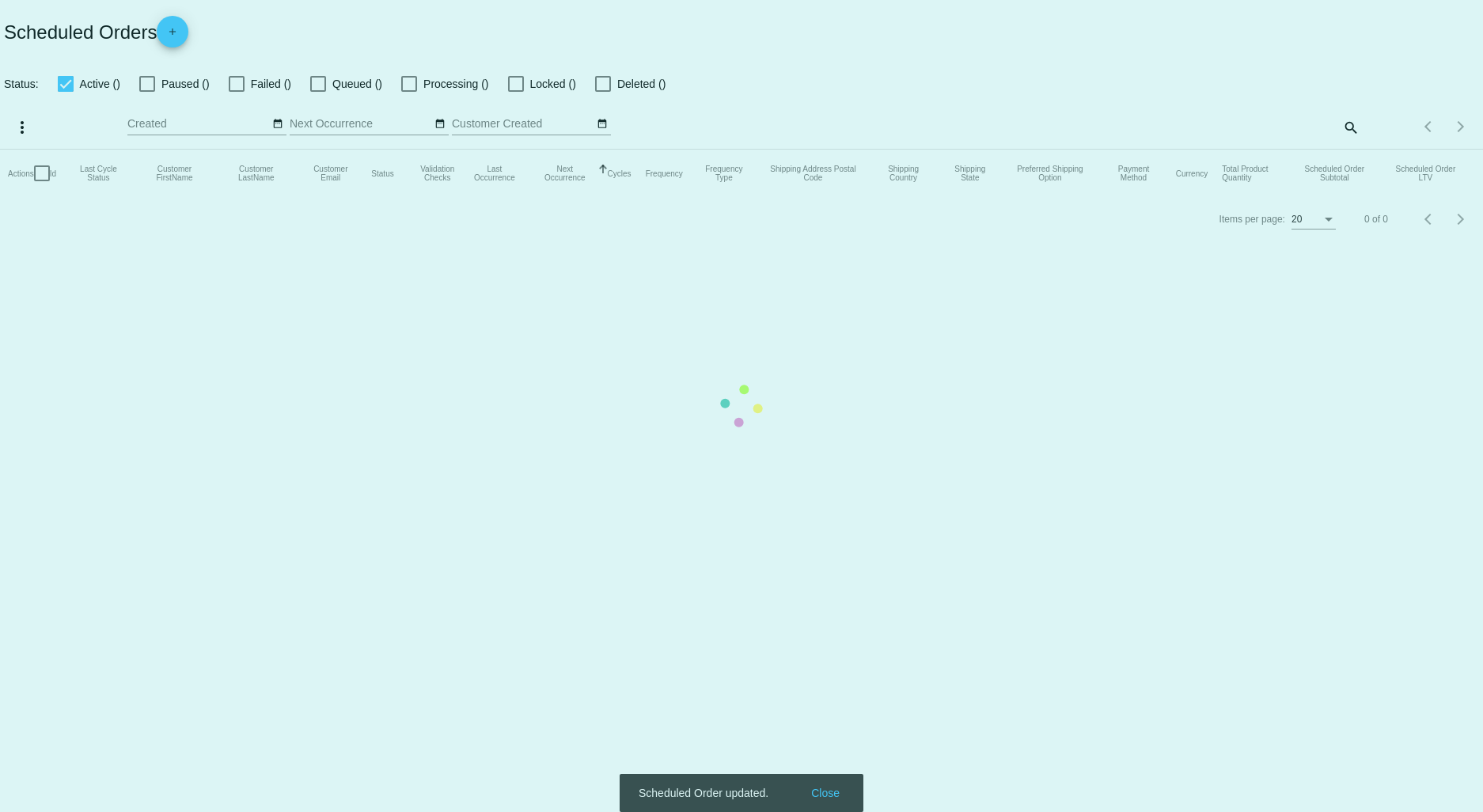
checkbox input "true"
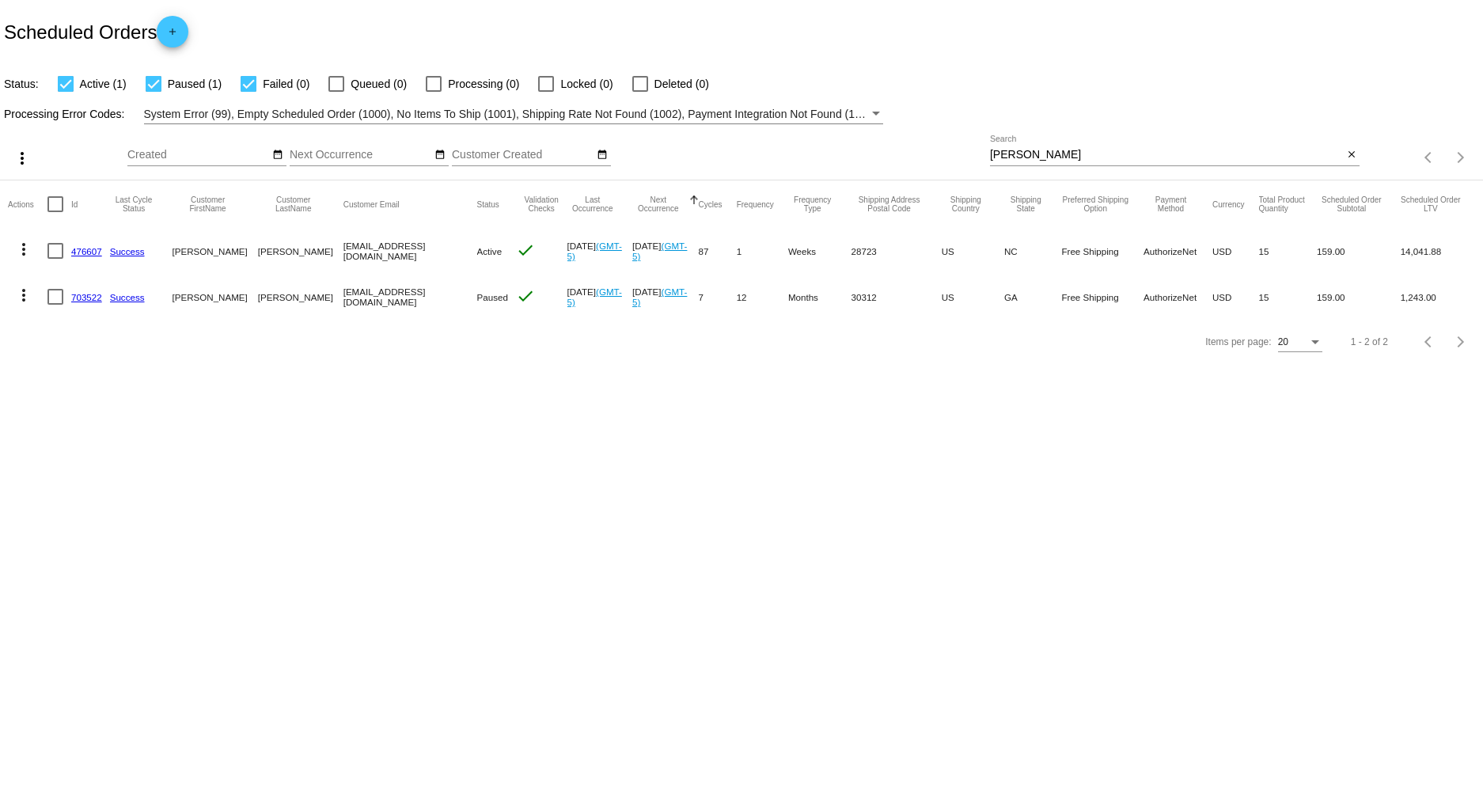
click at [84, 252] on link "476607" at bounding box center [87, 251] width 31 height 10
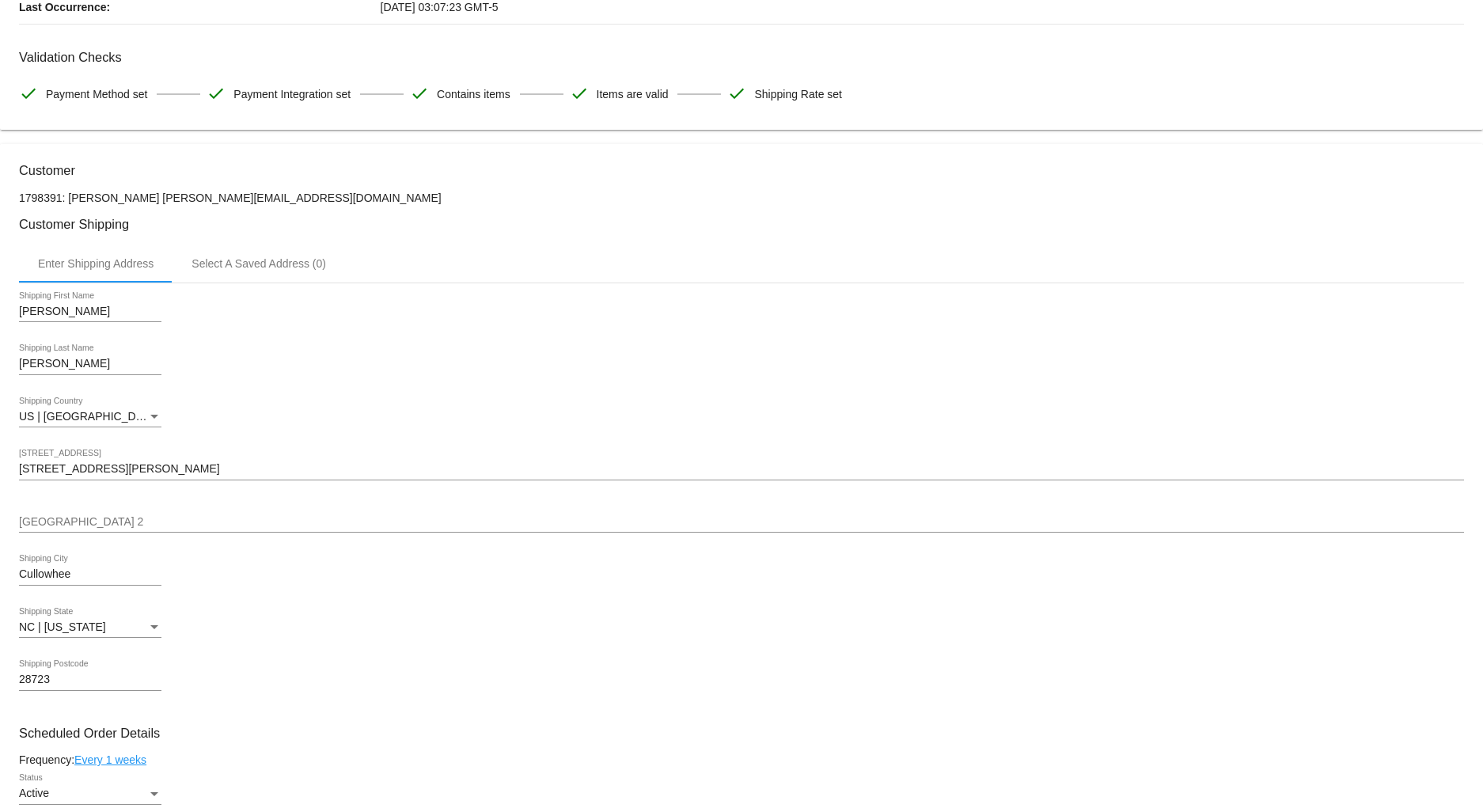
scroll to position [176, 0]
